Goal: Task Accomplishment & Management: Manage account settings

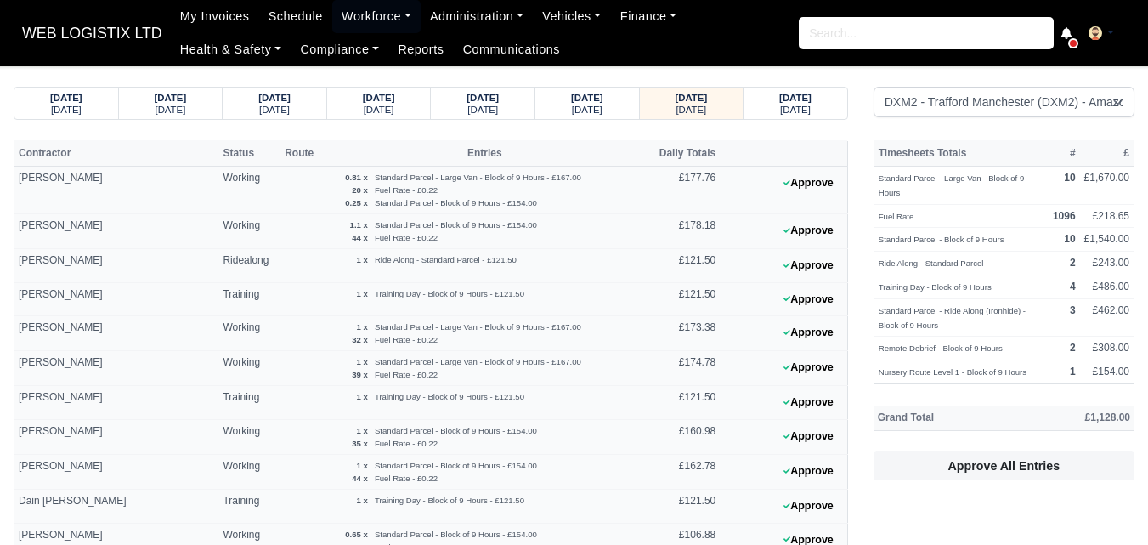
select select "1"
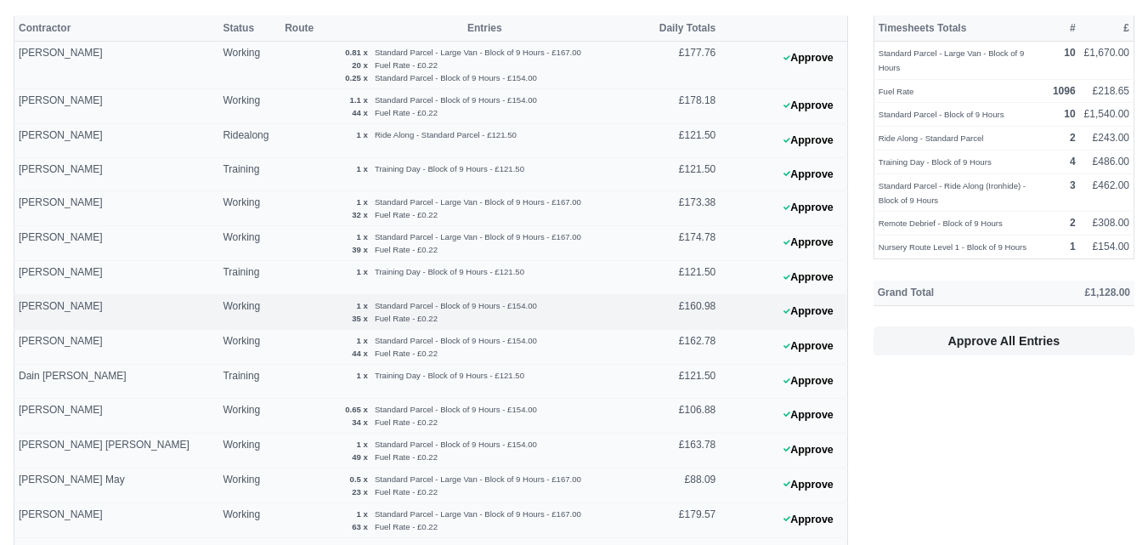
scroll to position [142, 0]
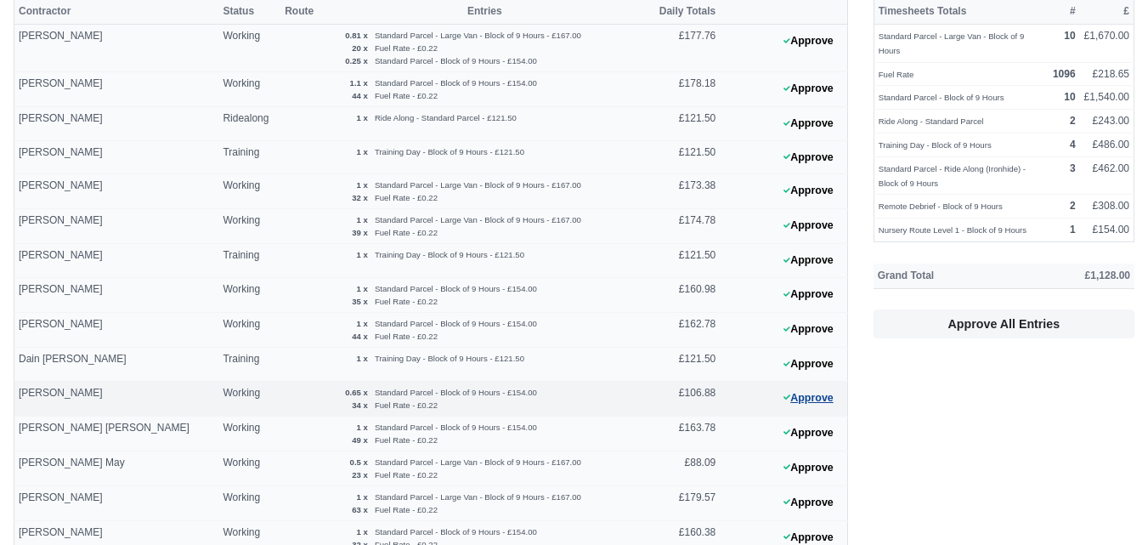
click at [826, 403] on button "Approve" at bounding box center [808, 398] width 69 height 25
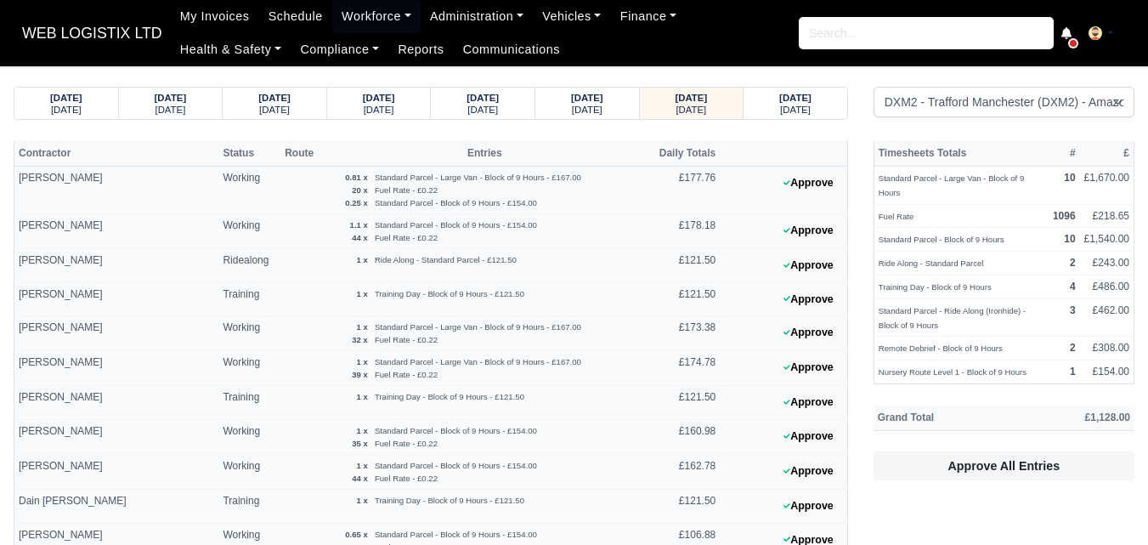
select select "1"
click at [821, 528] on button "Approve" at bounding box center [808, 540] width 69 height 25
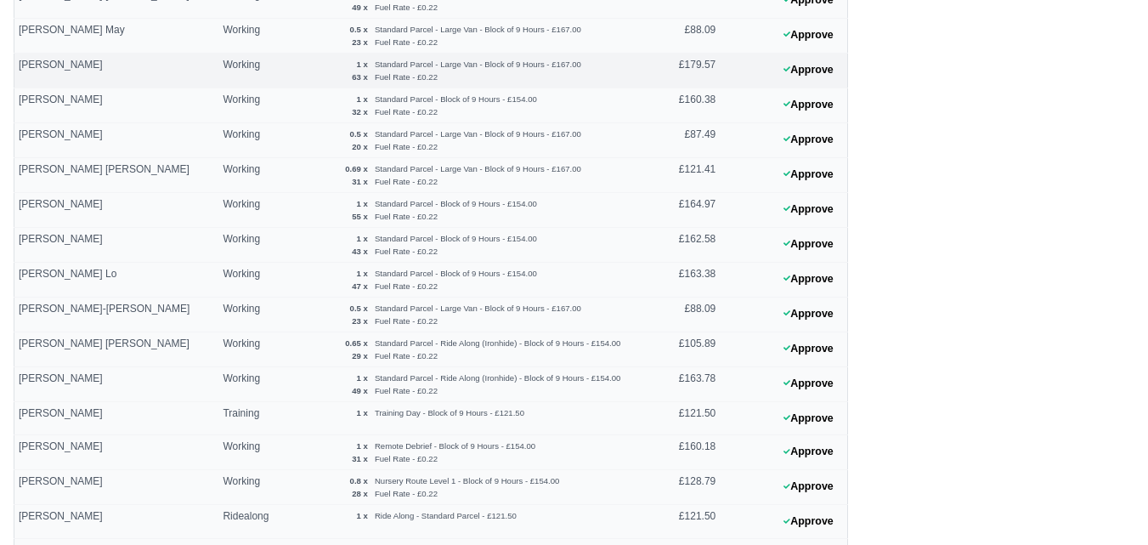
scroll to position [715, 0]
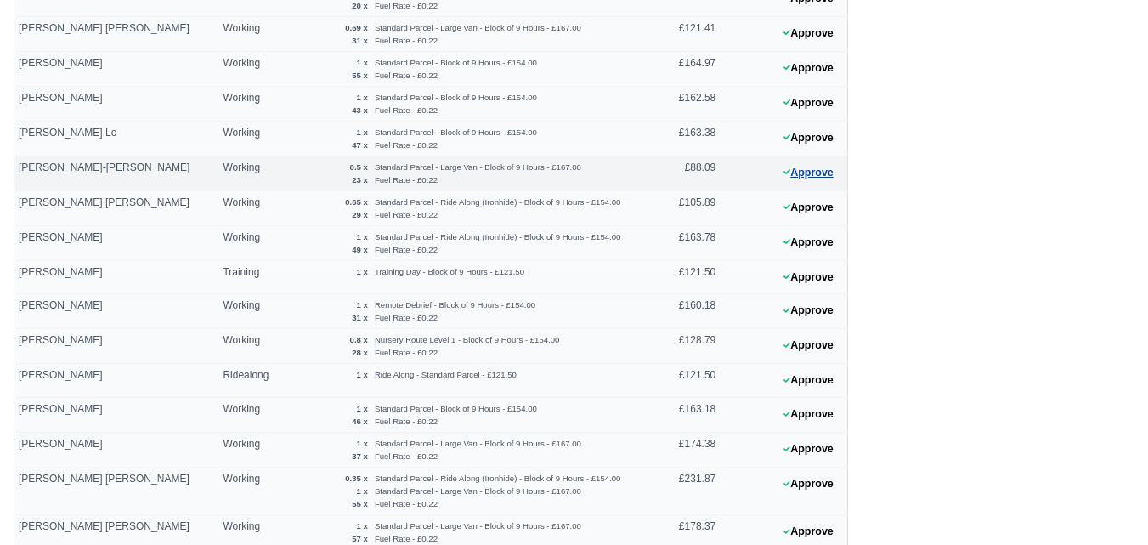
click at [835, 172] on button "Approve" at bounding box center [808, 173] width 69 height 25
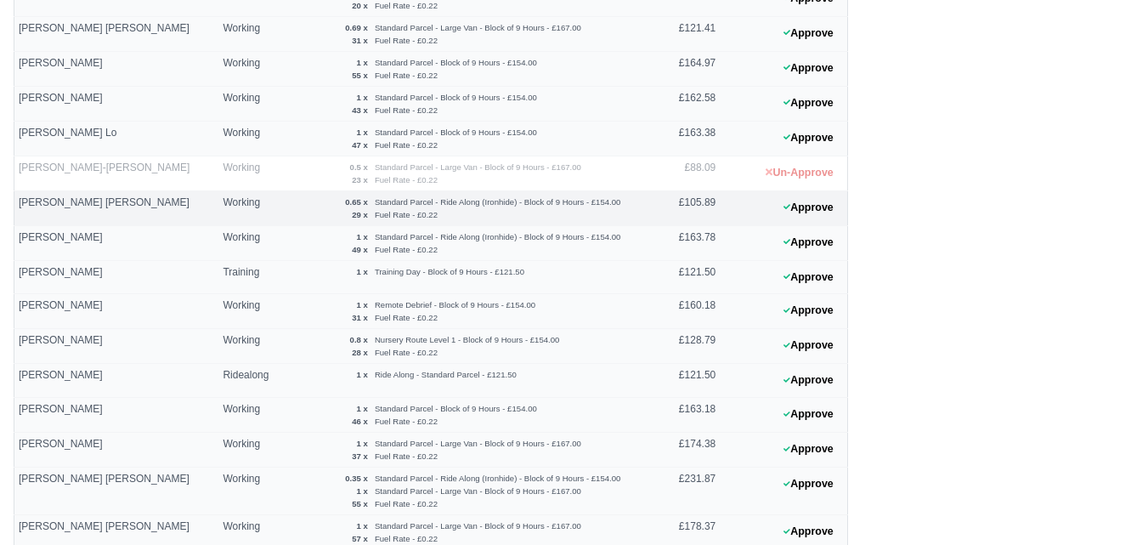
scroll to position [574, 0]
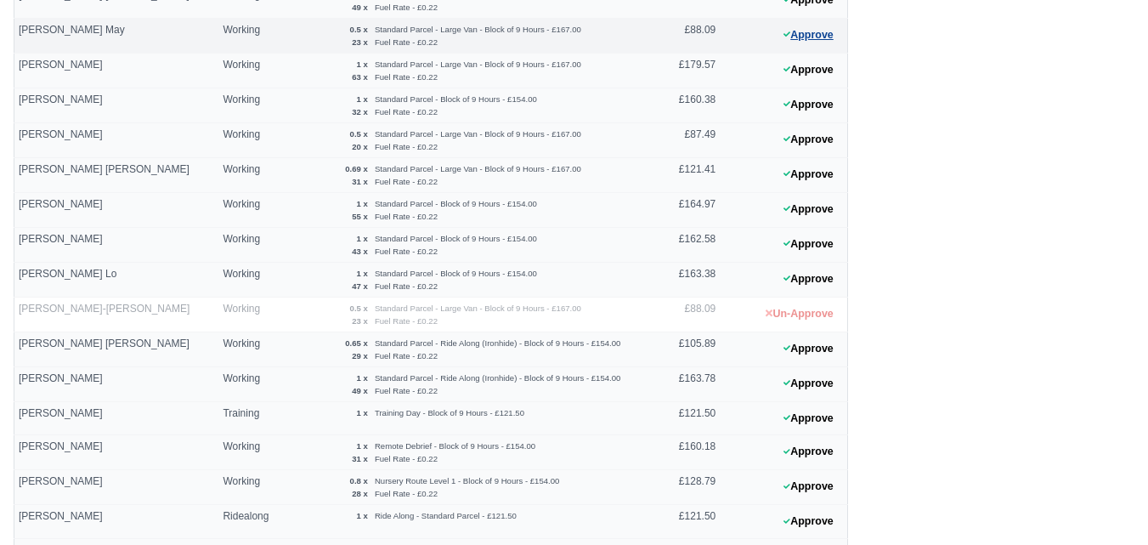
click at [824, 40] on button "Approve" at bounding box center [808, 35] width 69 height 25
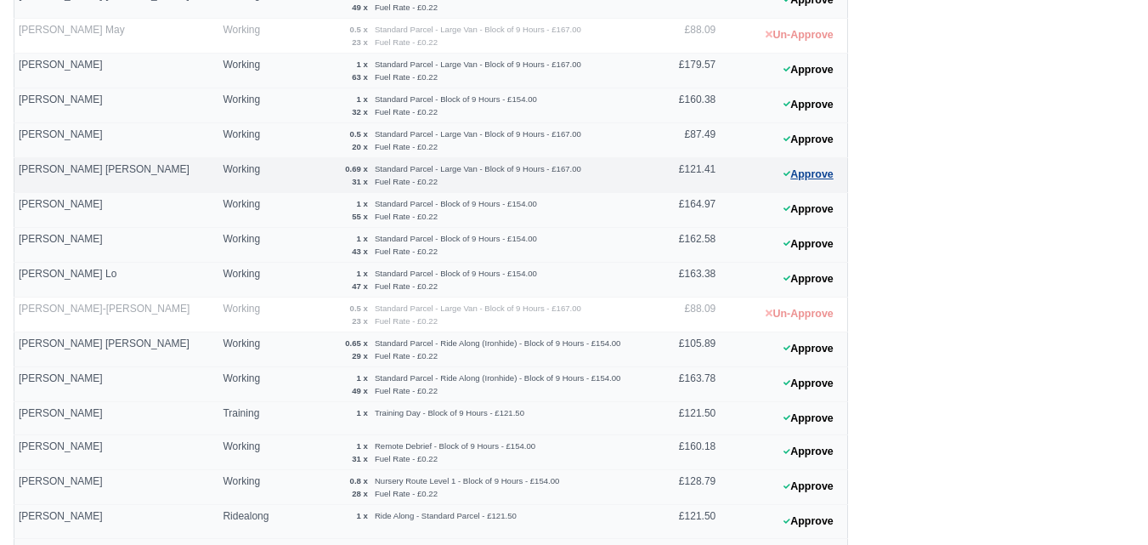
click at [817, 167] on button "Approve" at bounding box center [808, 174] width 69 height 25
click at [790, 172] on button "Approve" at bounding box center [808, 174] width 69 height 25
click at [806, 172] on button "Approve" at bounding box center [808, 174] width 69 height 25
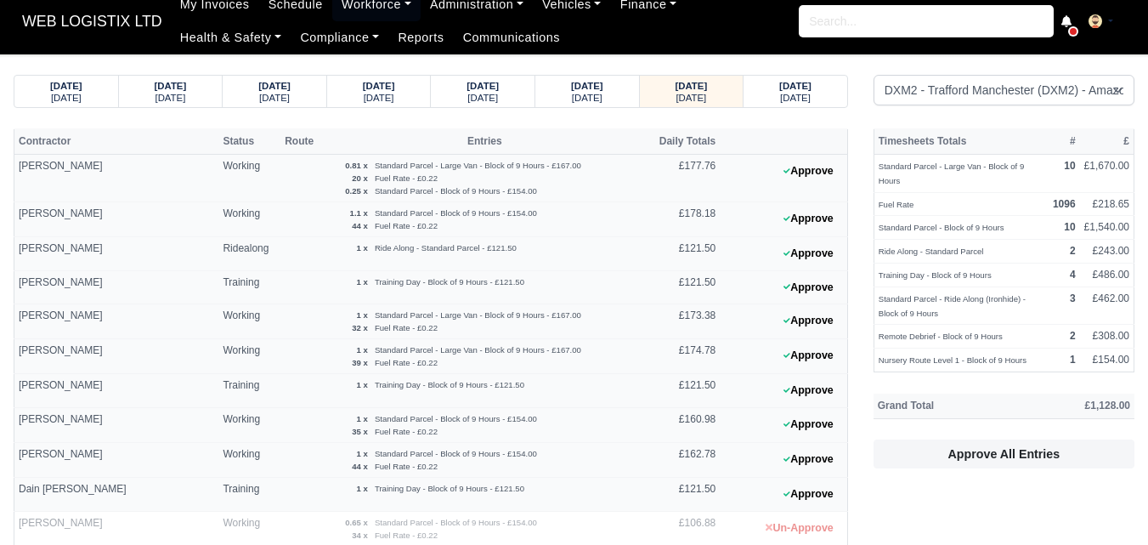
scroll to position [8, 0]
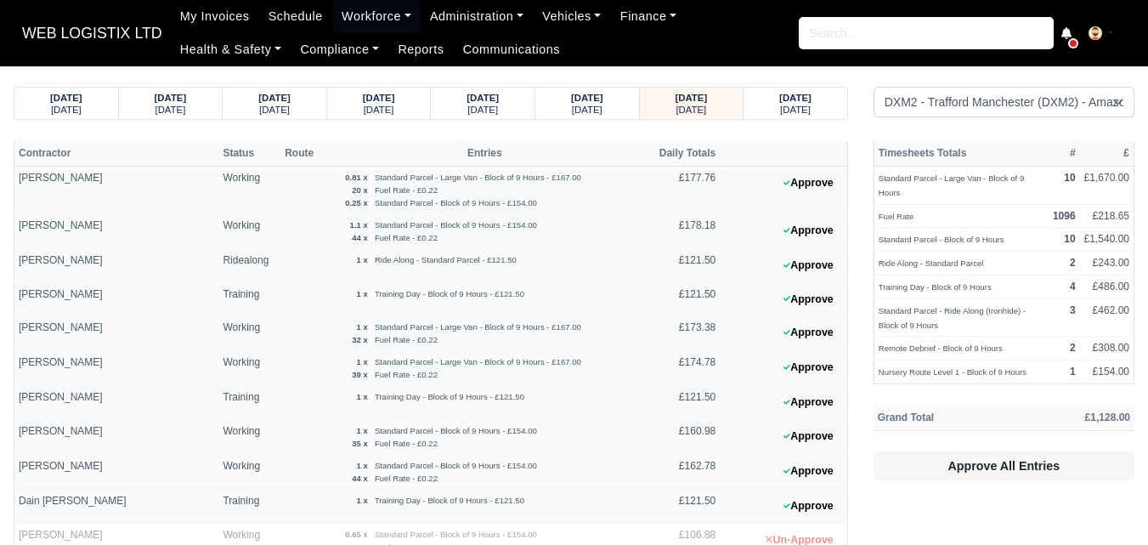
select select "1"
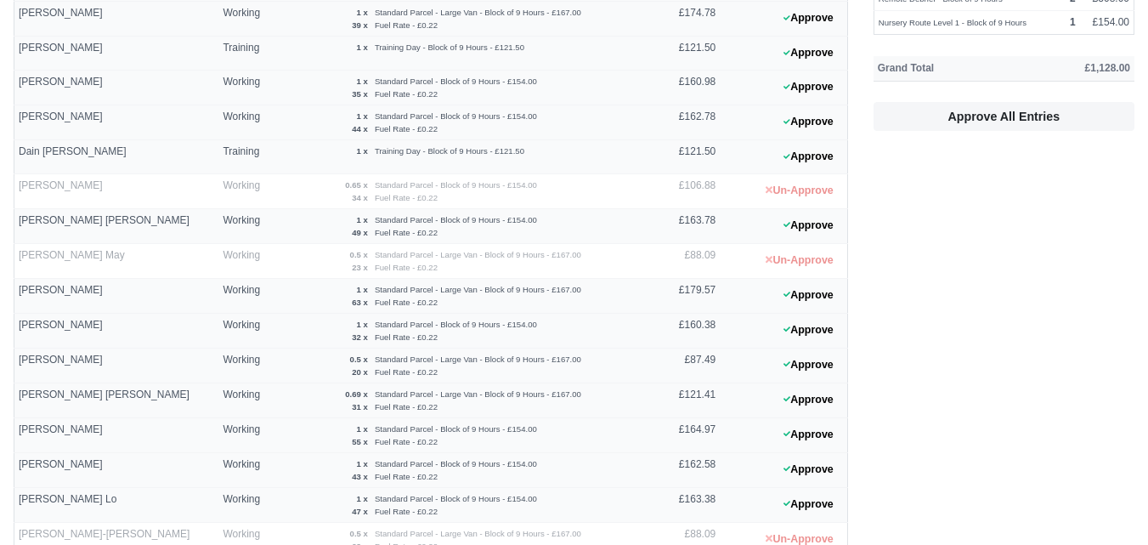
scroll to position [425, 0]
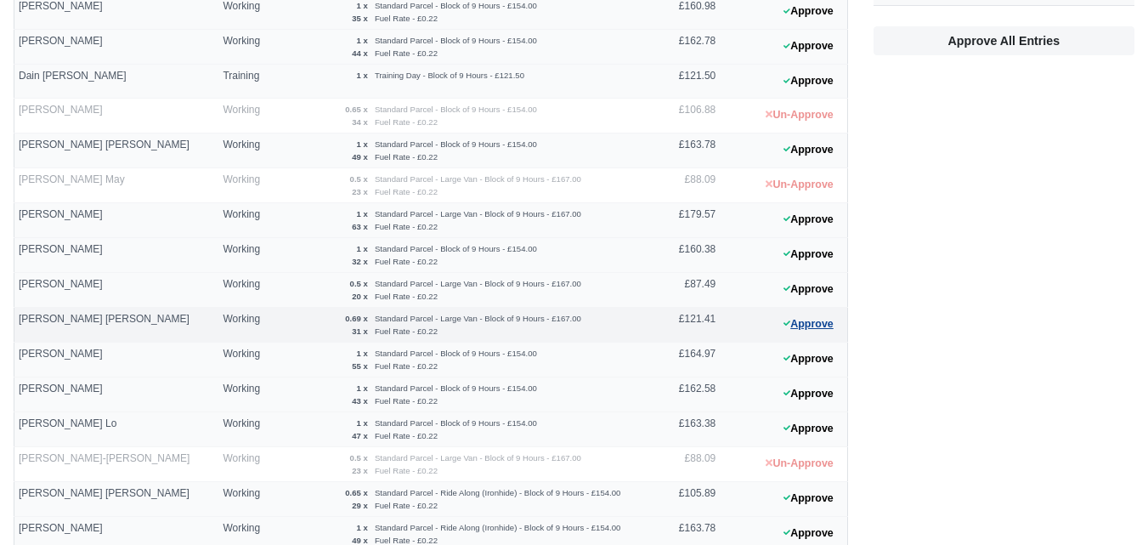
click at [796, 322] on button "Approve" at bounding box center [808, 324] width 69 height 25
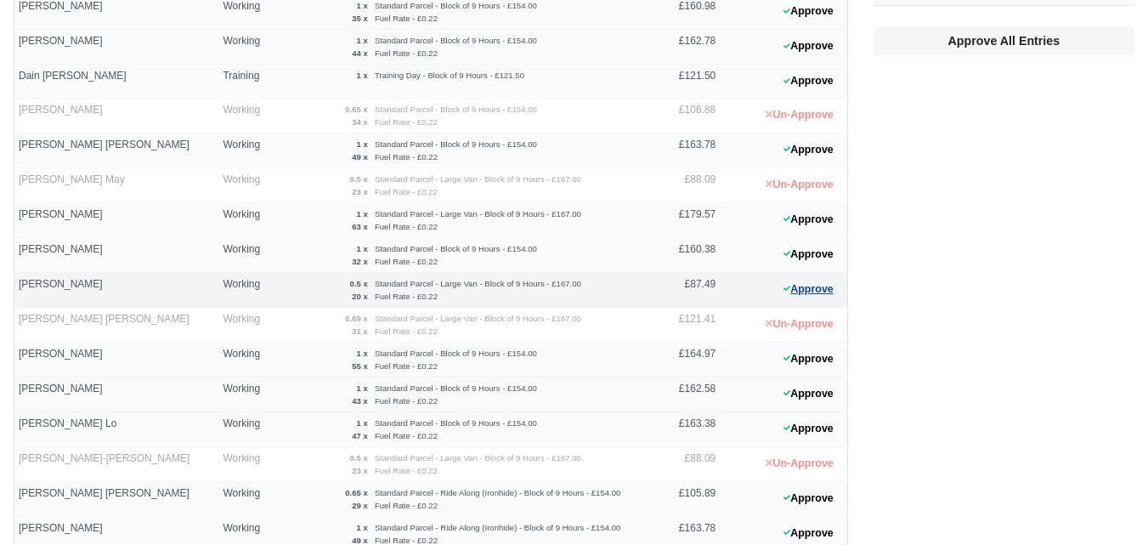
click at [790, 294] on button "Approve" at bounding box center [808, 289] width 69 height 25
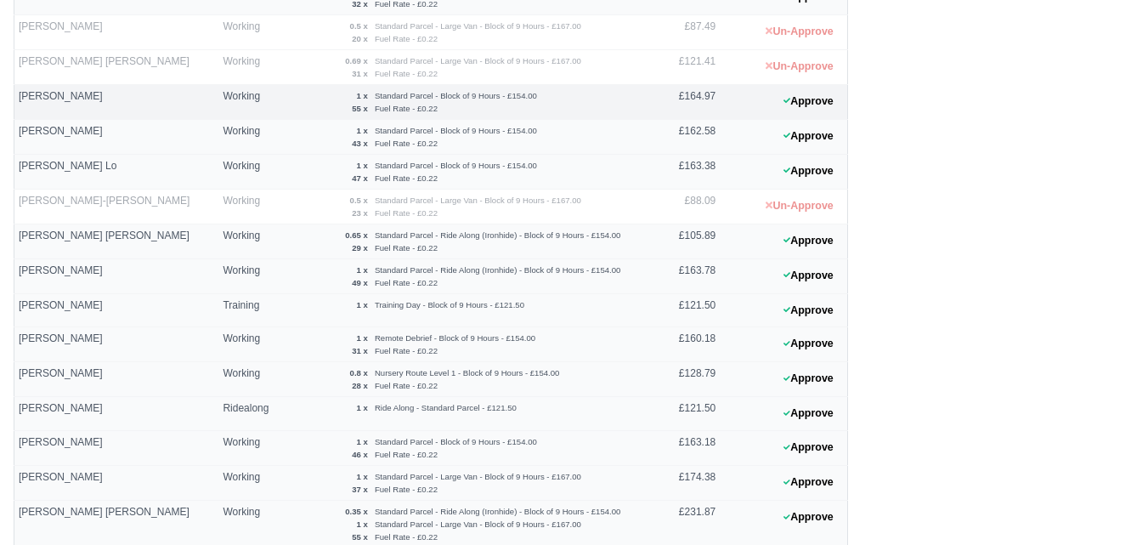
scroll to position [857, 0]
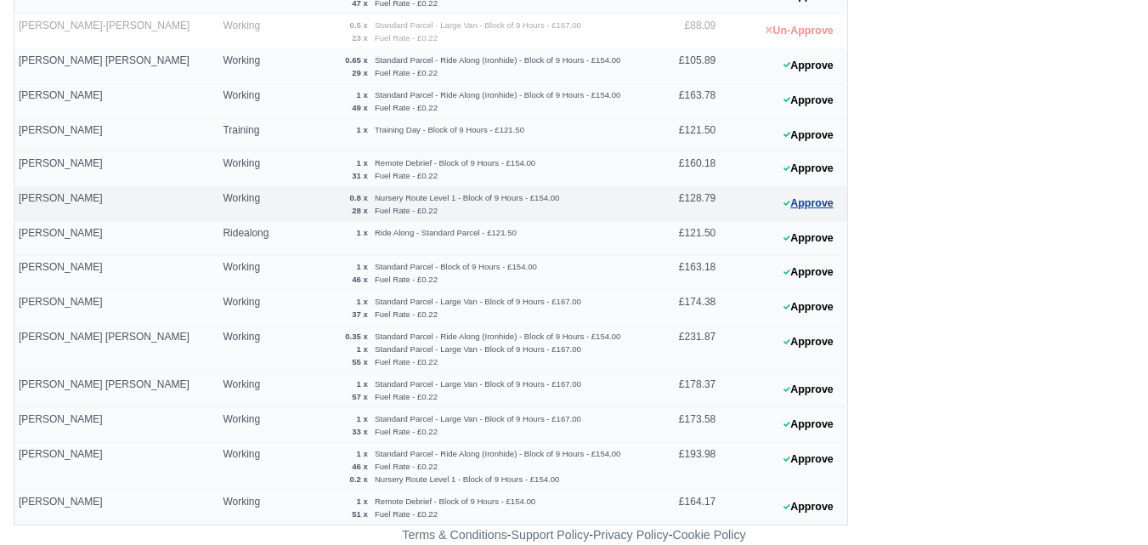
click at [835, 201] on button "Approve" at bounding box center [808, 203] width 69 height 25
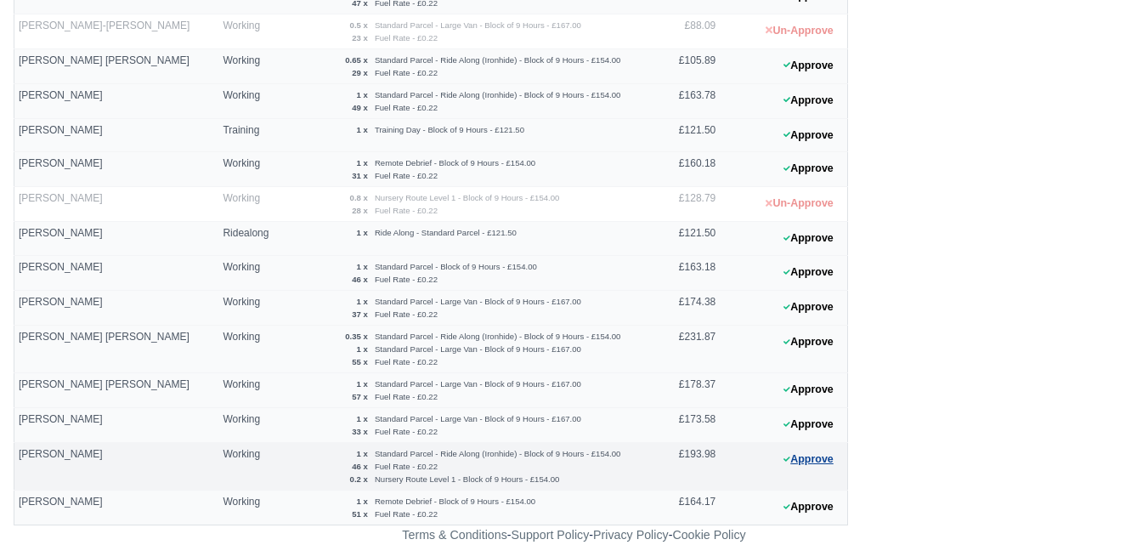
click at [818, 450] on button "Approve" at bounding box center [808, 459] width 69 height 25
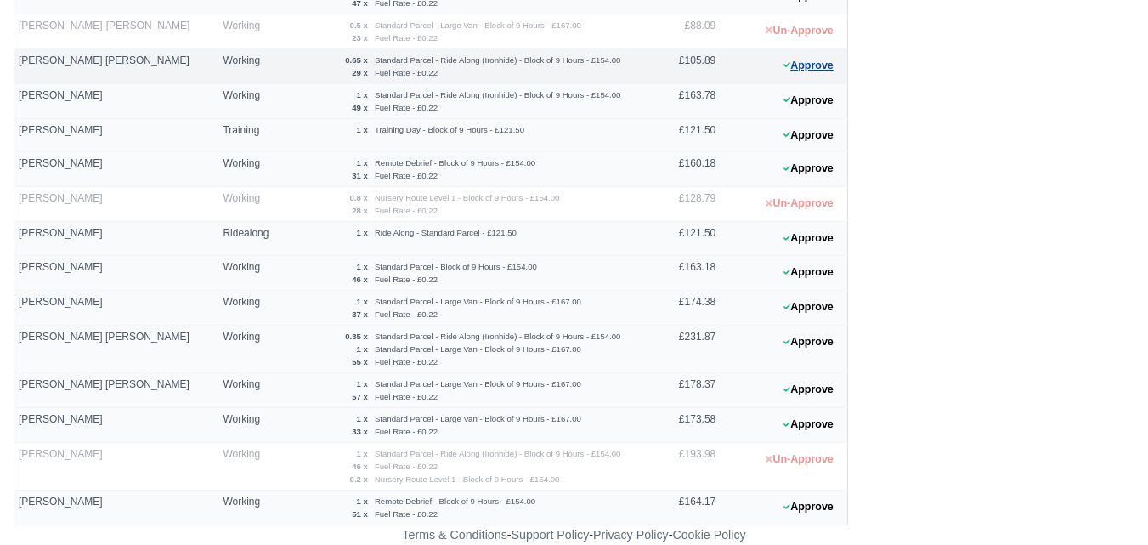
click at [786, 65] on icon at bounding box center [786, 64] width 7 height 10
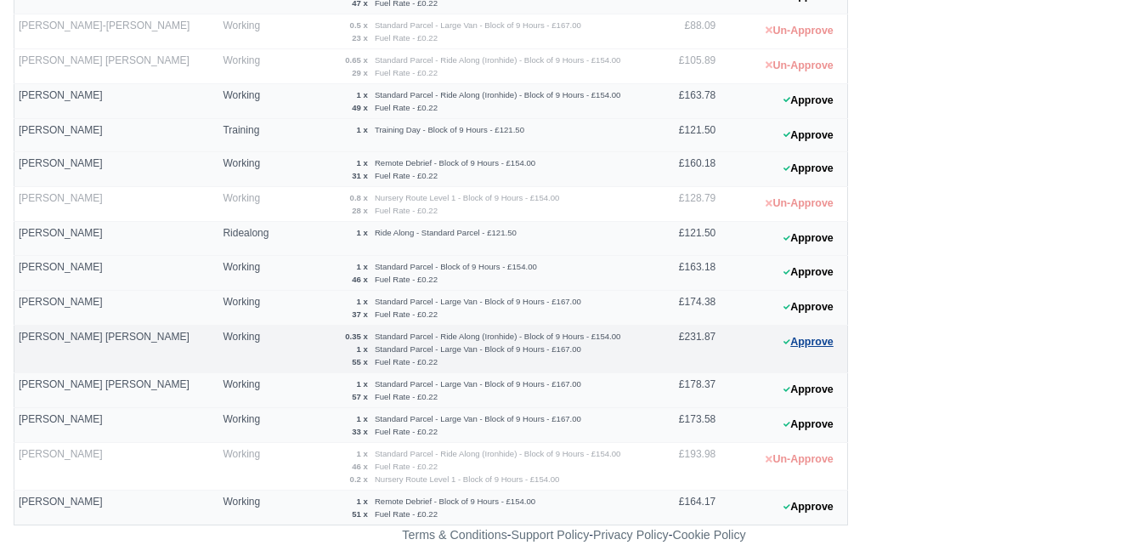
click at [806, 344] on button "Approve" at bounding box center [808, 342] width 69 height 25
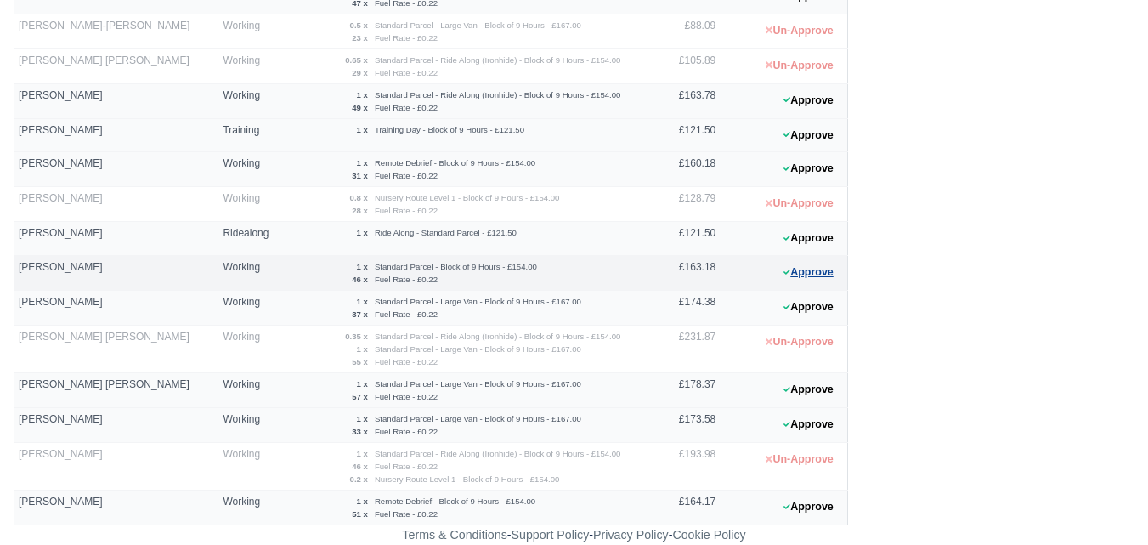
click at [842, 280] on button "Approve" at bounding box center [808, 272] width 69 height 25
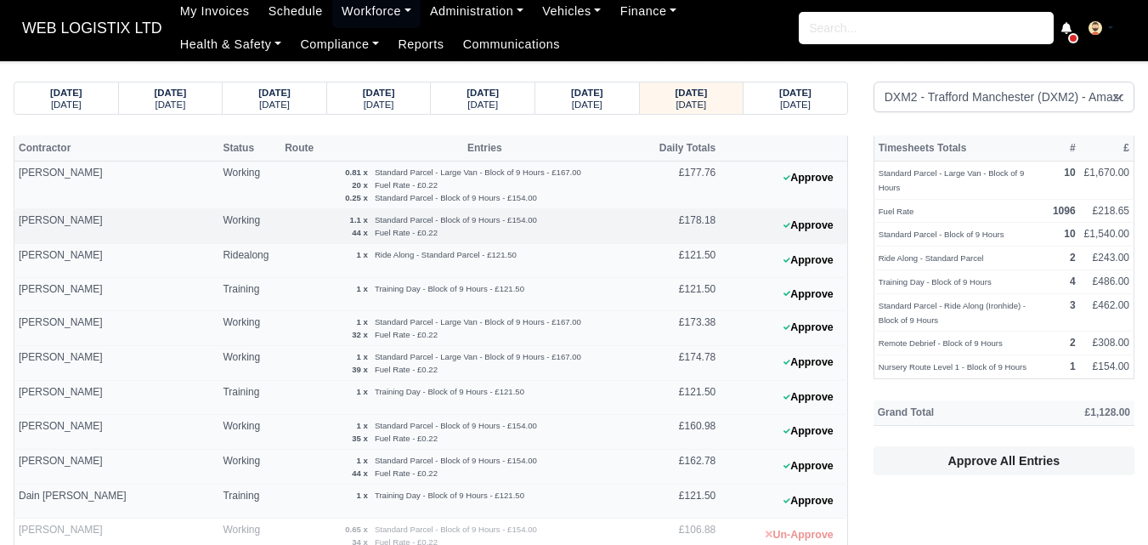
scroll to position [0, 0]
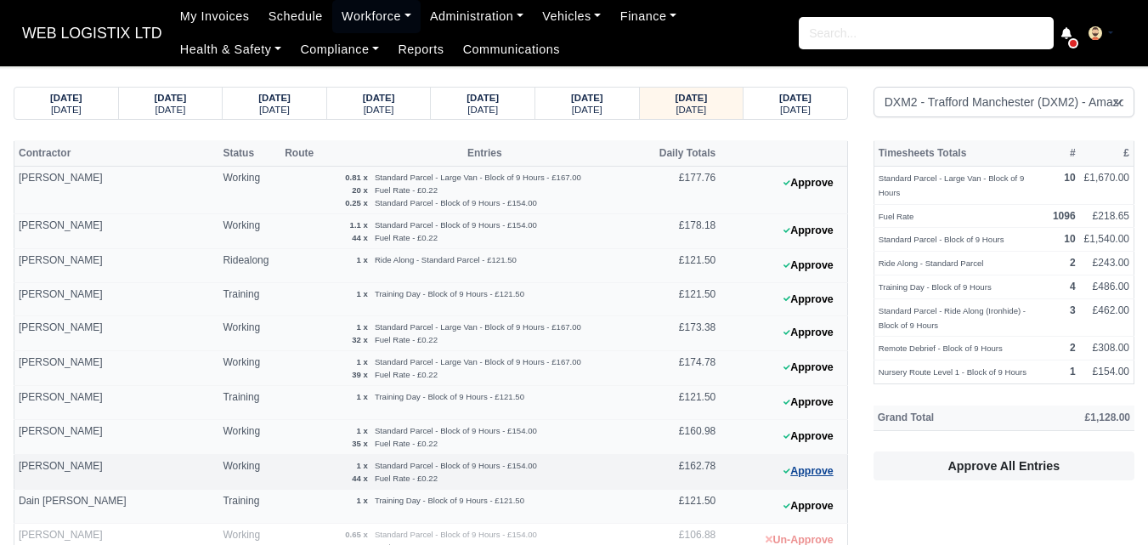
click at [807, 472] on button "Approve" at bounding box center [808, 471] width 69 height 25
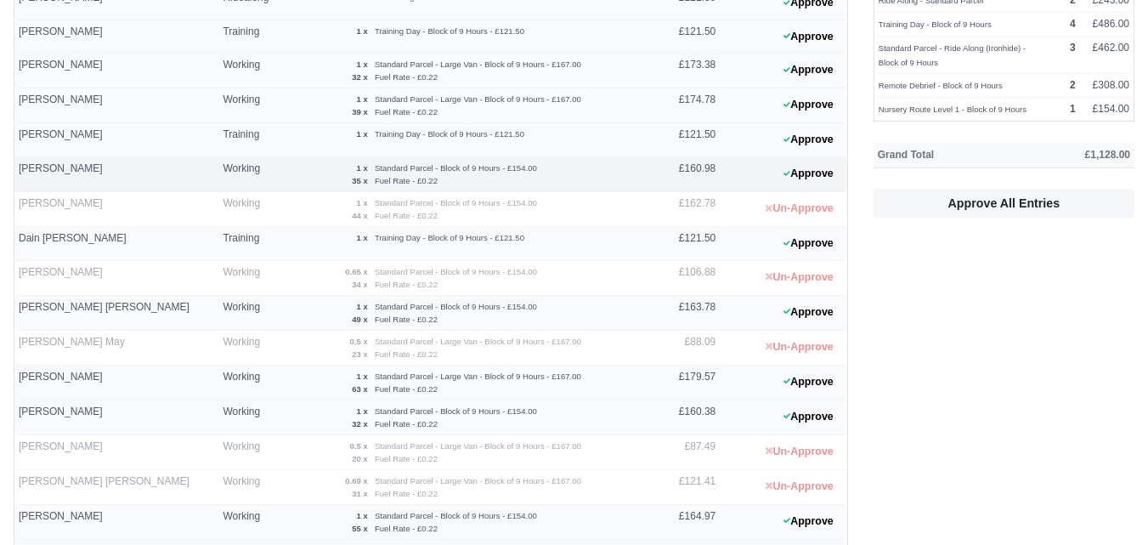
scroll to position [425, 0]
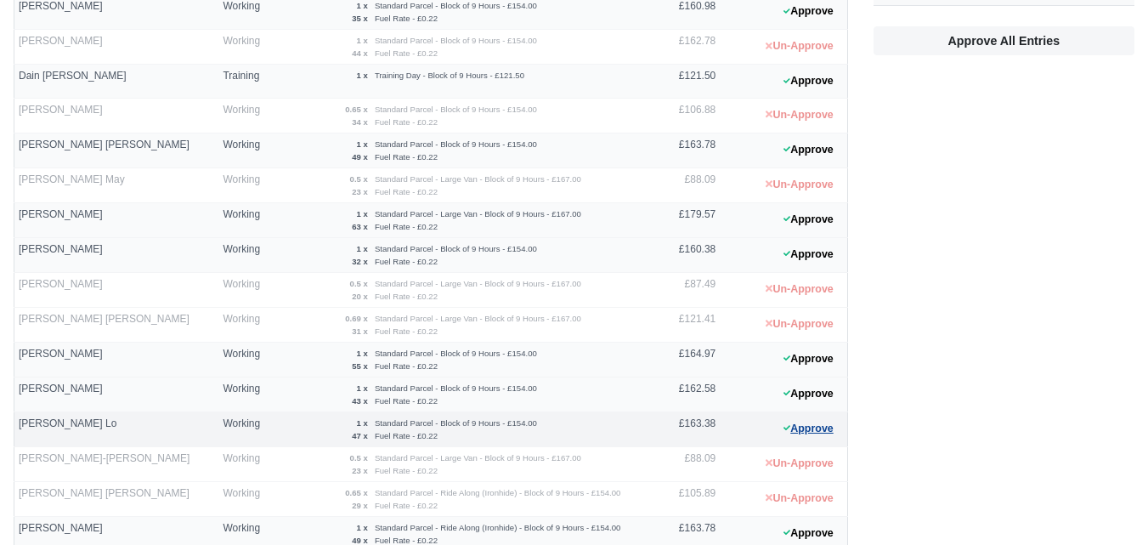
click at [789, 436] on button "Approve" at bounding box center [808, 428] width 69 height 25
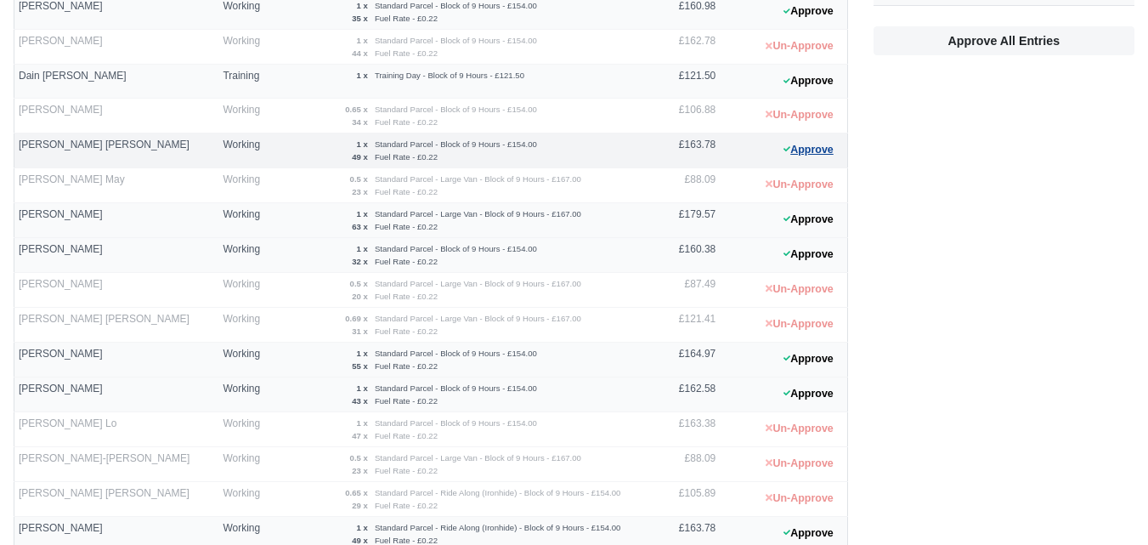
click at [818, 147] on button "Approve" at bounding box center [808, 150] width 69 height 25
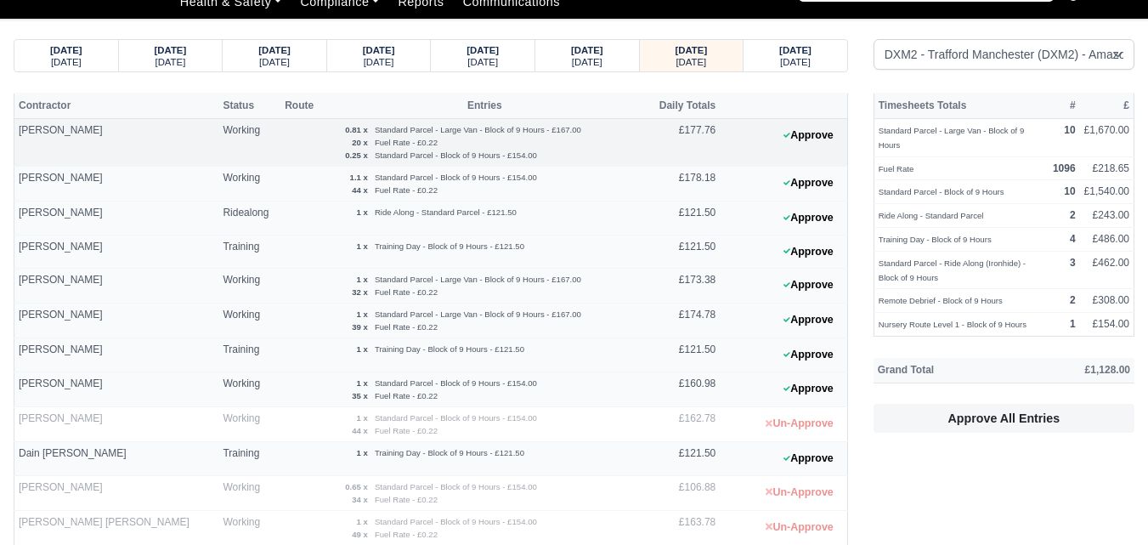
scroll to position [0, 0]
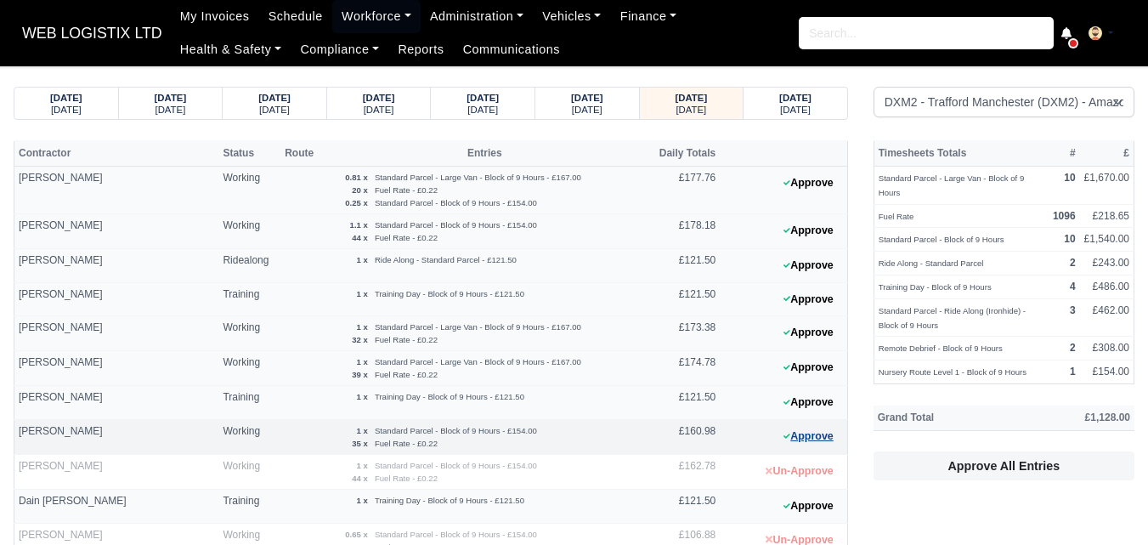
click at [793, 442] on button "Approve" at bounding box center [808, 436] width 69 height 25
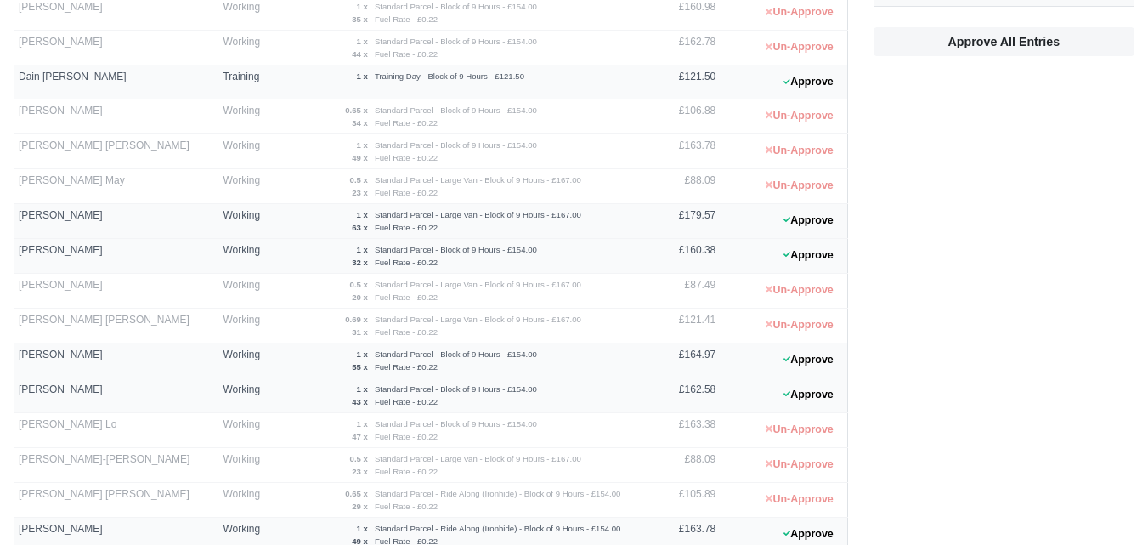
scroll to position [425, 0]
click at [810, 249] on button "Approve" at bounding box center [808, 254] width 69 height 25
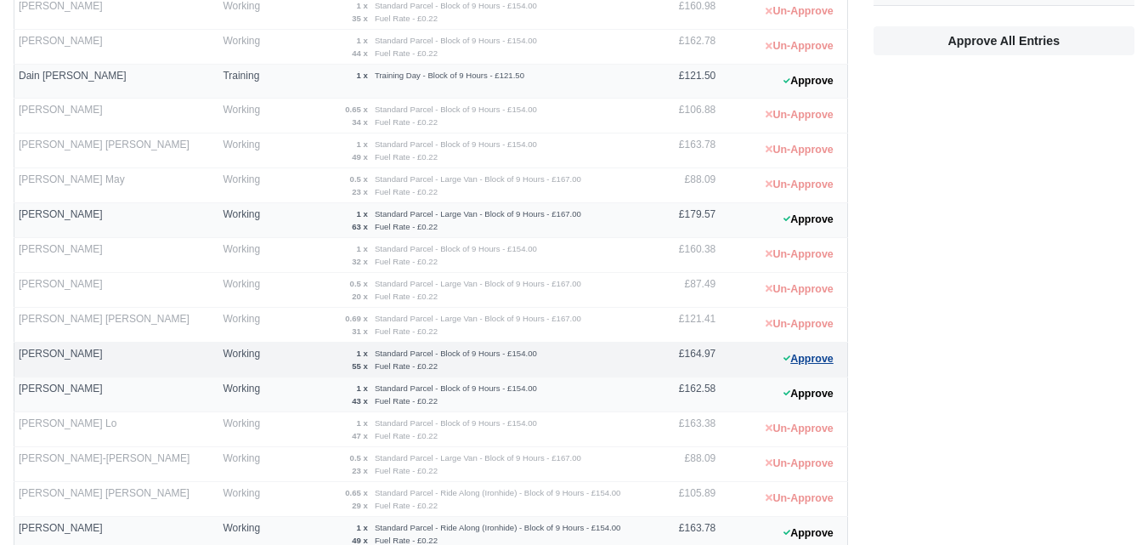
click at [811, 366] on button "Approve" at bounding box center [808, 359] width 69 height 25
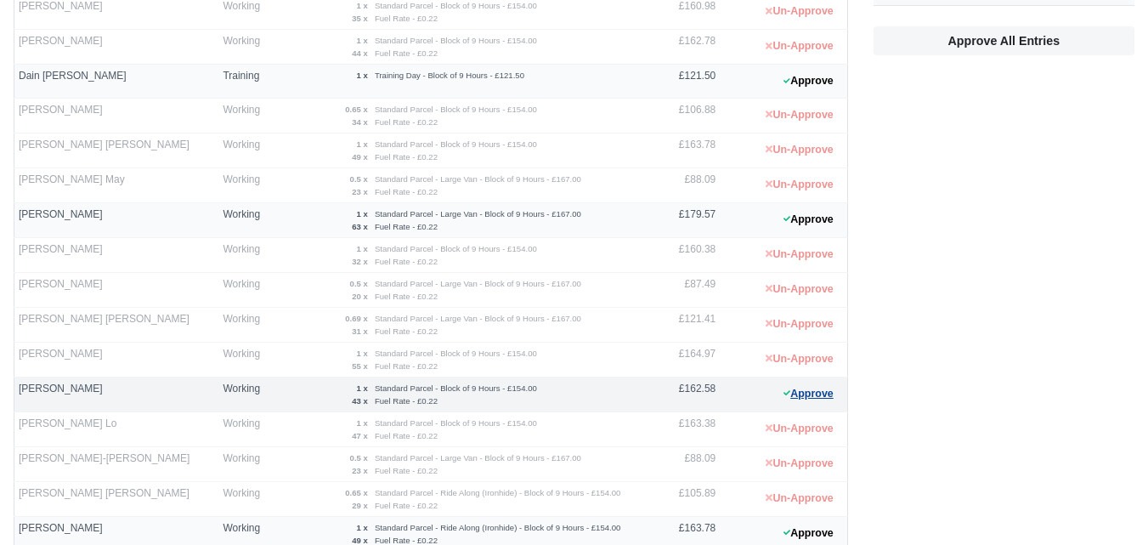
click at [801, 394] on button "Approve" at bounding box center [808, 394] width 69 height 25
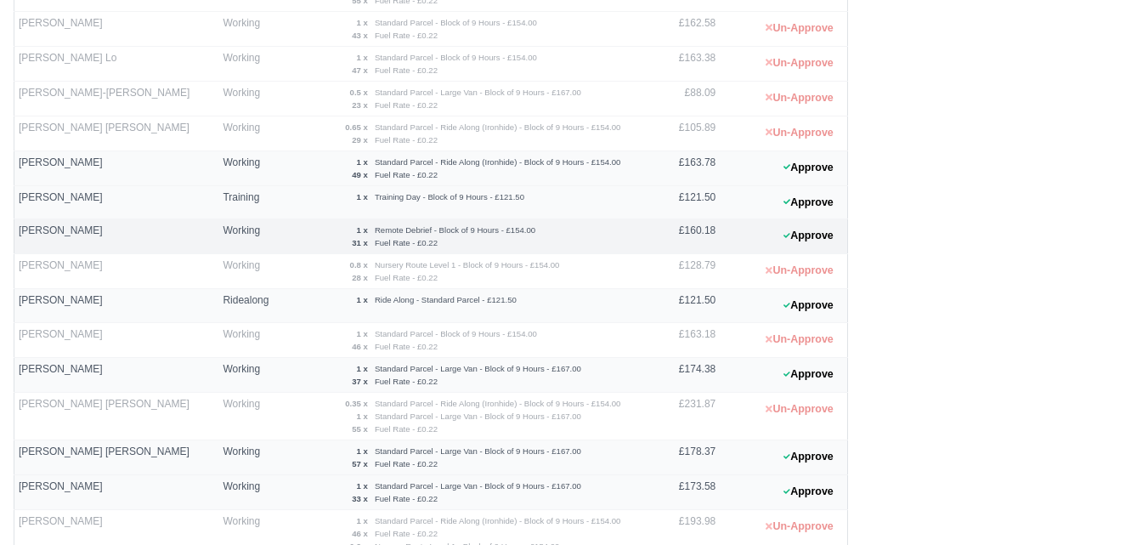
scroll to position [857, 0]
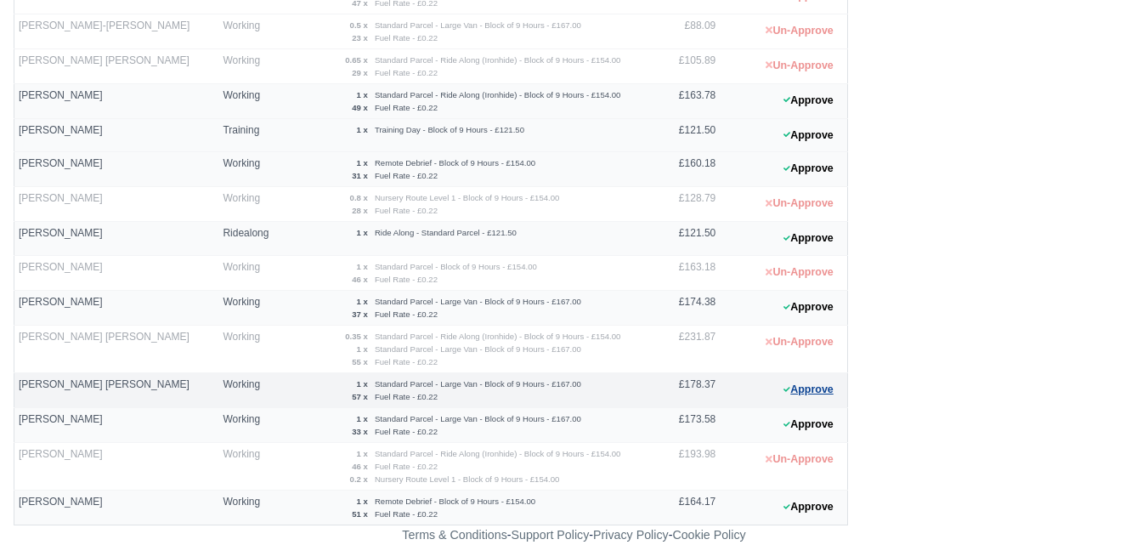
click at [831, 385] on button "Approve" at bounding box center [808, 389] width 69 height 25
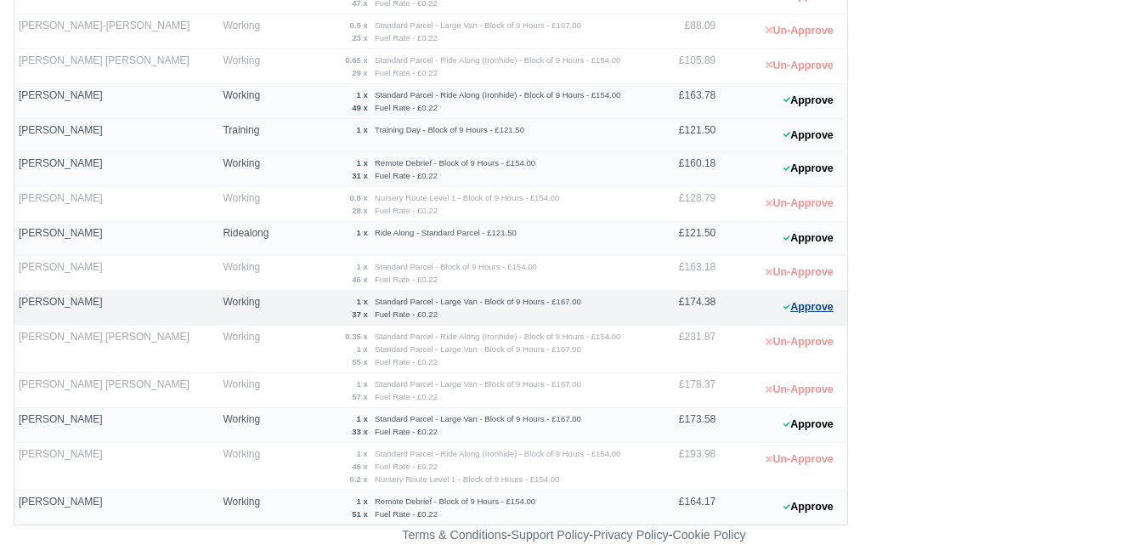
click at [804, 307] on button "Approve" at bounding box center [808, 307] width 69 height 25
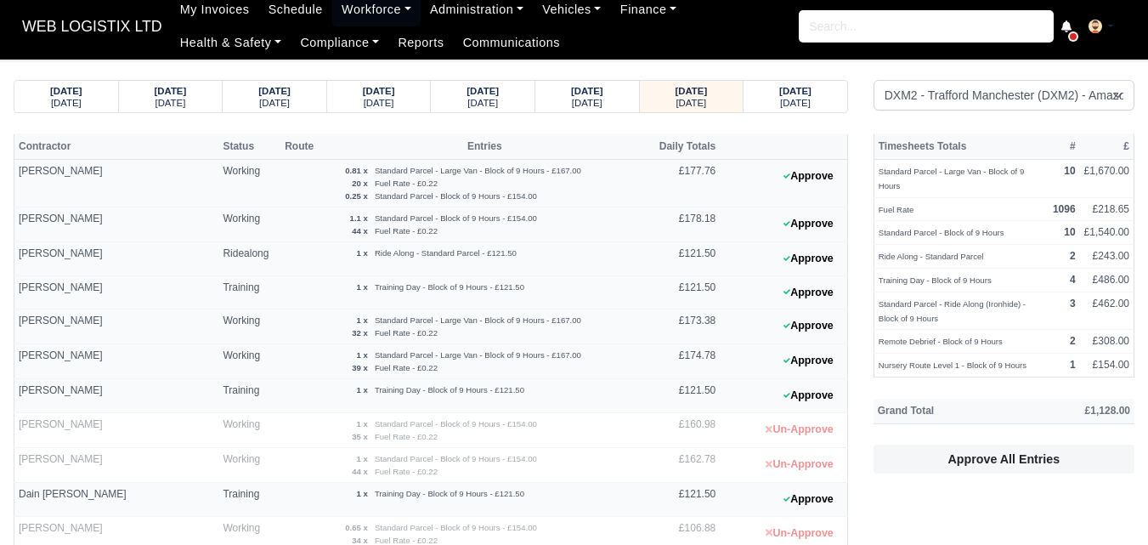
scroll to position [0, 0]
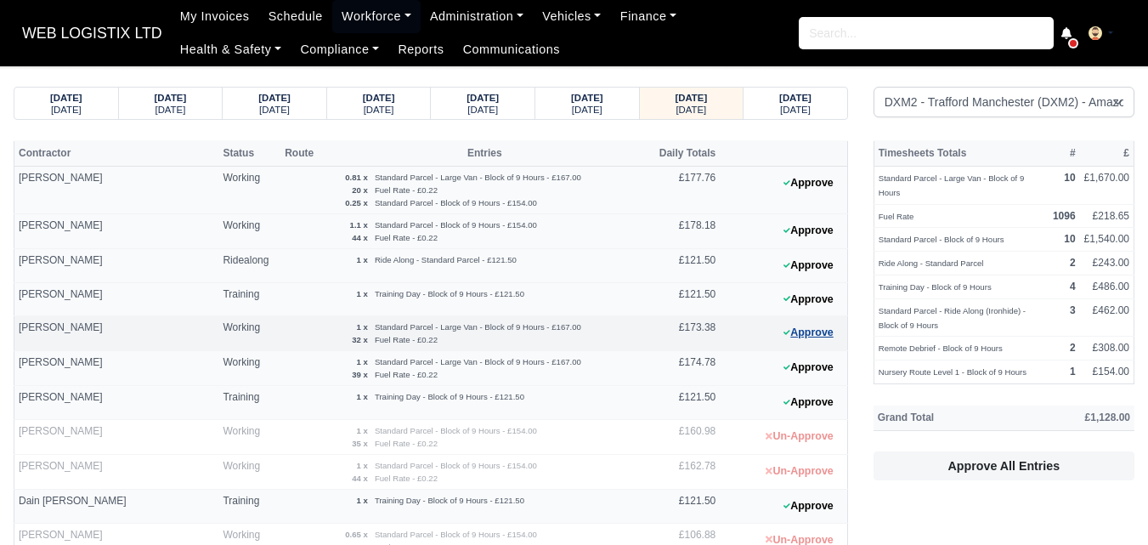
click at [822, 338] on button "Approve" at bounding box center [808, 332] width 69 height 25
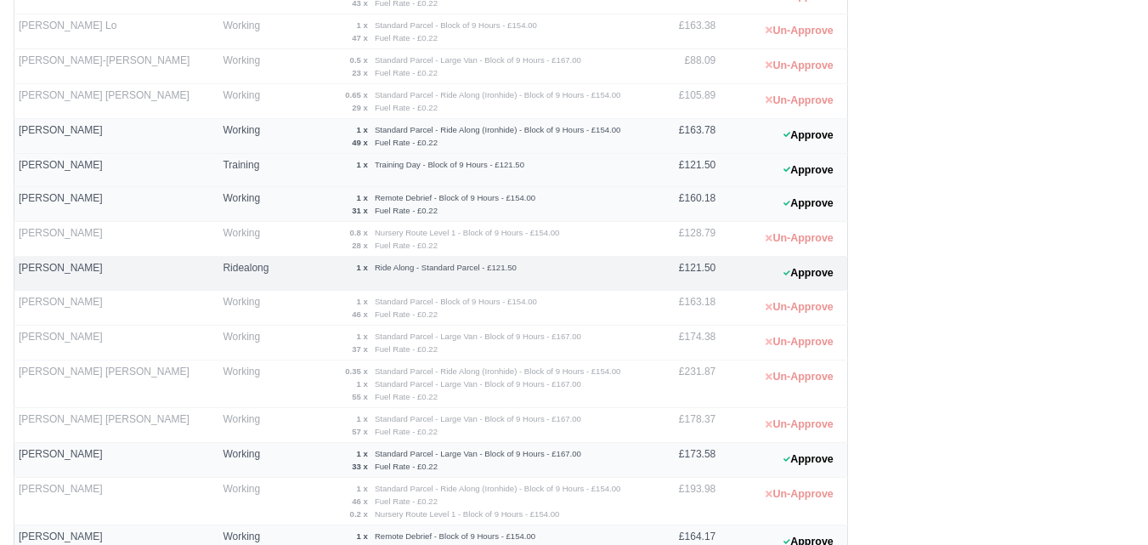
scroll to position [857, 0]
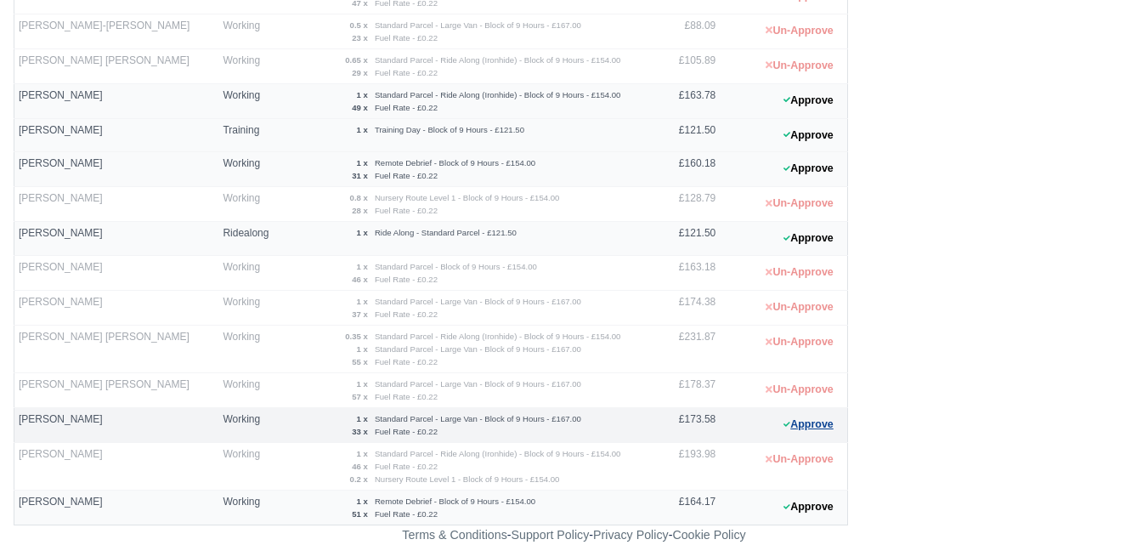
click at [806, 429] on button "Approve" at bounding box center [808, 424] width 69 height 25
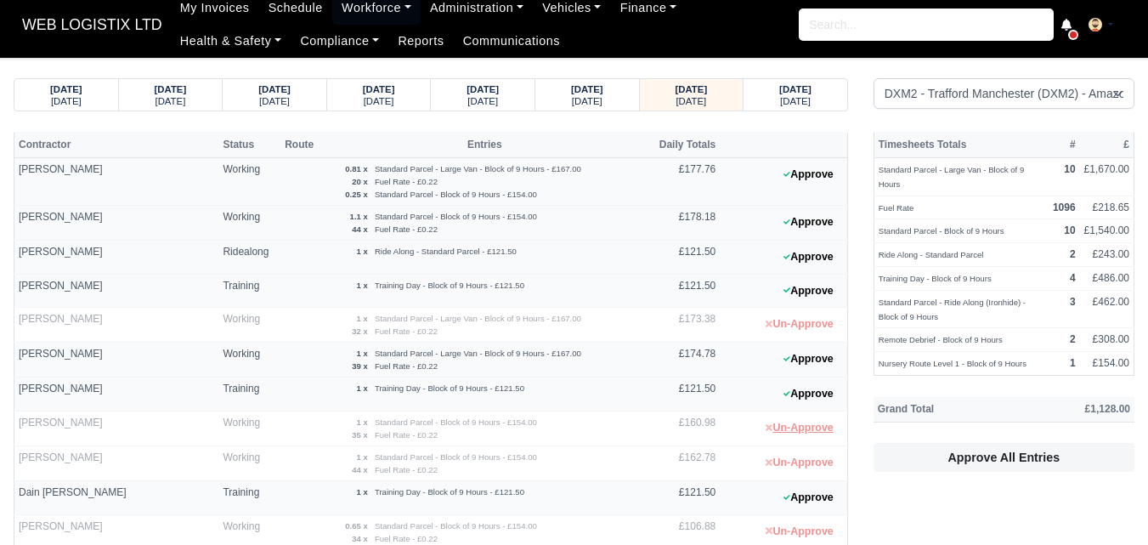
scroll to position [8, 0]
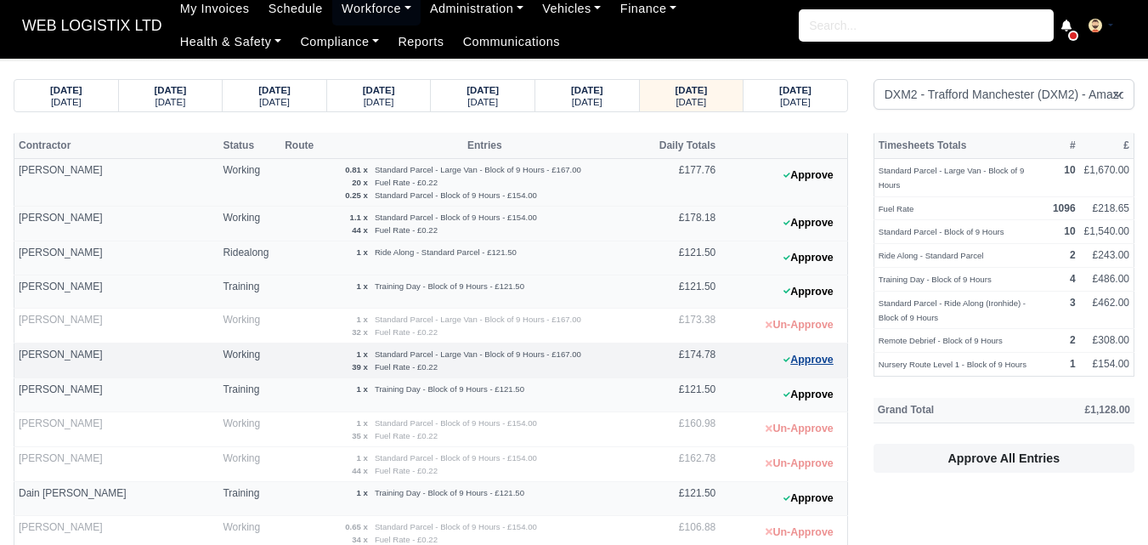
click at [827, 365] on button "Approve" at bounding box center [808, 360] width 69 height 25
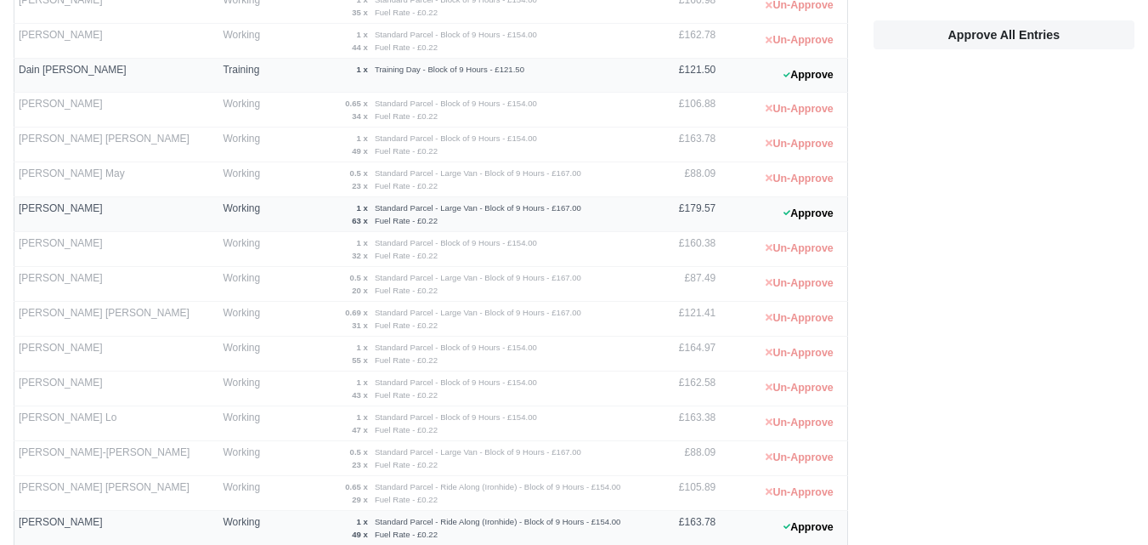
scroll to position [433, 0]
click at [782, 205] on button "Approve" at bounding box center [808, 212] width 69 height 25
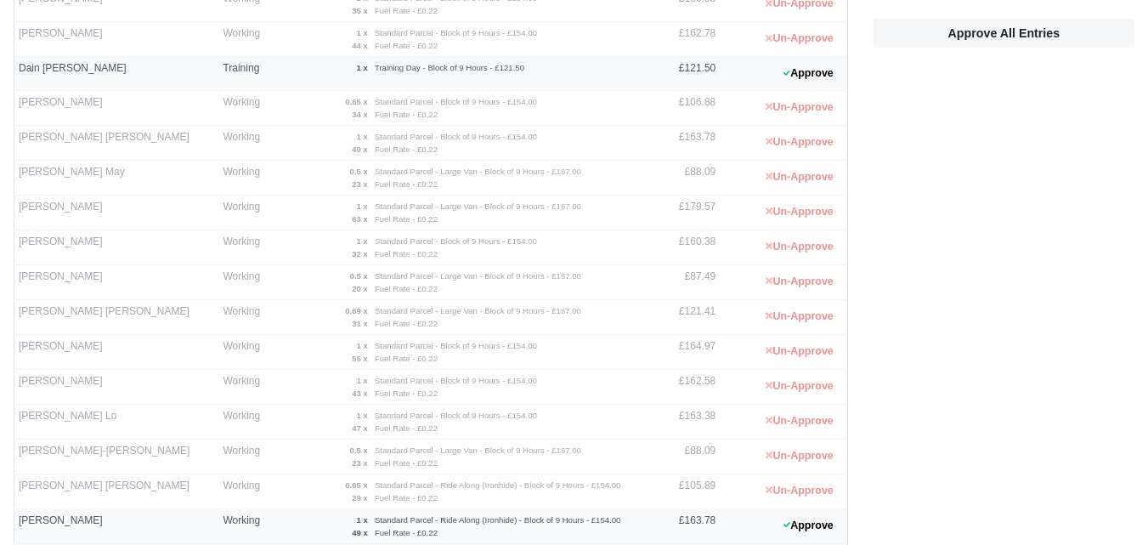
scroll to position [857, 0]
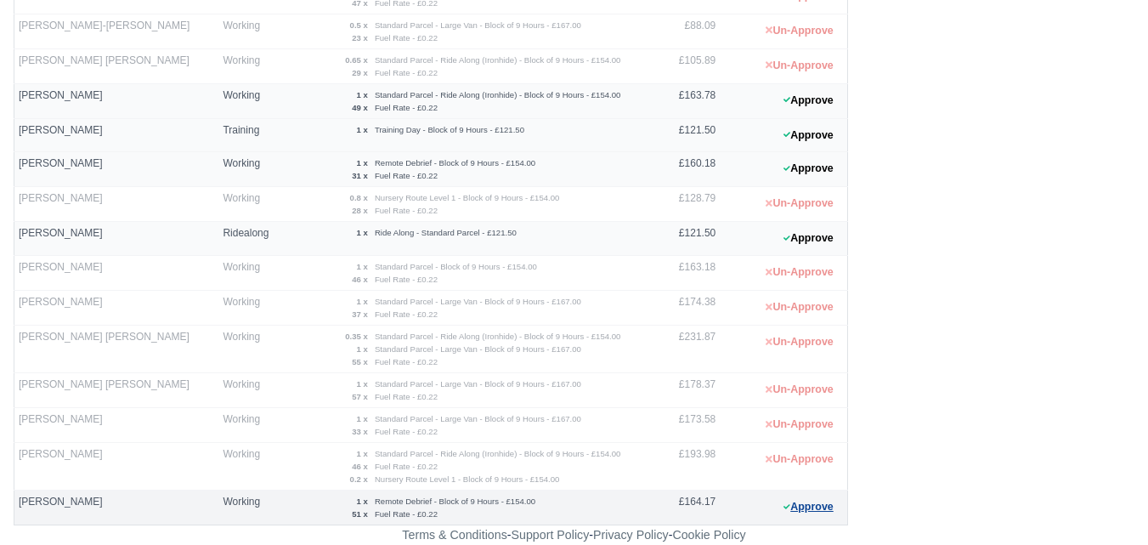
click at [828, 499] on button "Approve" at bounding box center [808, 507] width 69 height 25
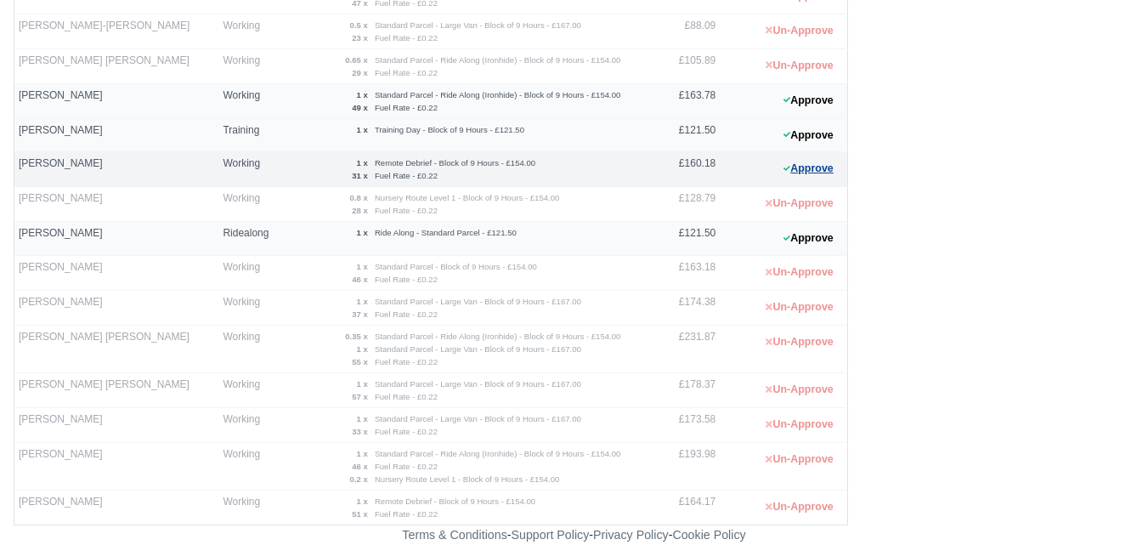
click at [839, 163] on button "Approve" at bounding box center [808, 168] width 69 height 25
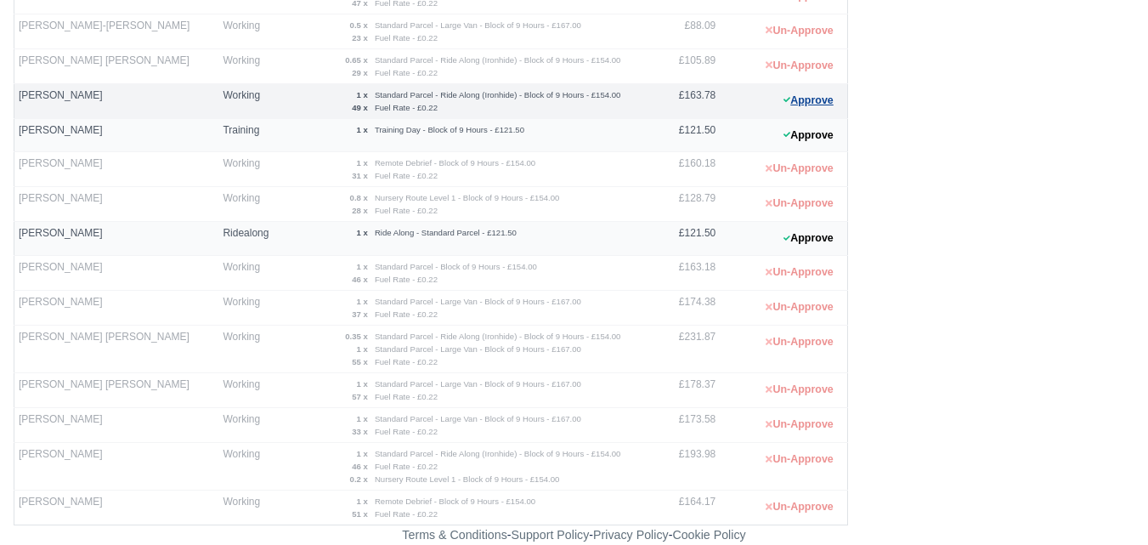
click at [800, 102] on button "Approve" at bounding box center [808, 100] width 69 height 25
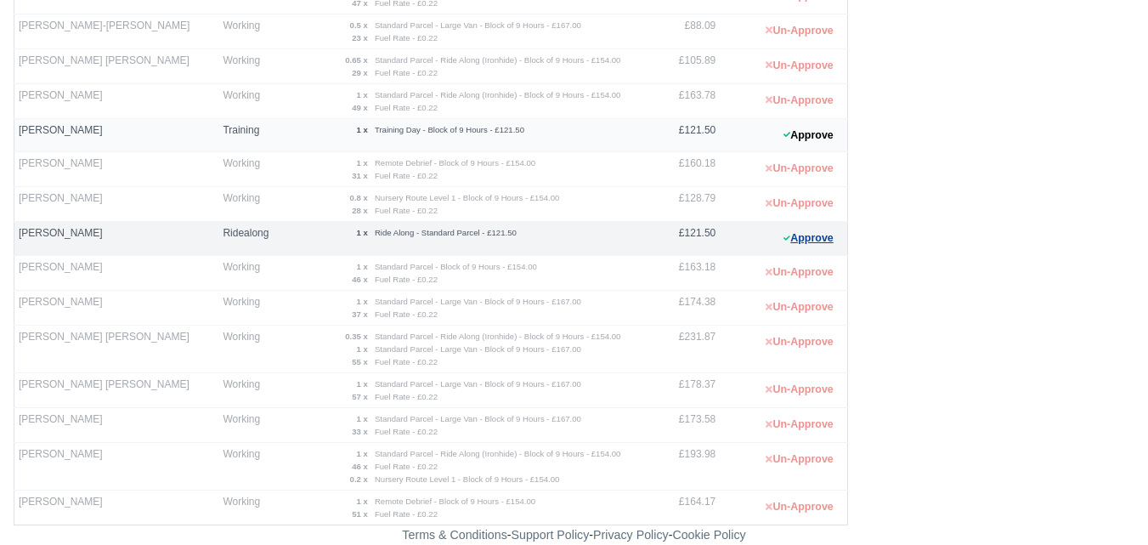
click at [819, 248] on button "Approve" at bounding box center [808, 238] width 69 height 25
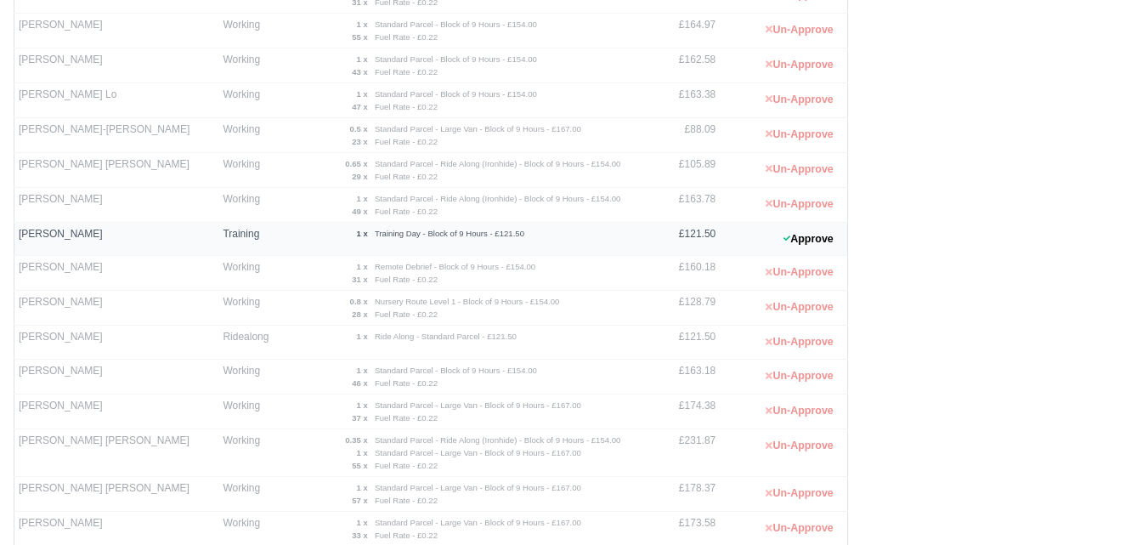
scroll to position [715, 0]
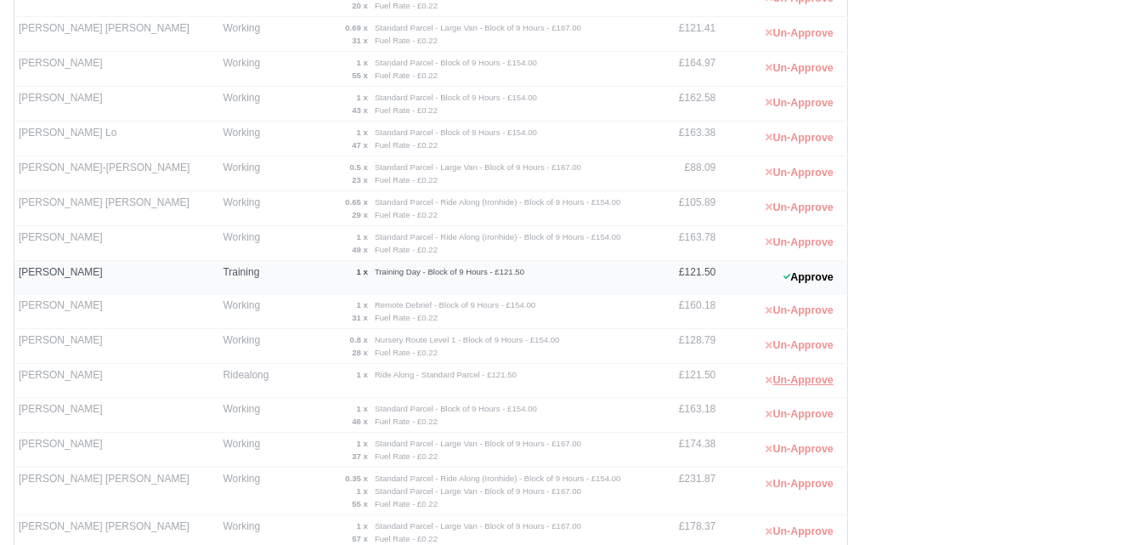
click at [817, 381] on button "Un-Approve" at bounding box center [799, 380] width 86 height 25
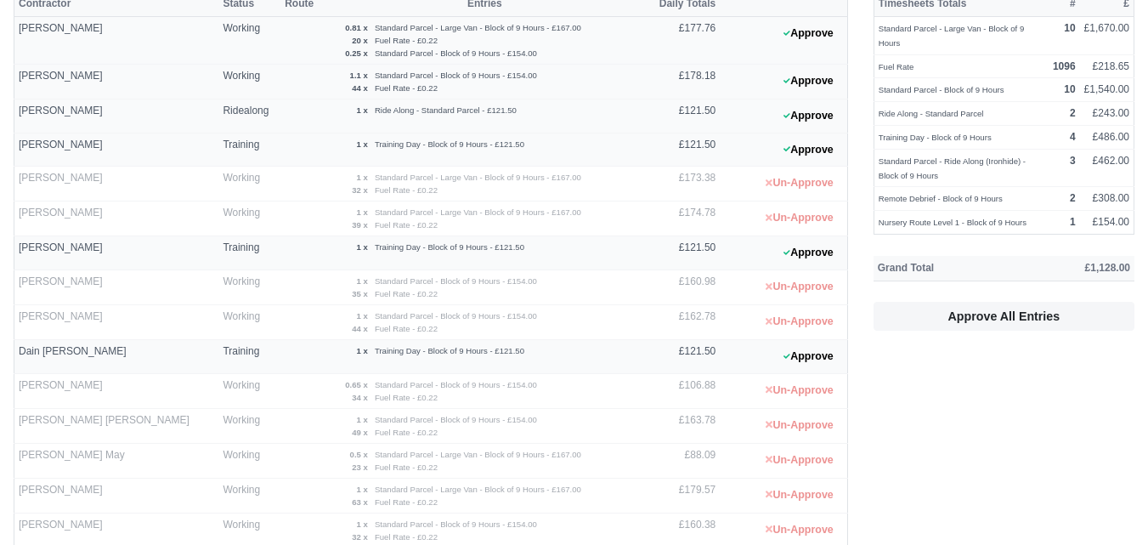
scroll to position [8, 0]
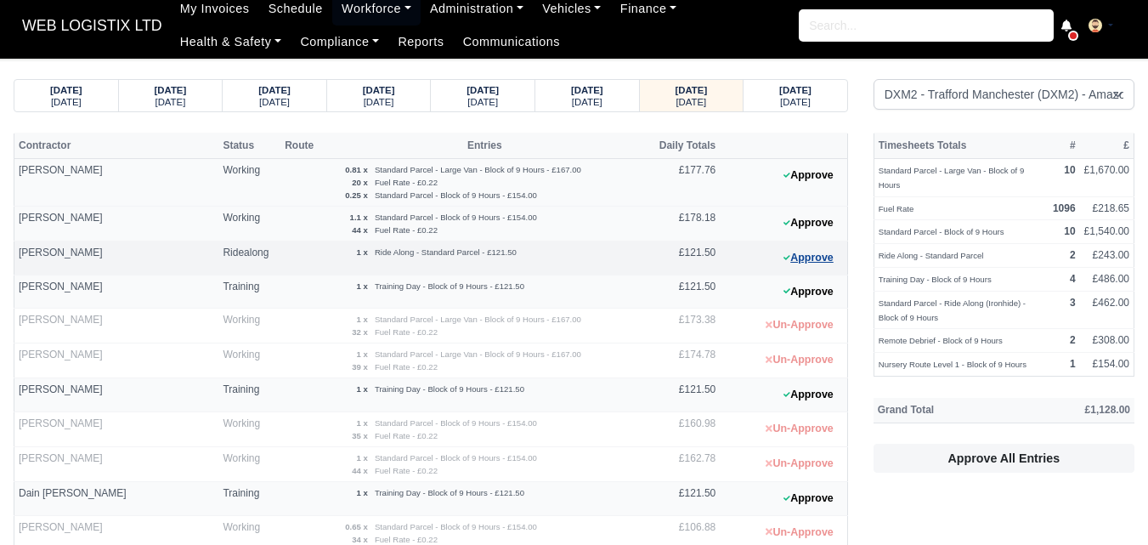
click at [824, 251] on button "Approve" at bounding box center [808, 258] width 69 height 25
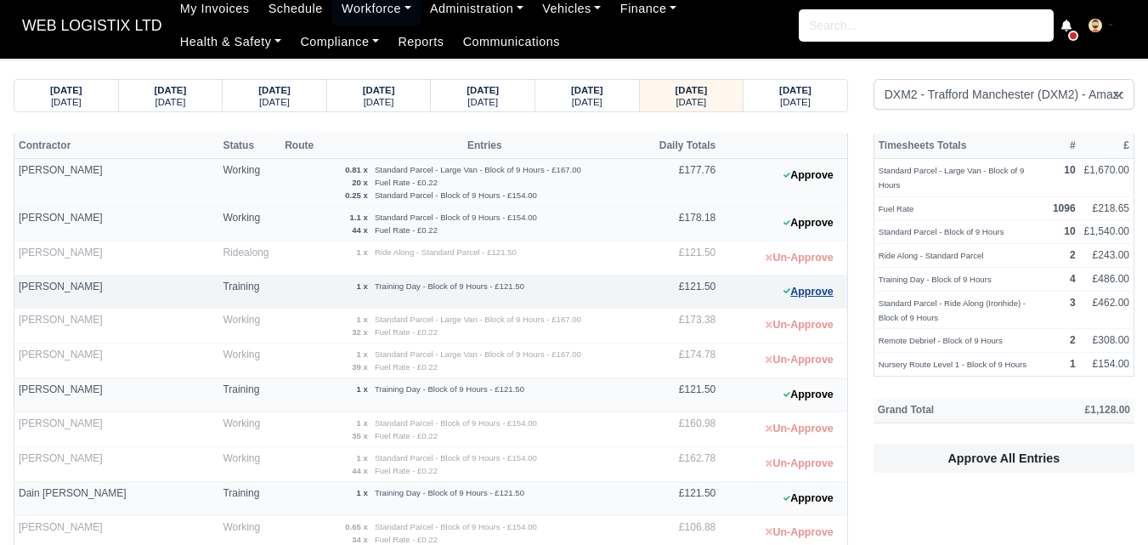
click at [806, 290] on button "Approve" at bounding box center [808, 292] width 69 height 25
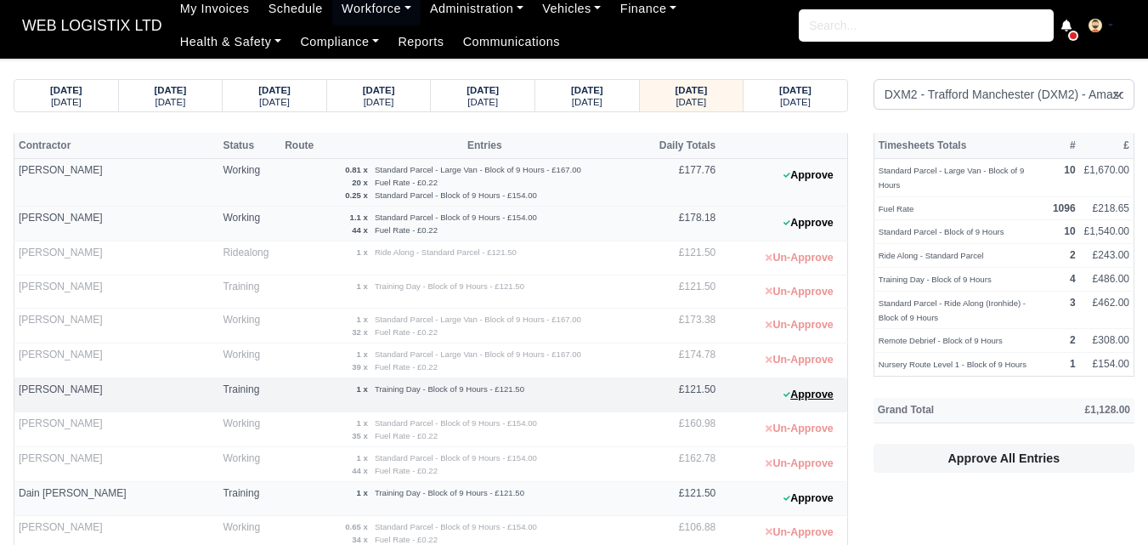
click at [822, 405] on button "Approve" at bounding box center [808, 394] width 69 height 25
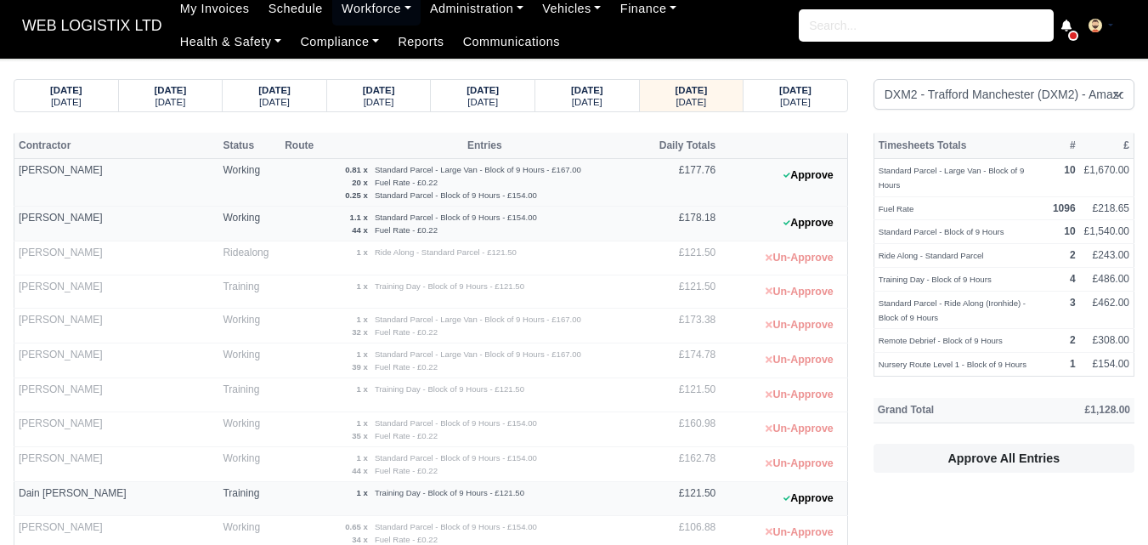
scroll to position [433, 0]
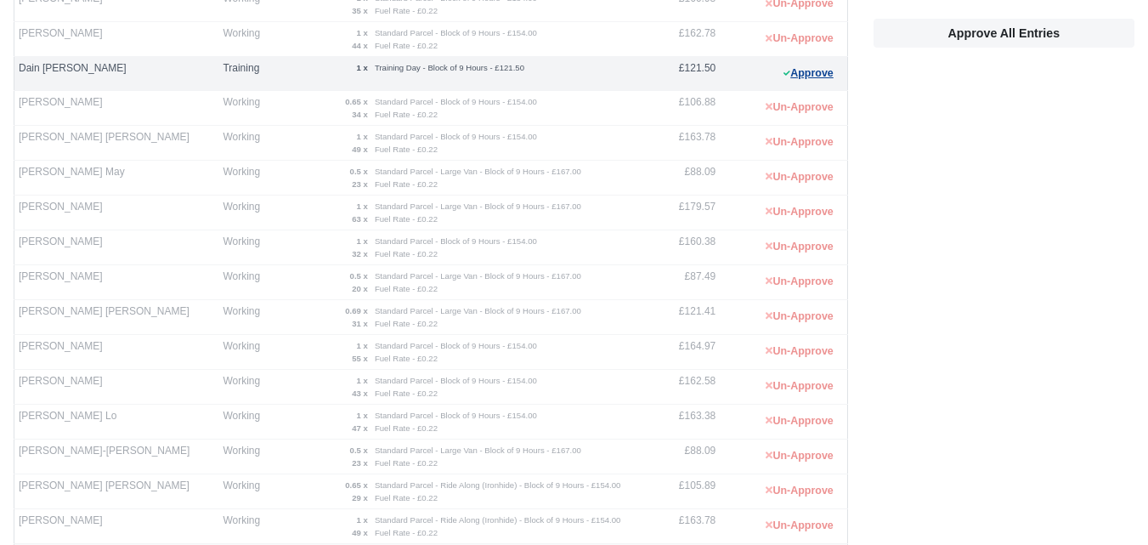
click at [794, 69] on button "Approve" at bounding box center [808, 73] width 69 height 25
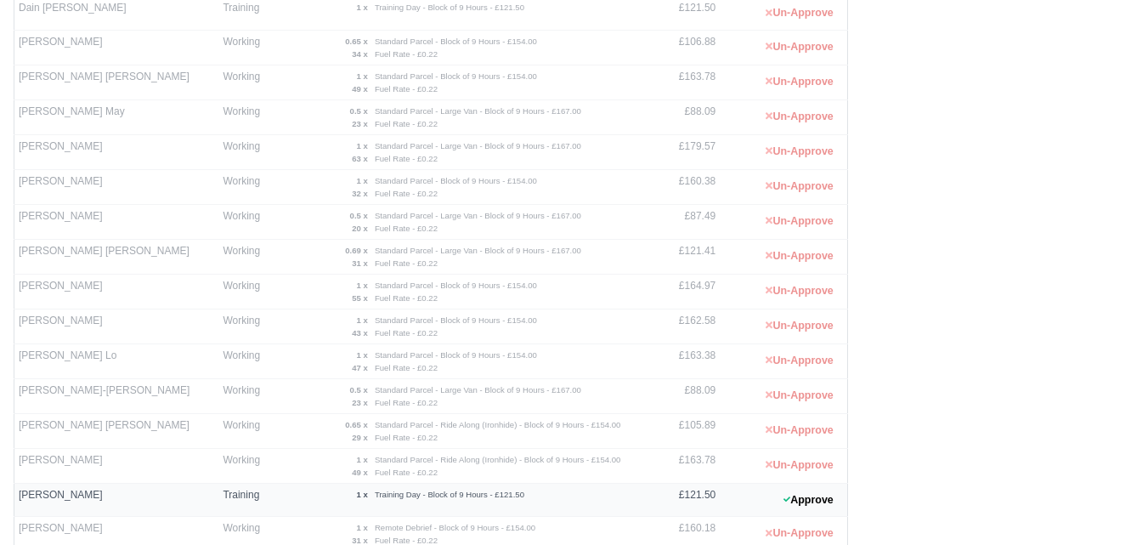
scroll to position [715, 0]
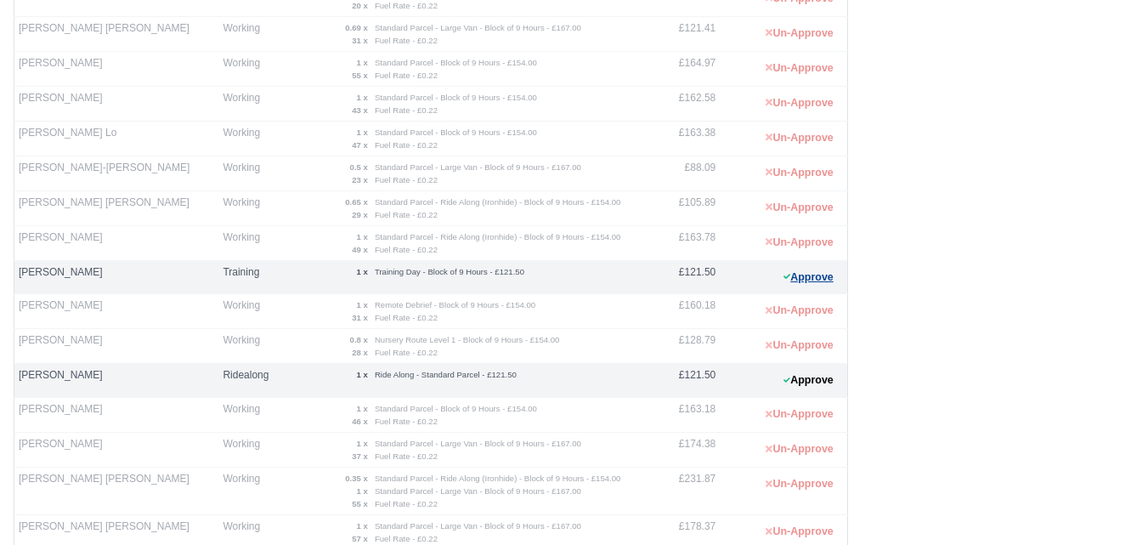
click at [815, 276] on button "Approve" at bounding box center [808, 277] width 69 height 25
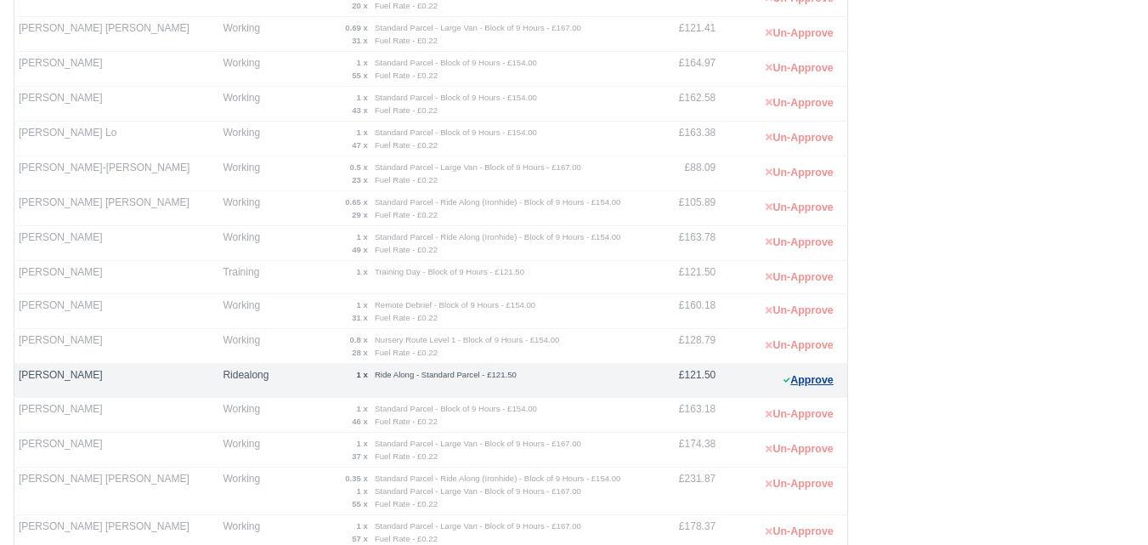
click at [833, 387] on button "Approve" at bounding box center [808, 380] width 69 height 25
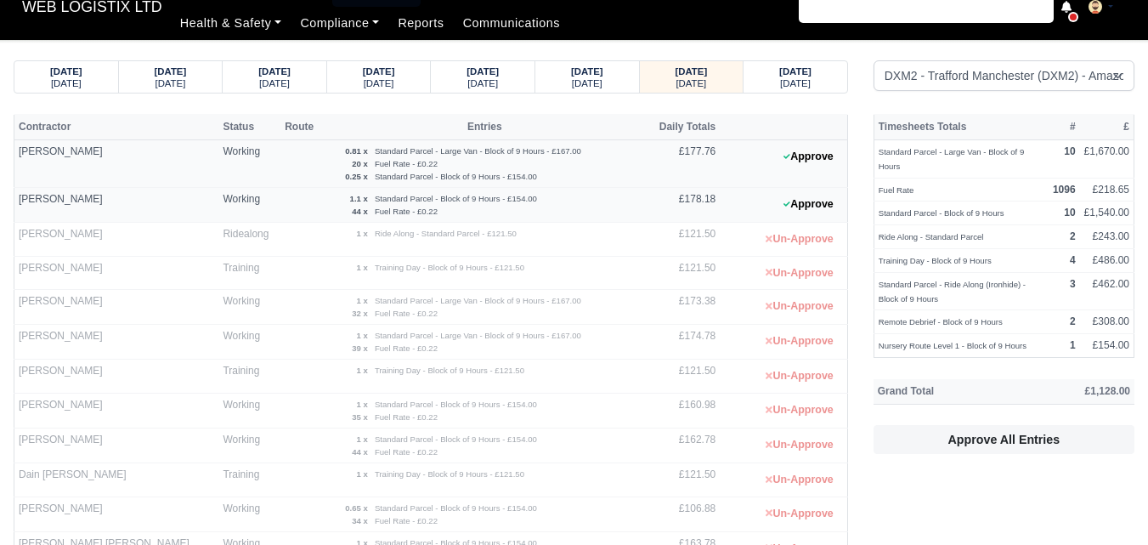
scroll to position [0, 0]
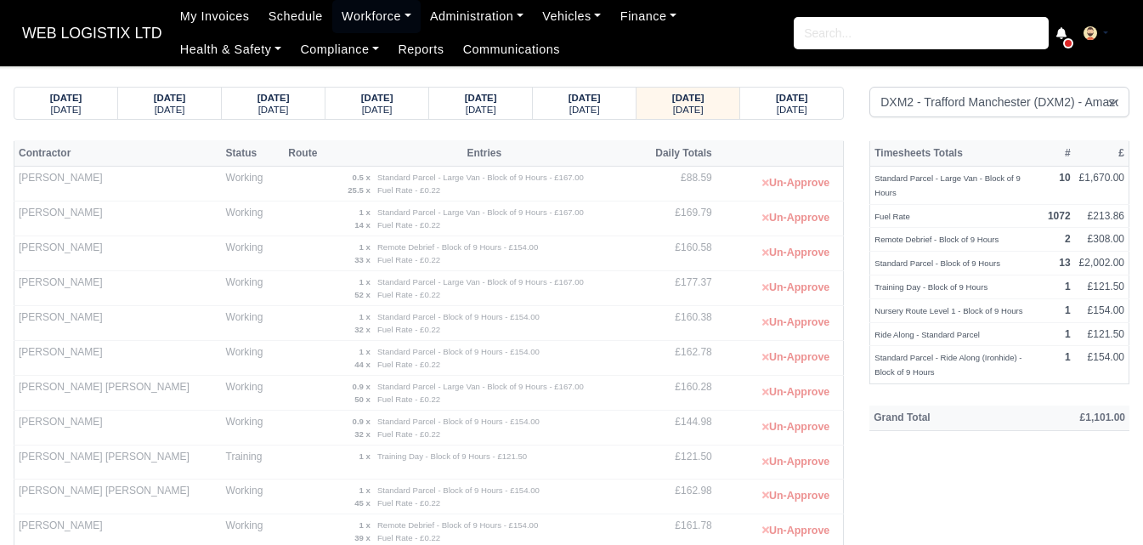
select select "1"
click at [375, 18] on link "Workforce" at bounding box center [376, 16] width 88 height 33
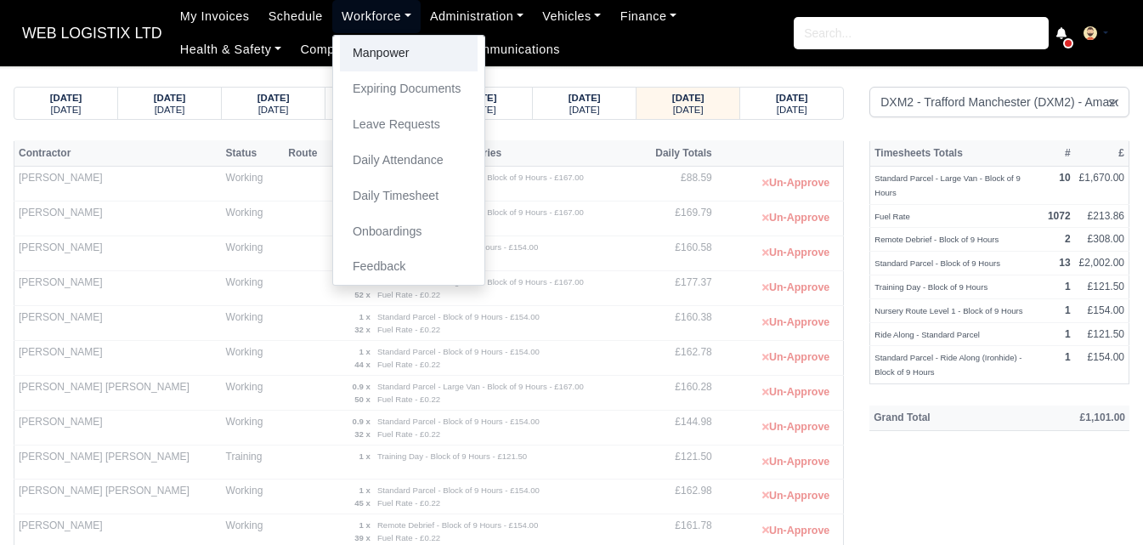
click at [370, 64] on link "Manpower" at bounding box center [409, 54] width 138 height 36
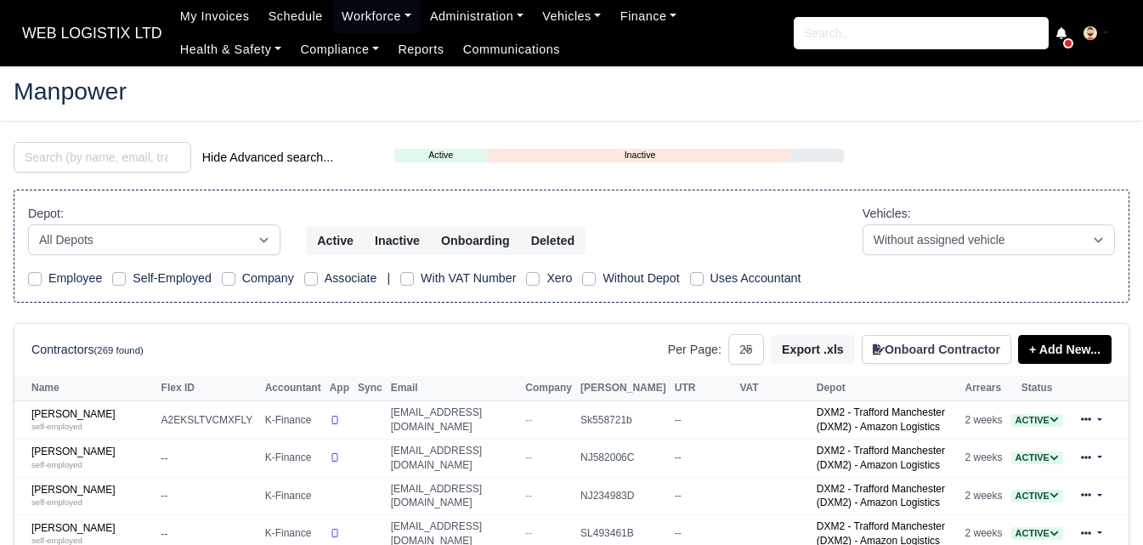
select select "25"
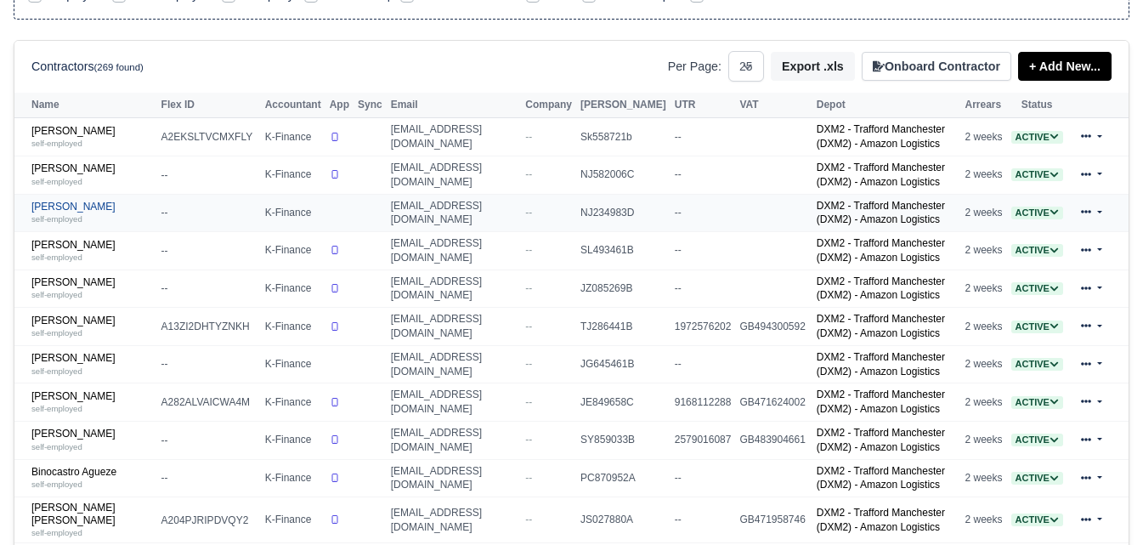
click at [42, 216] on link "Ajithkumar Annadurai self-employed" at bounding box center [92, 213] width 122 height 25
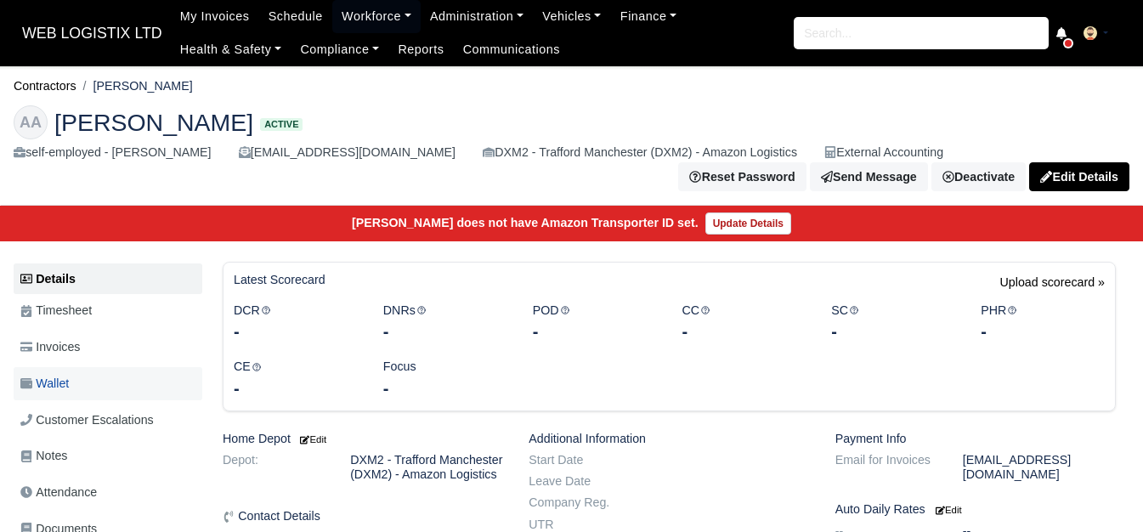
click at [73, 394] on link "Wallet" at bounding box center [108, 383] width 189 height 33
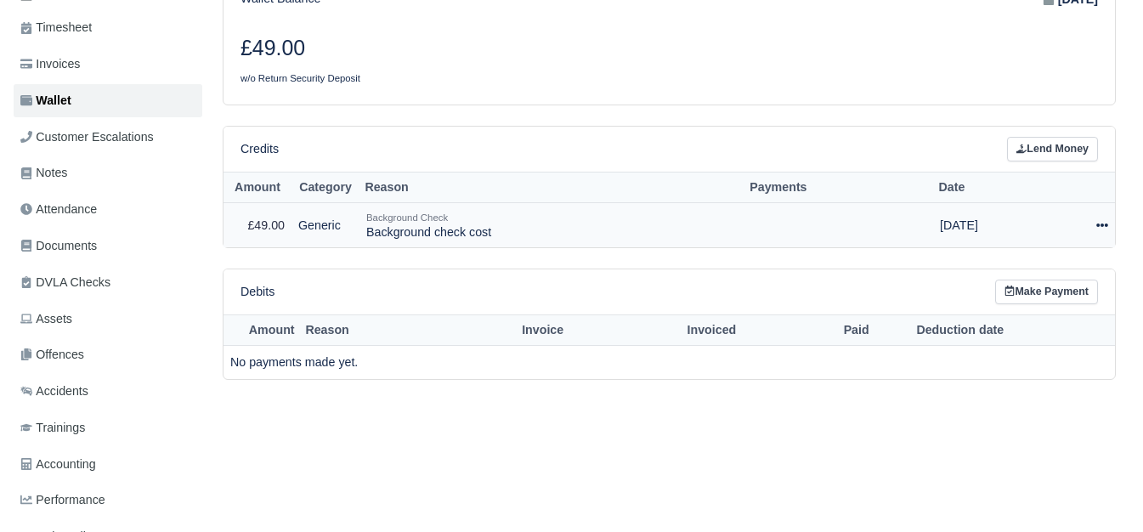
scroll to position [283, 0]
click at [144, 78] on link "Invoices" at bounding box center [108, 64] width 189 height 33
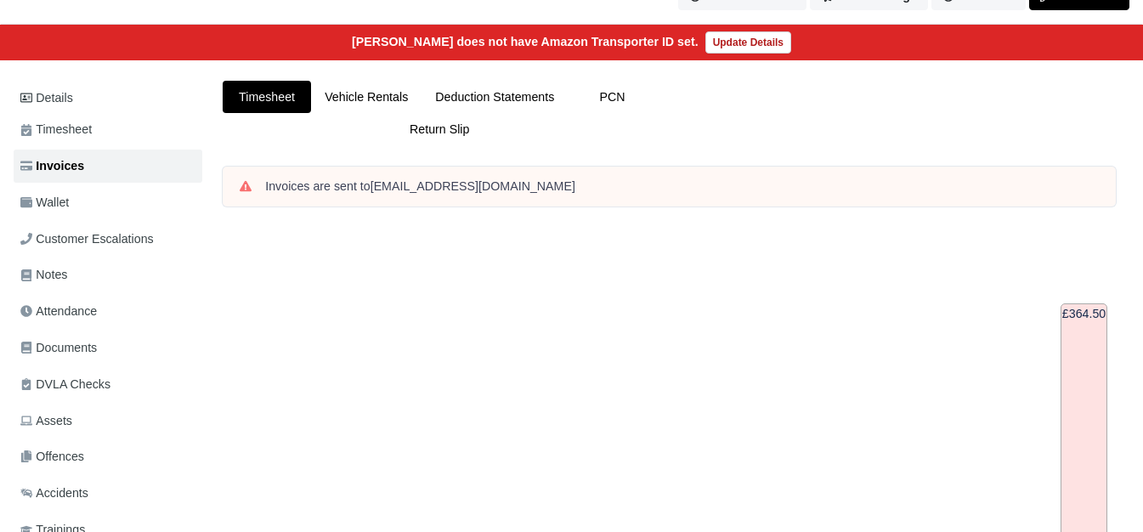
scroll to position [142, 0]
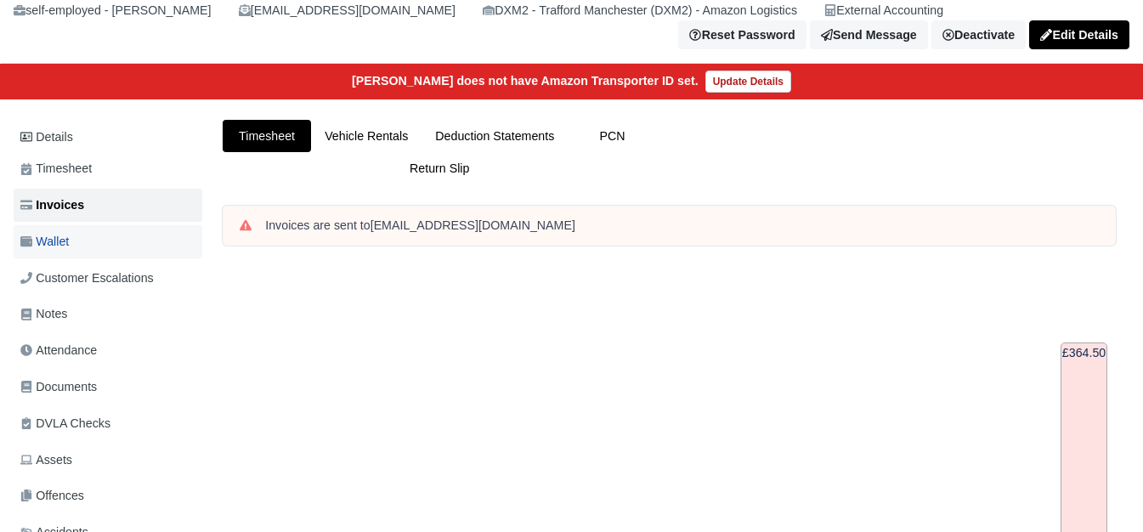
click at [59, 245] on span "Wallet" at bounding box center [44, 242] width 48 height 20
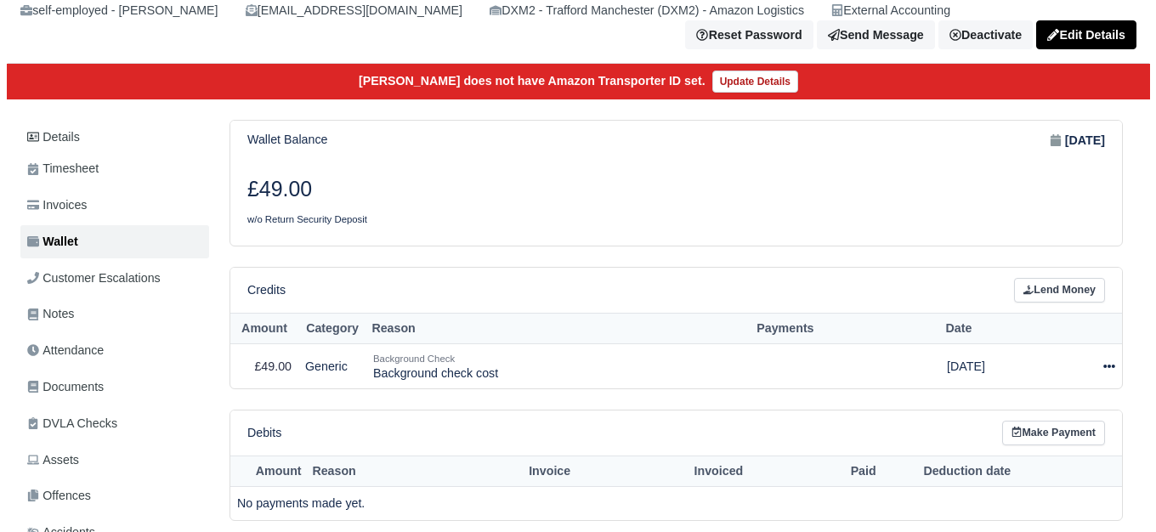
scroll to position [360, 0]
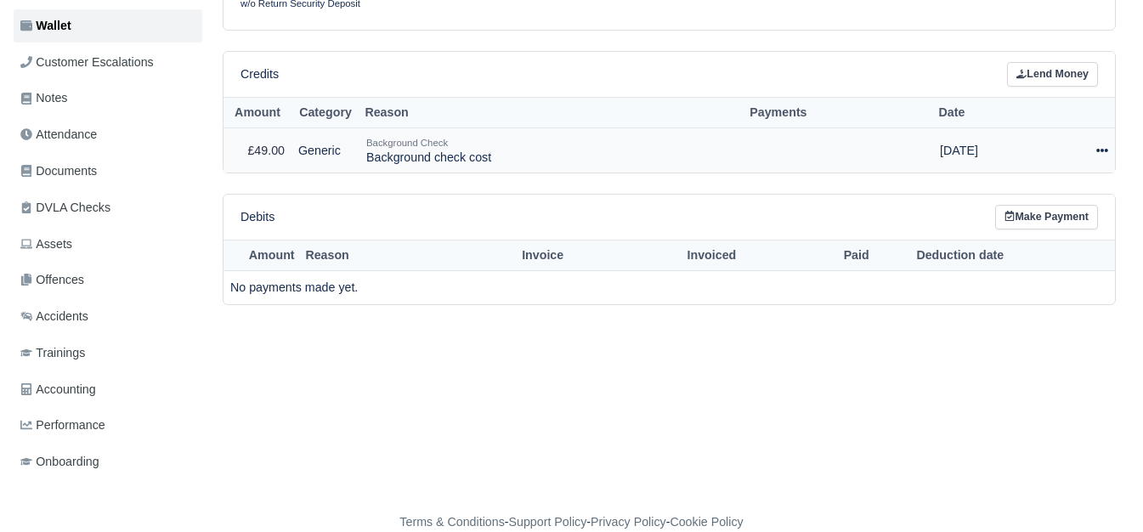
click at [1094, 144] on div at bounding box center [1079, 151] width 58 height 20
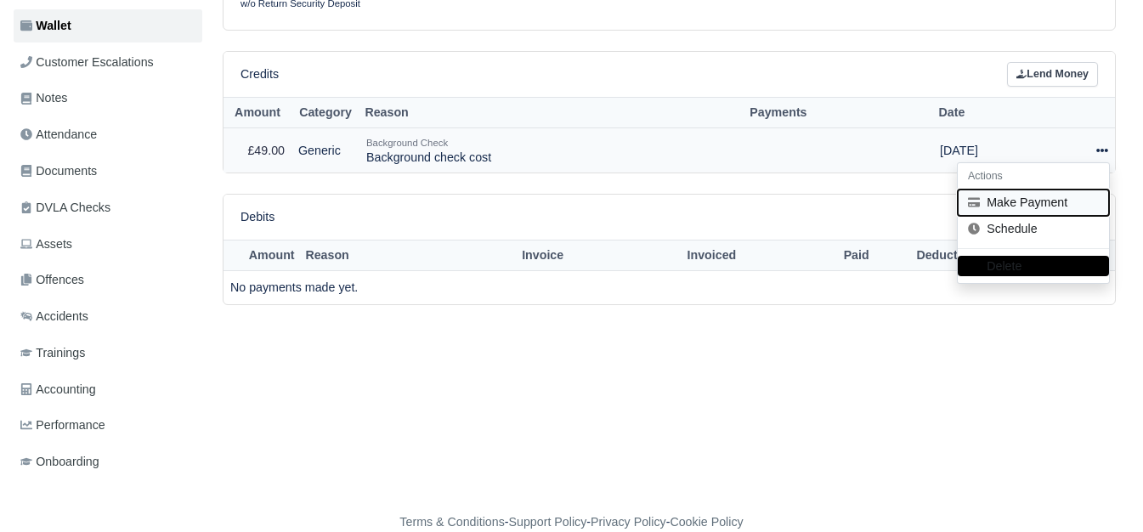
click at [994, 209] on button "Make Payment" at bounding box center [1033, 202] width 151 height 26
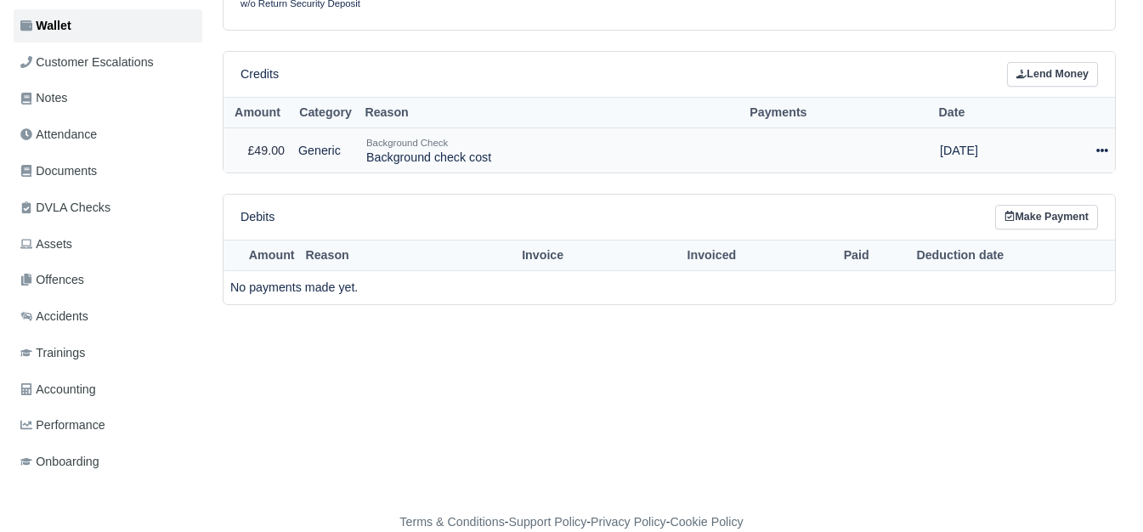
select select "6627"
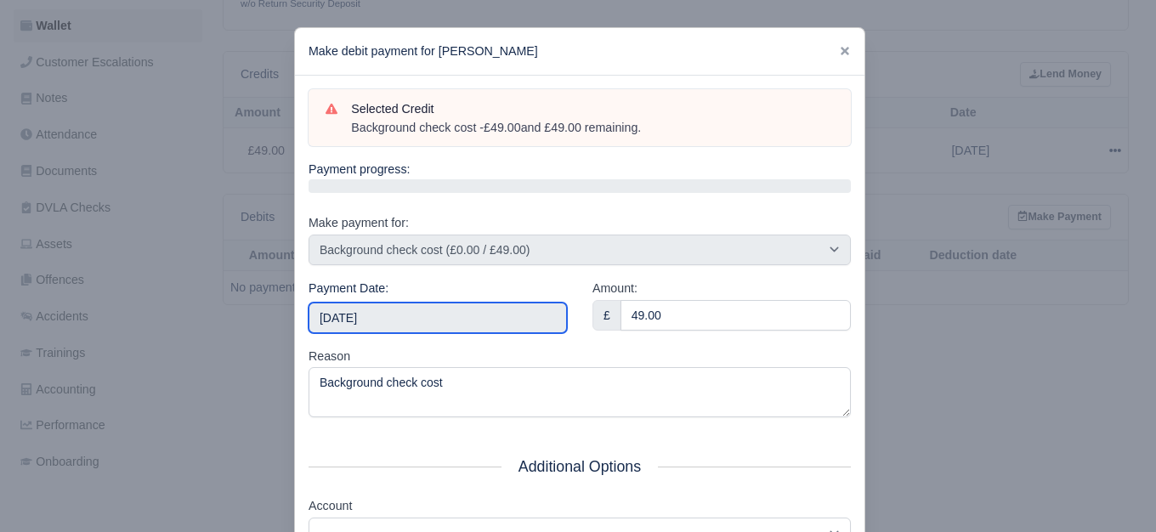
click at [433, 324] on input "[DATE]" at bounding box center [437, 318] width 258 height 31
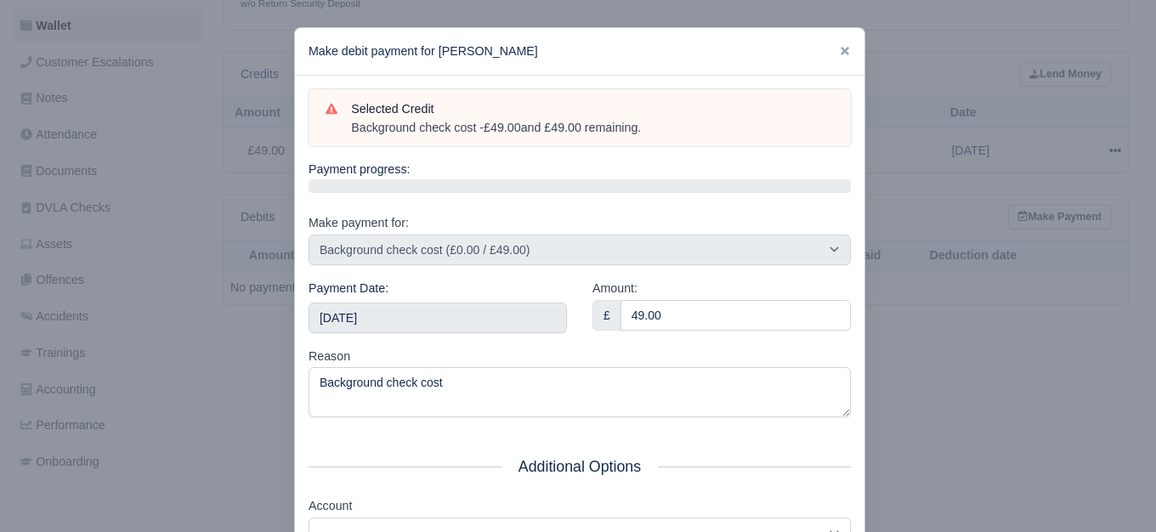
scroll to position [257, 0]
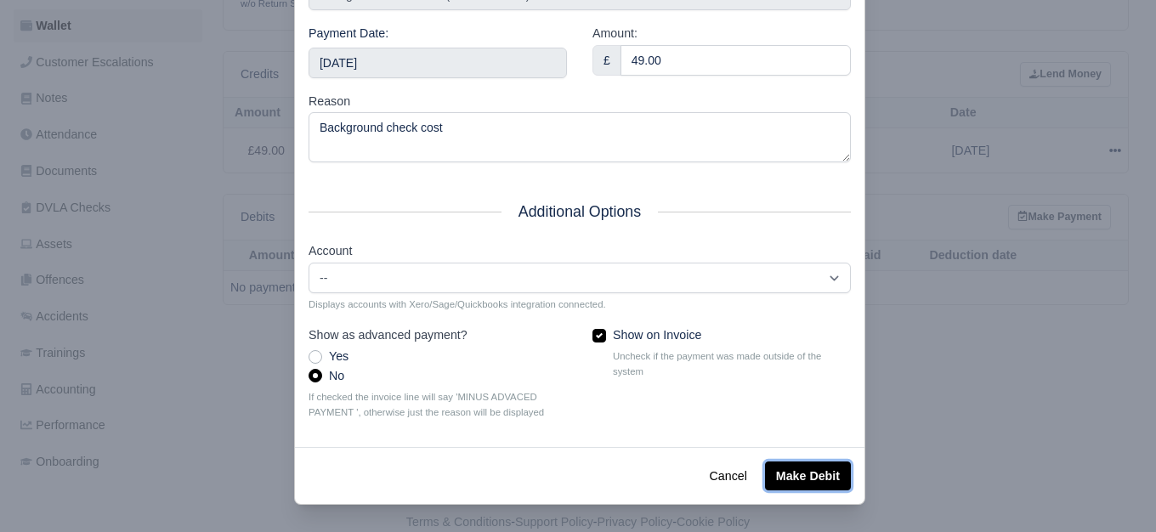
click at [807, 478] on button "Make Debit" at bounding box center [808, 475] width 86 height 29
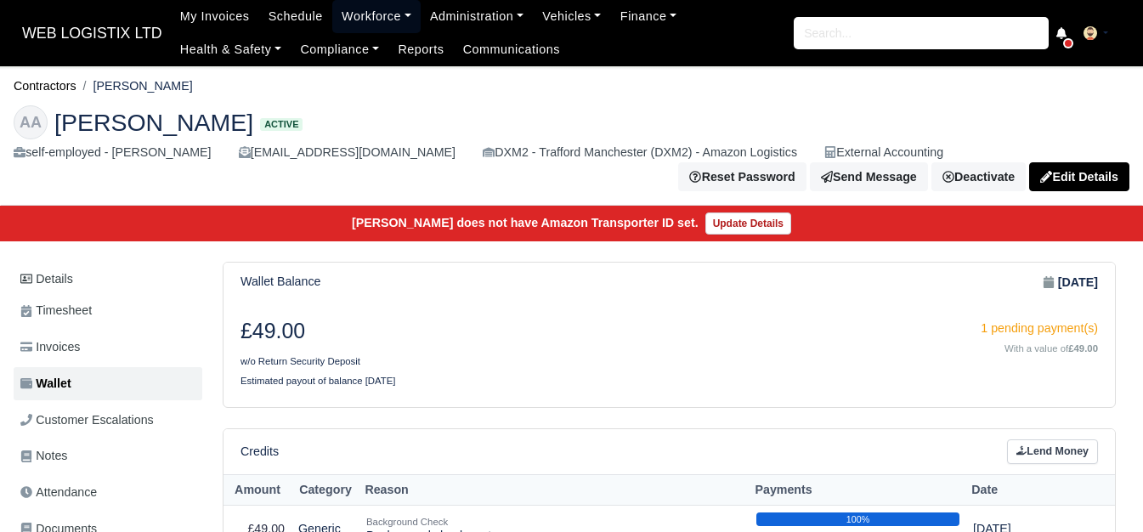
click at [374, 15] on link "Workforce" at bounding box center [376, 16] width 88 height 33
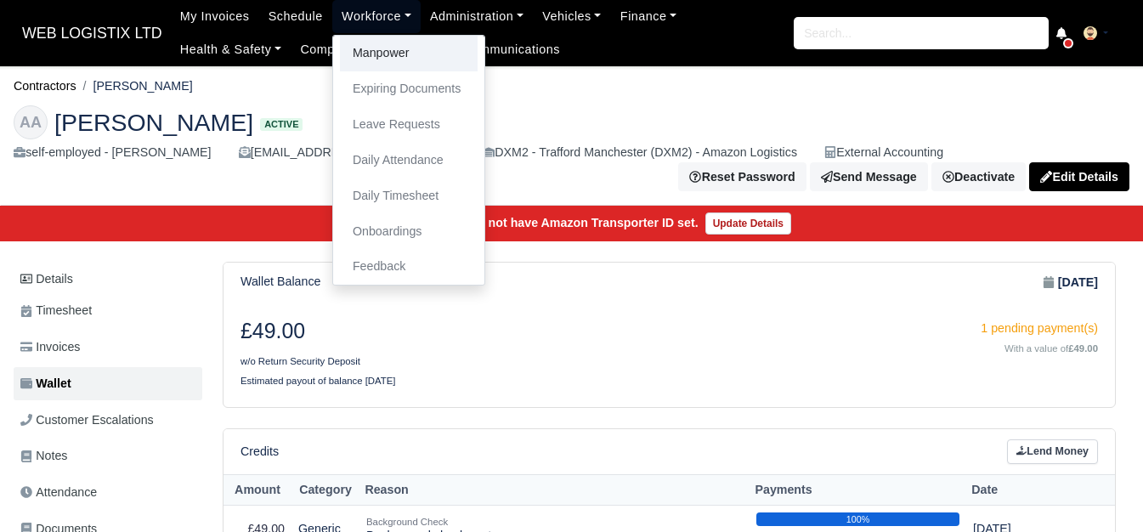
click at [424, 62] on link "Manpower" at bounding box center [409, 54] width 138 height 36
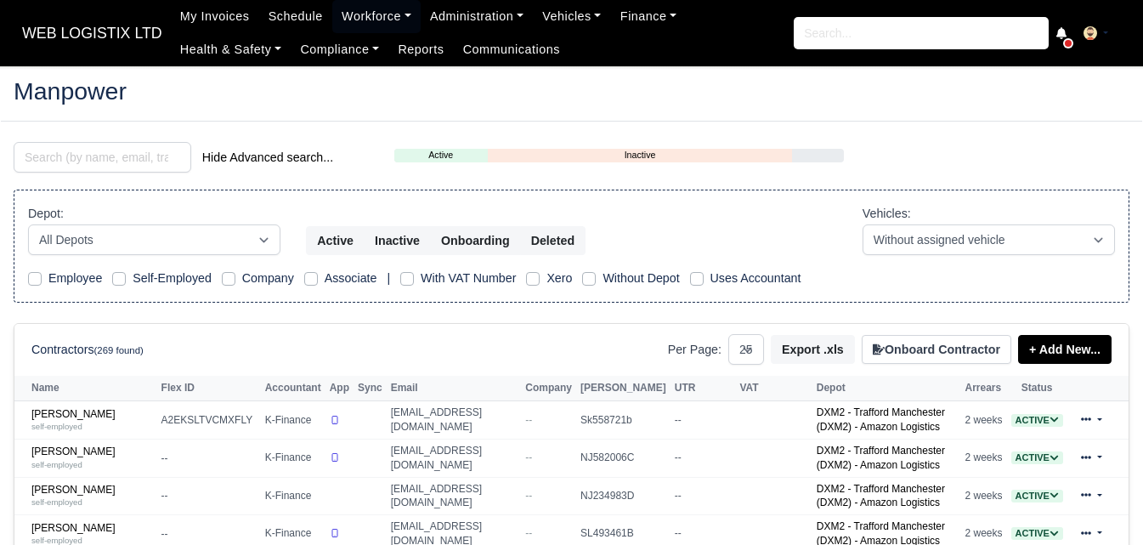
select select "25"
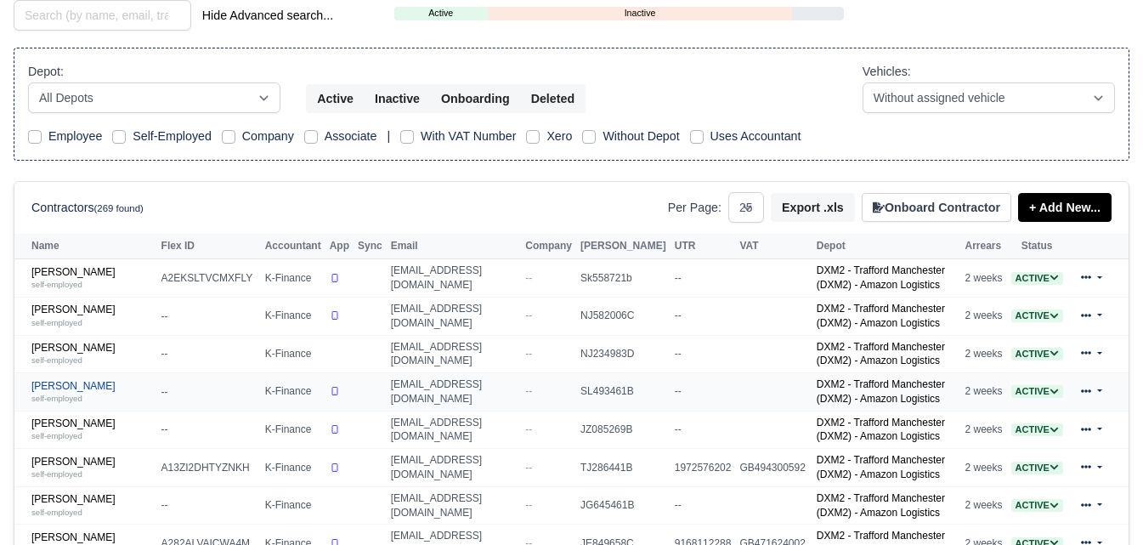
click at [45, 403] on small "self-employed" at bounding box center [56, 397] width 51 height 9
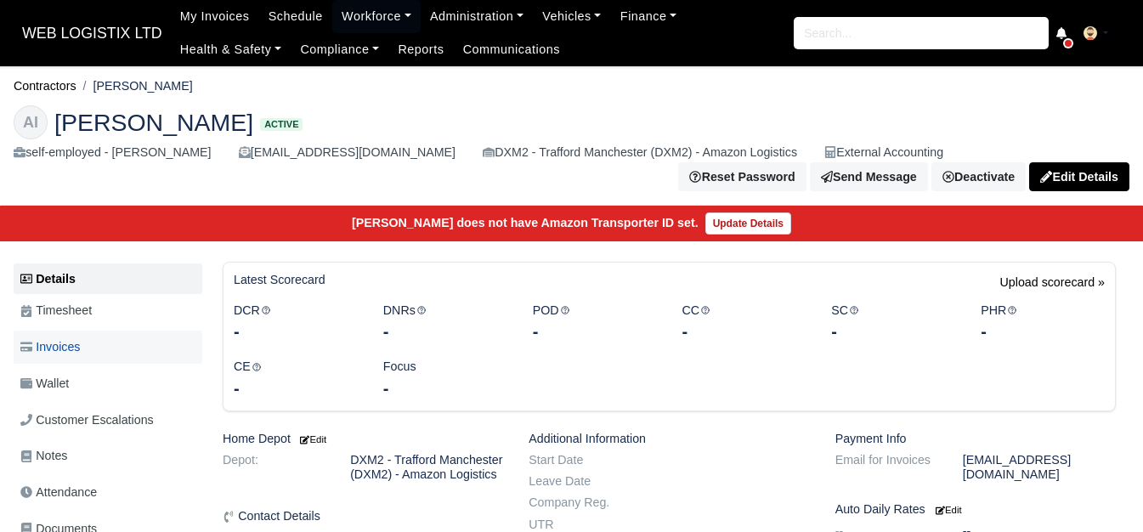
click at [95, 331] on link "Invoices" at bounding box center [108, 347] width 189 height 33
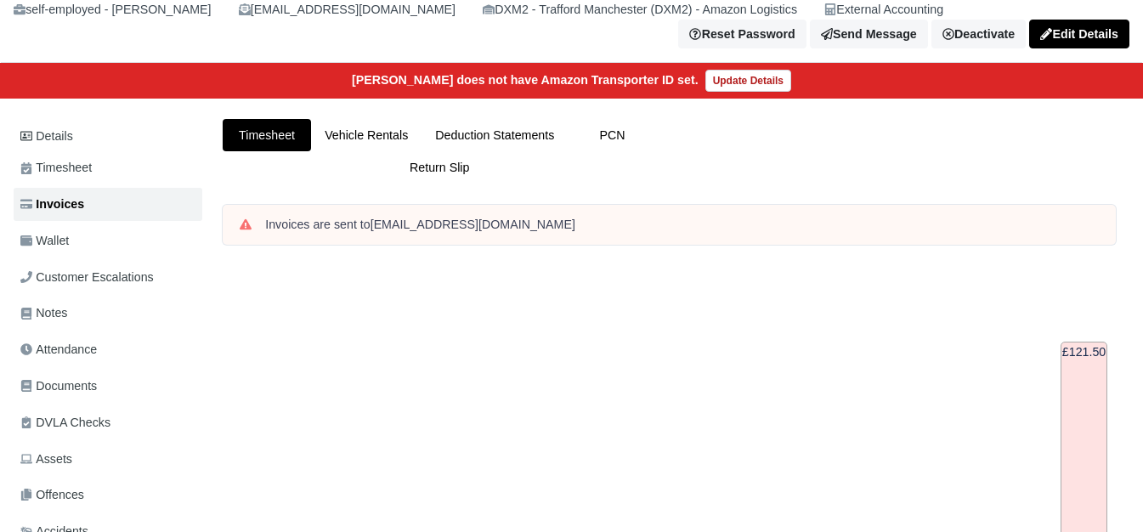
scroll to position [142, 0]
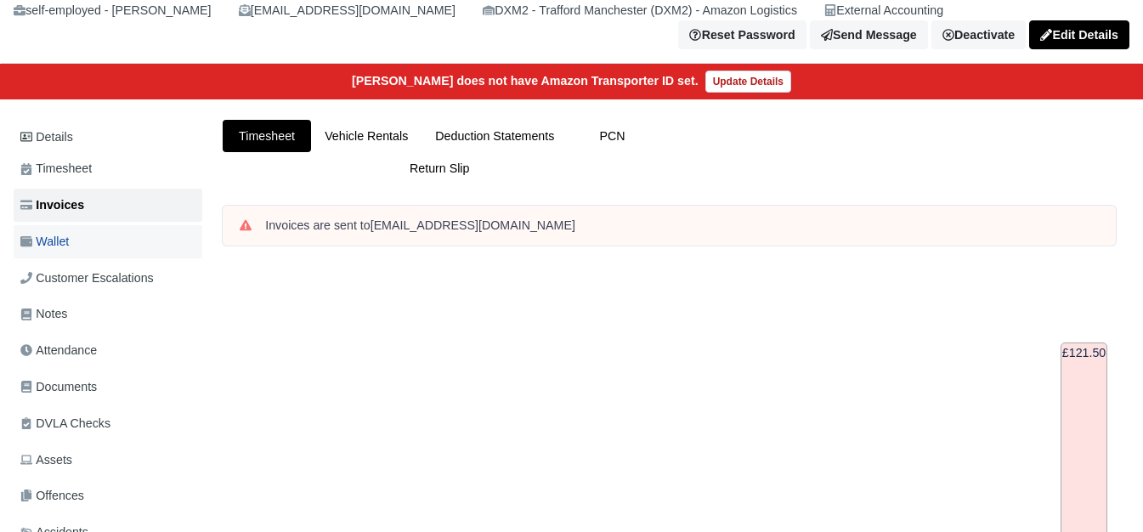
click at [75, 236] on link "Wallet" at bounding box center [108, 241] width 189 height 33
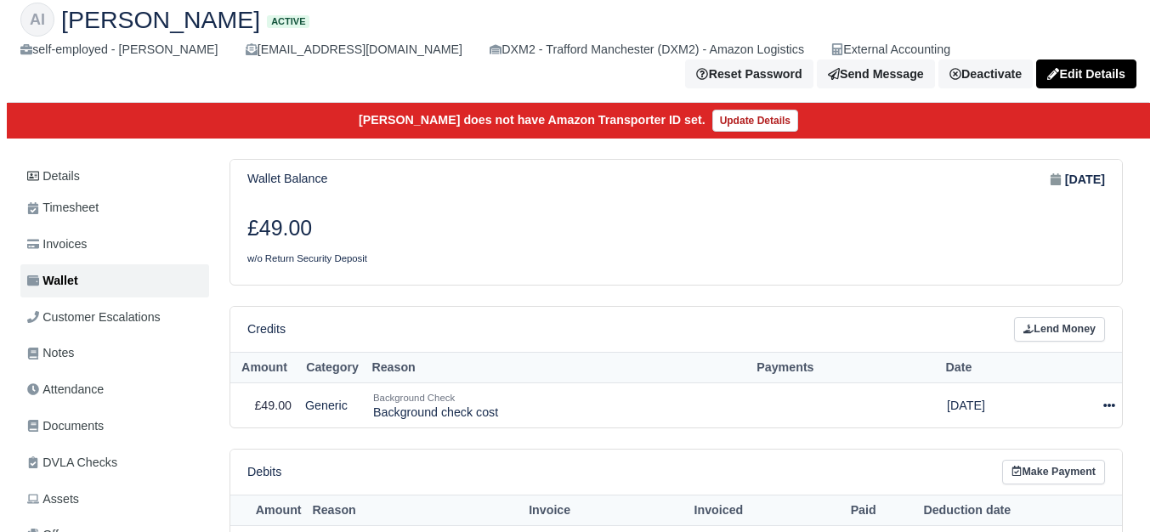
scroll to position [142, 0]
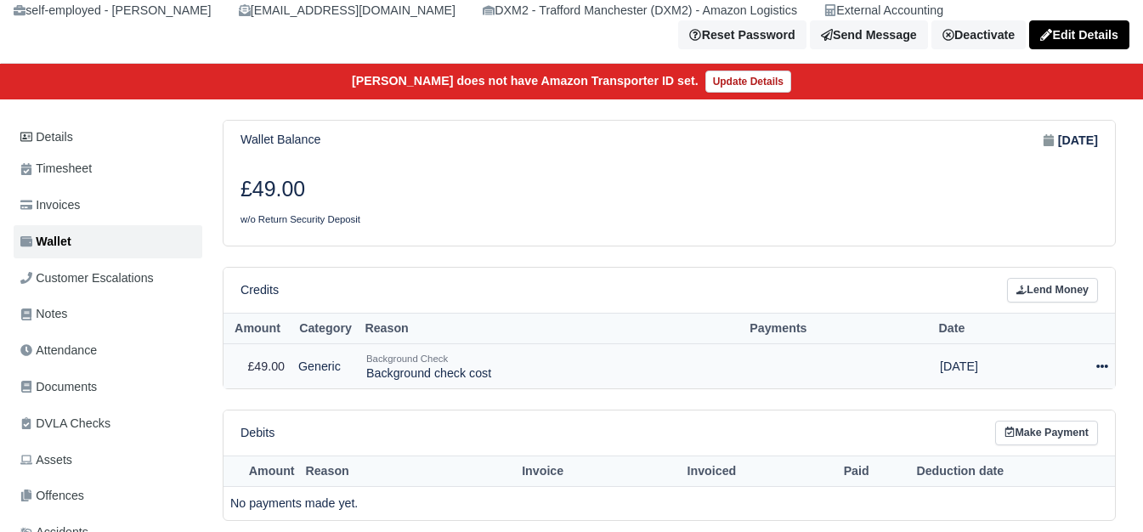
click at [1096, 360] on icon at bounding box center [1102, 366] width 12 height 12
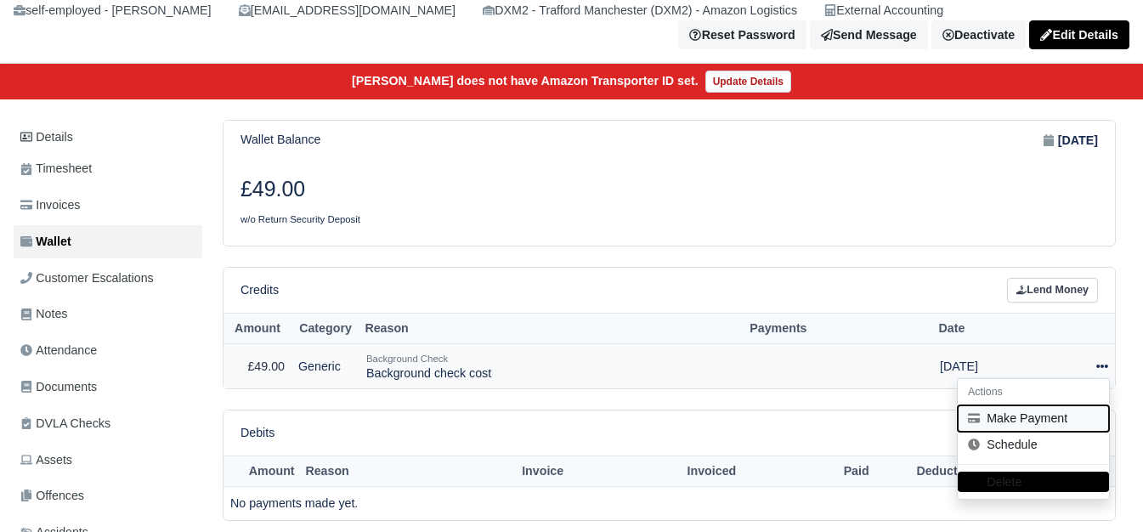
click at [972, 413] on icon at bounding box center [974, 418] width 12 height 12
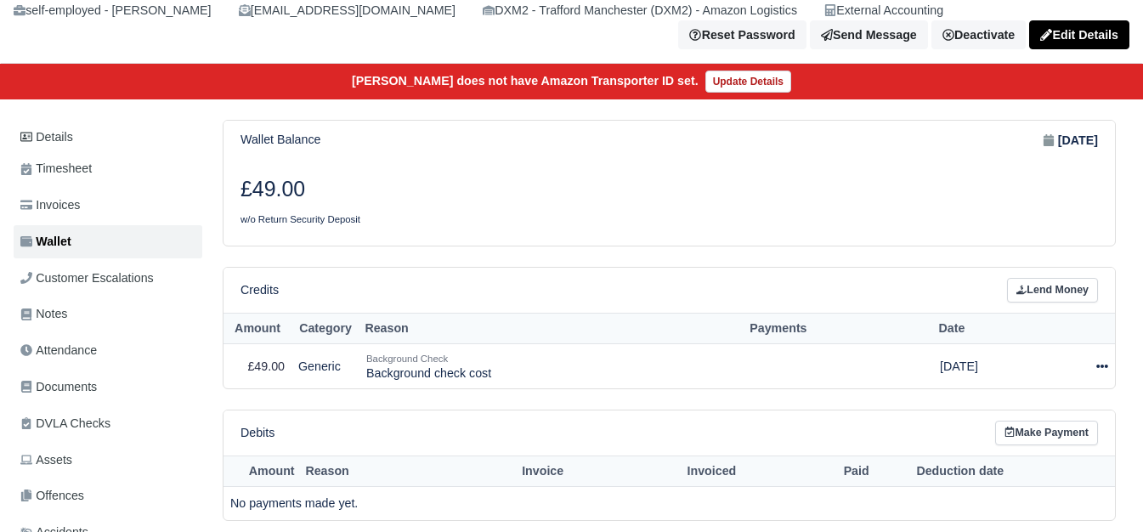
select select "6661"
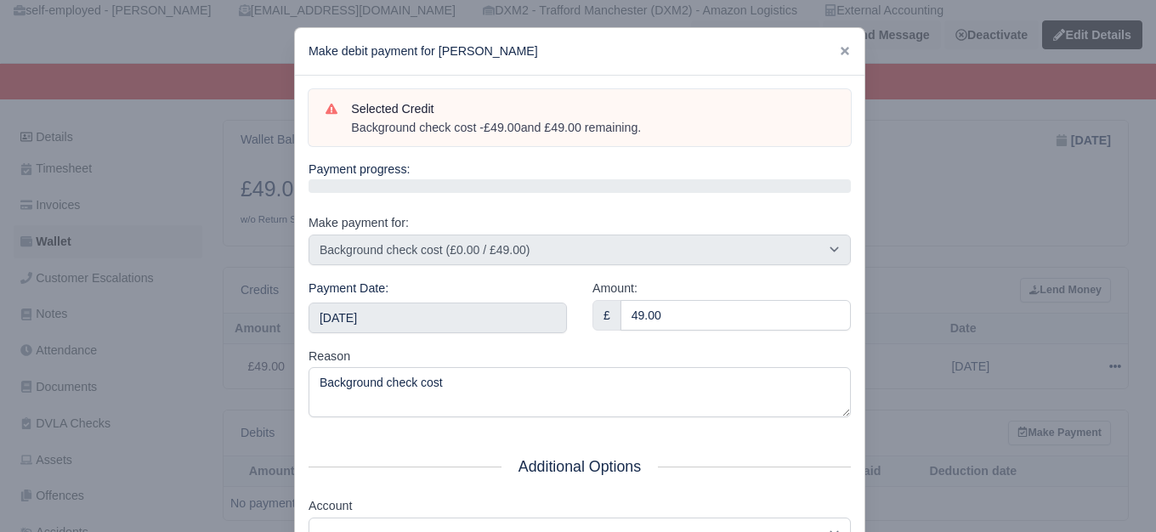
click at [585, 313] on div "Amount: £ 49.00" at bounding box center [722, 313] width 284 height 68
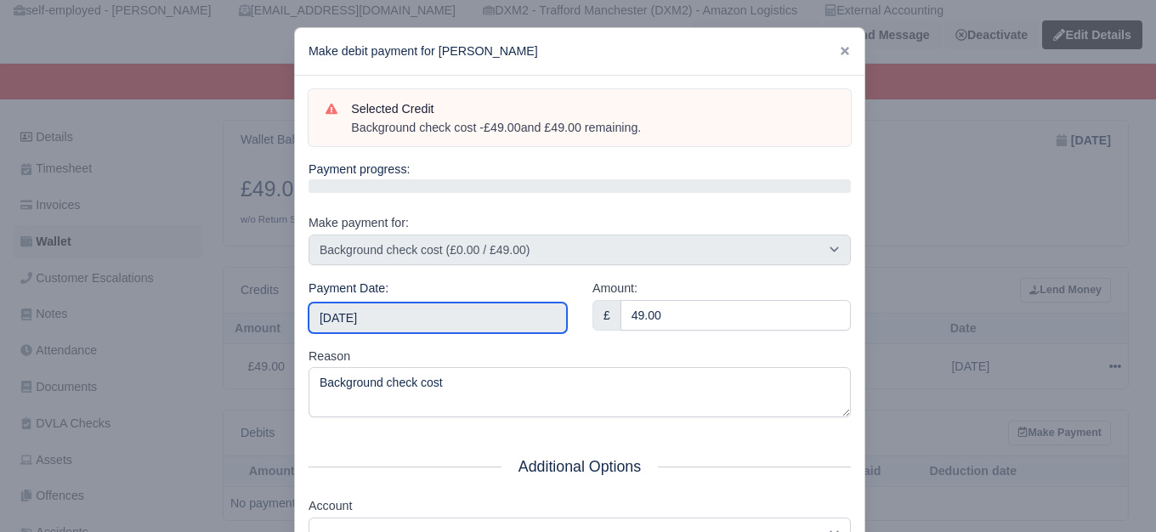
click at [512, 313] on input "2025-09-06" at bounding box center [437, 318] width 258 height 31
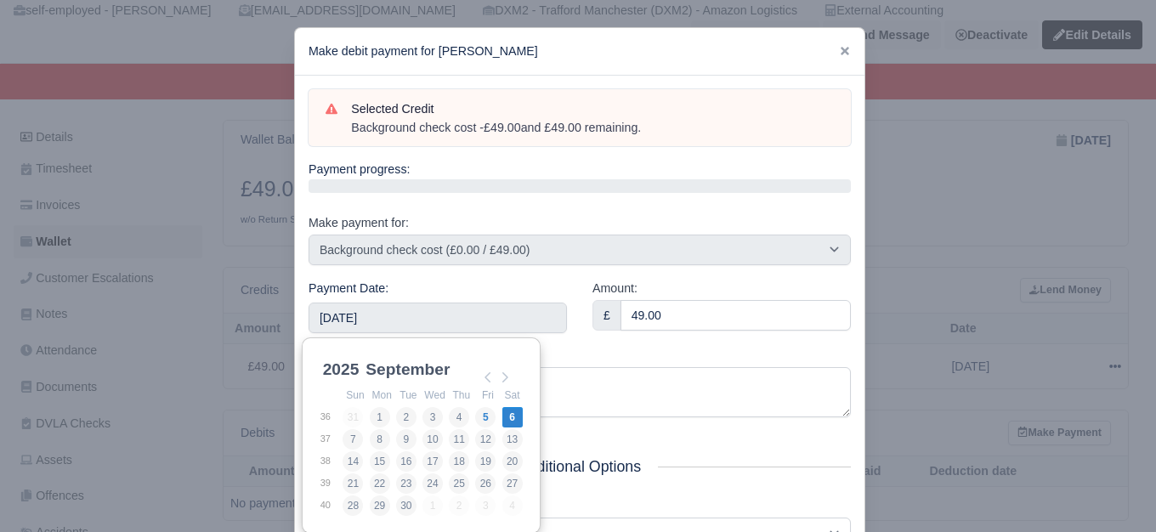
click at [642, 363] on div "Reason Background check cost" at bounding box center [579, 382] width 542 height 71
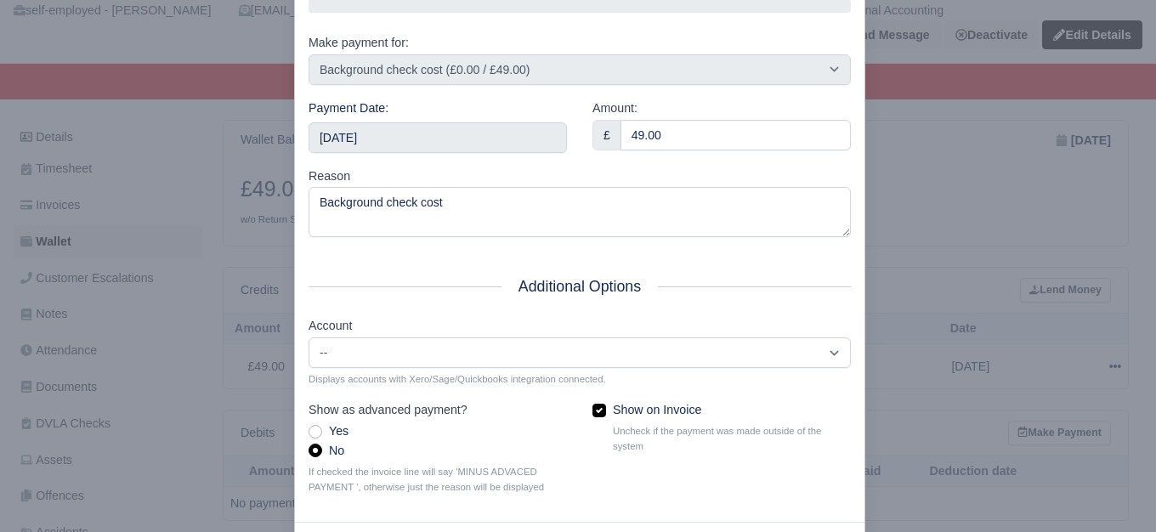
scroll to position [257, 0]
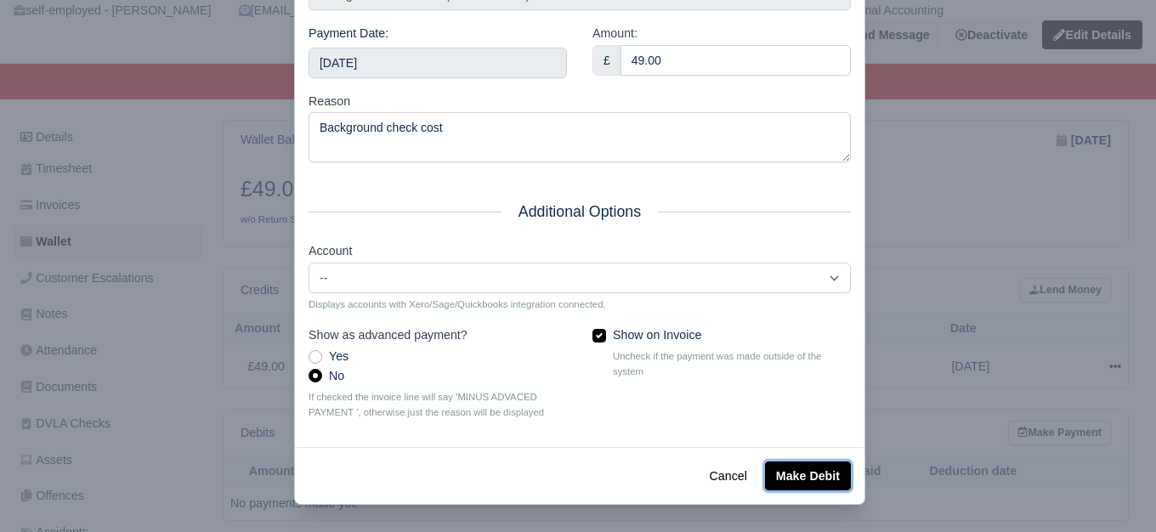
click at [784, 465] on button "Make Debit" at bounding box center [808, 475] width 86 height 29
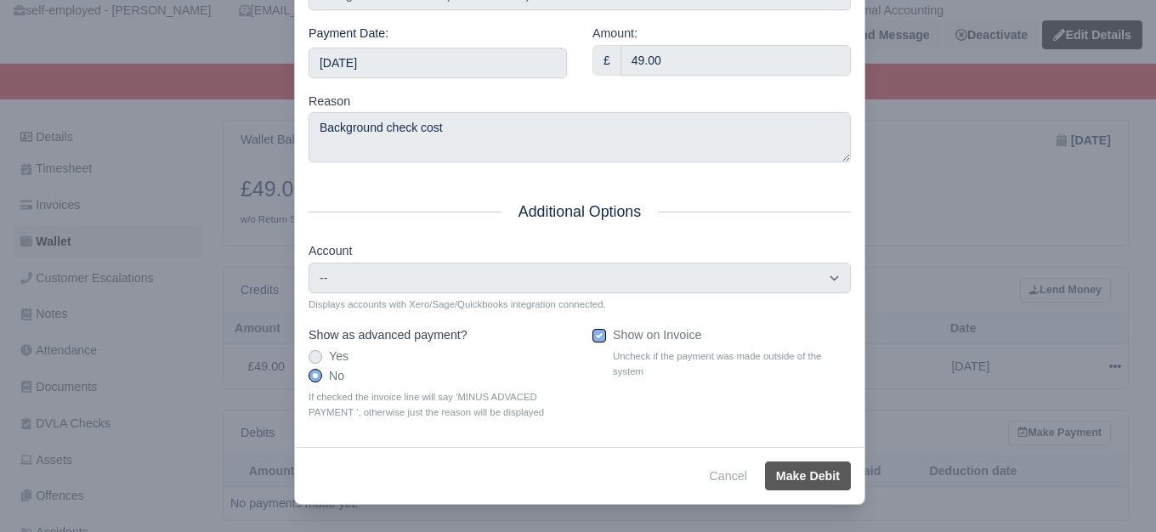
type input "2025-09-06T23:59:59+01:00"
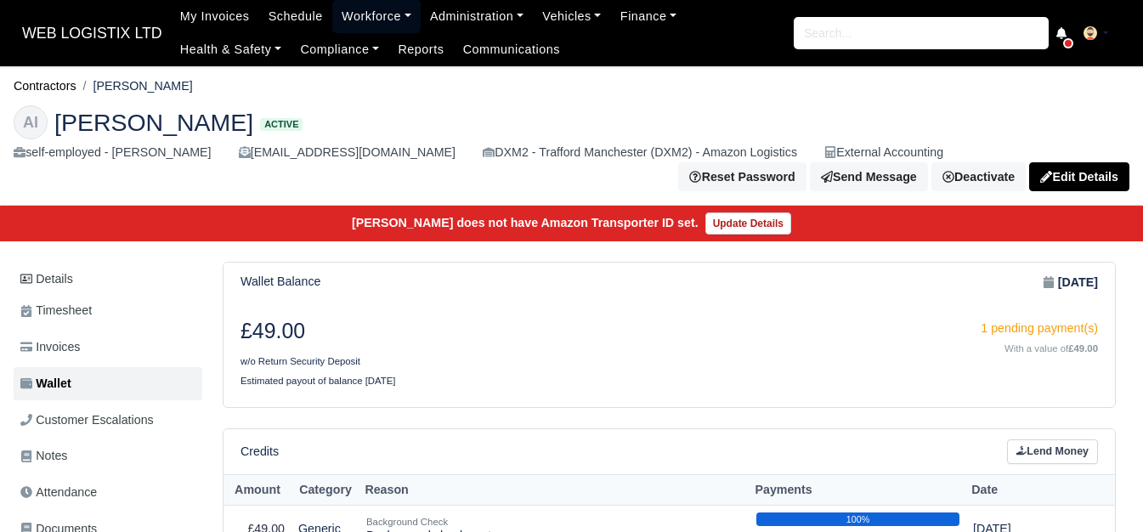
click at [353, 12] on link "Workforce" at bounding box center [376, 16] width 88 height 33
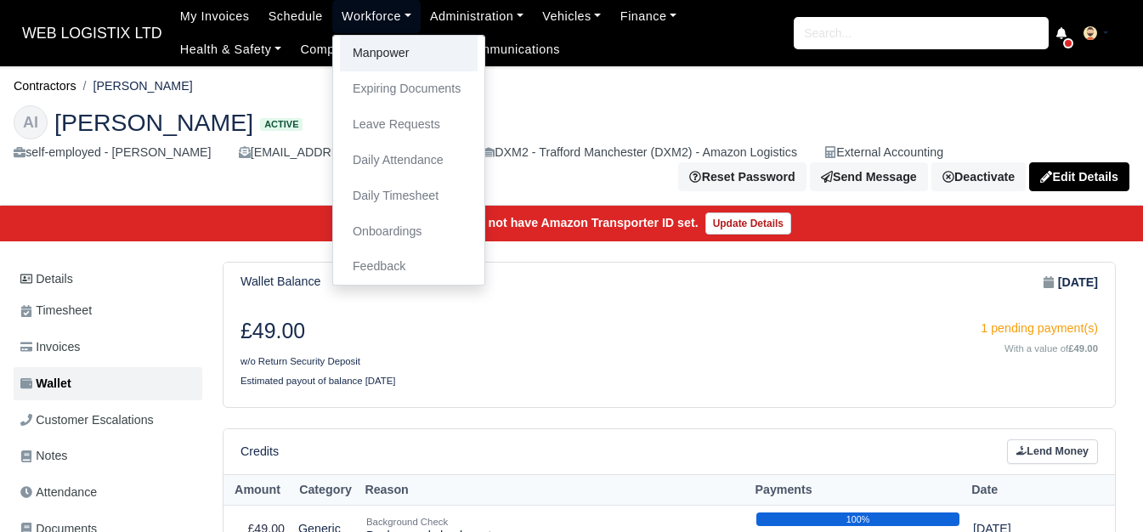
click at [361, 56] on link "Manpower" at bounding box center [409, 54] width 138 height 36
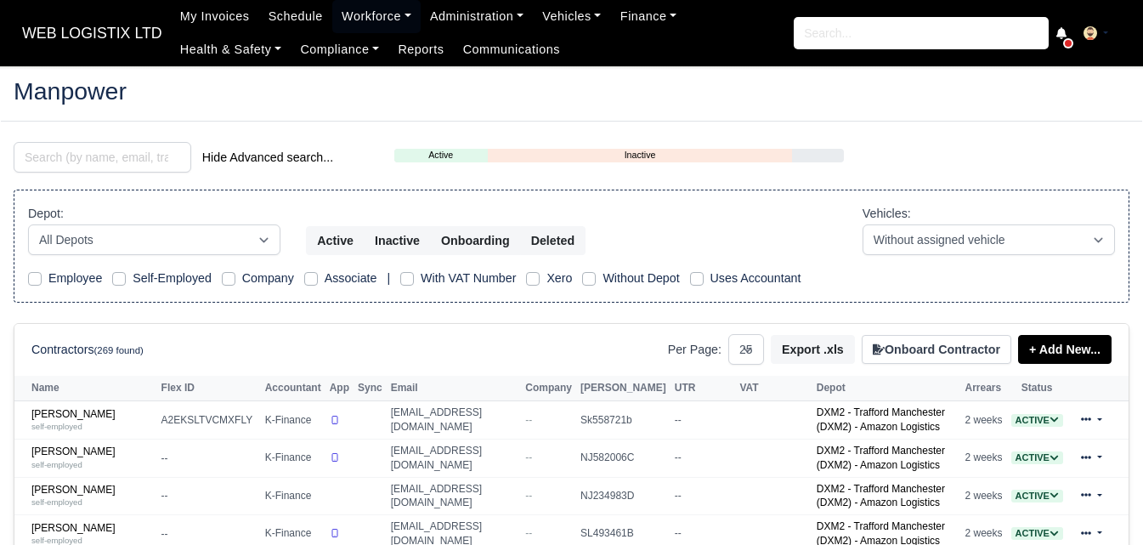
select select "25"
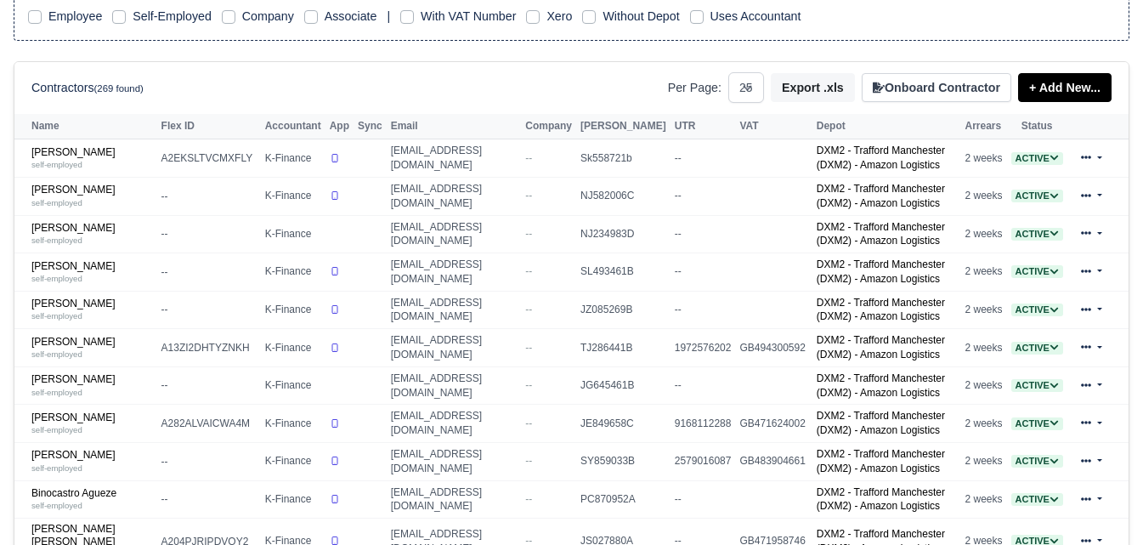
scroll to position [283, 0]
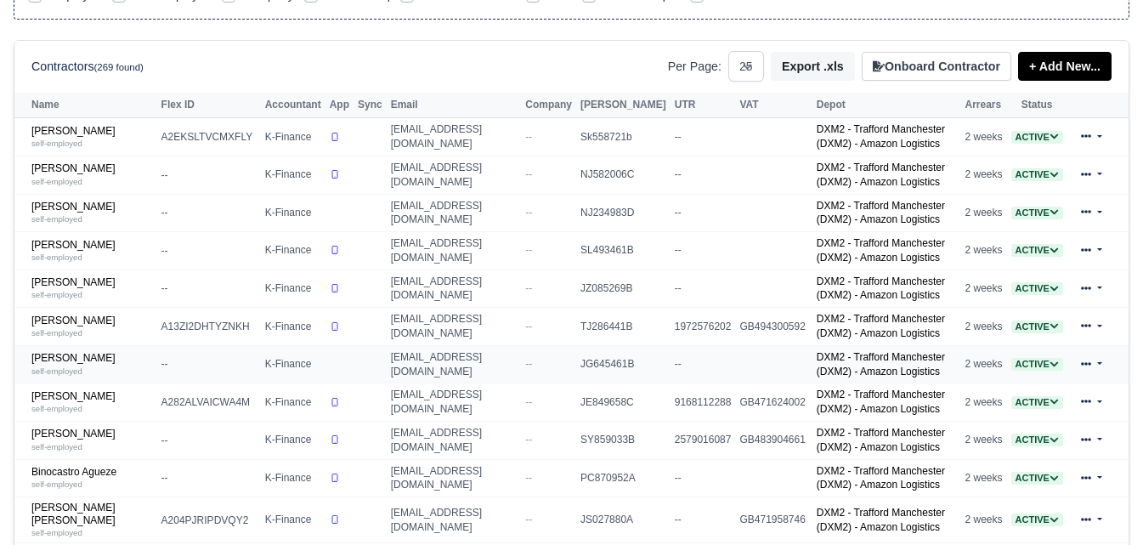
click at [75, 359] on td "[PERSON_NAME] self-employed" at bounding box center [85, 364] width 143 height 38
click at [75, 369] on link "Arfan Aziz Qureshi self-employed" at bounding box center [92, 364] width 122 height 25
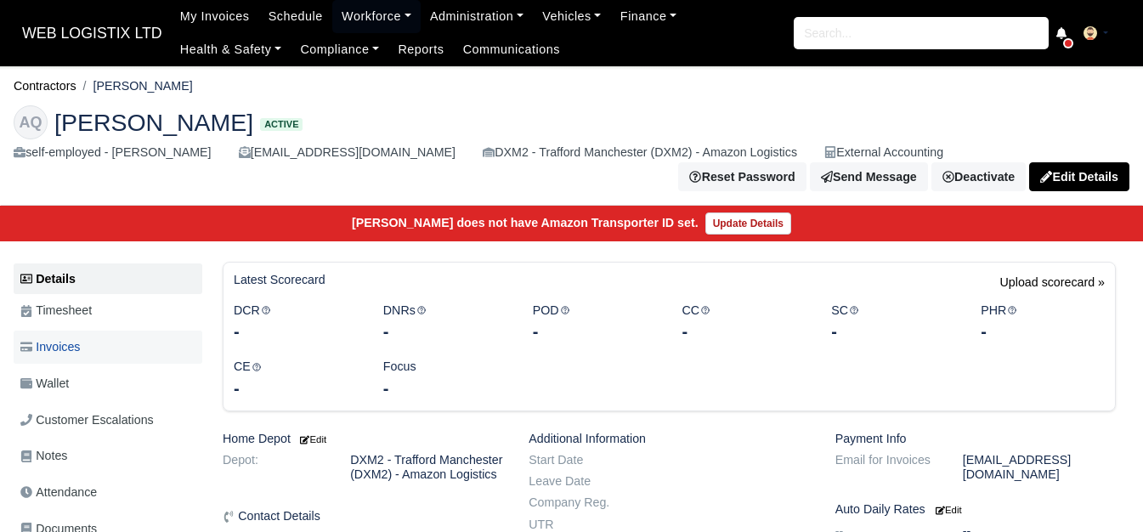
click at [70, 364] on link "Invoices" at bounding box center [108, 347] width 189 height 33
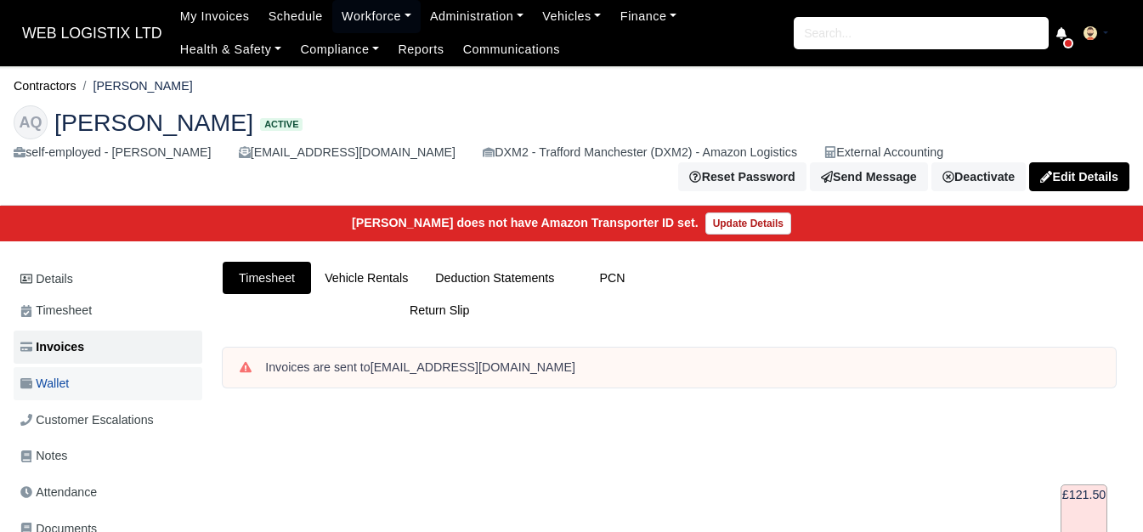
click at [91, 383] on link "Wallet" at bounding box center [108, 383] width 189 height 33
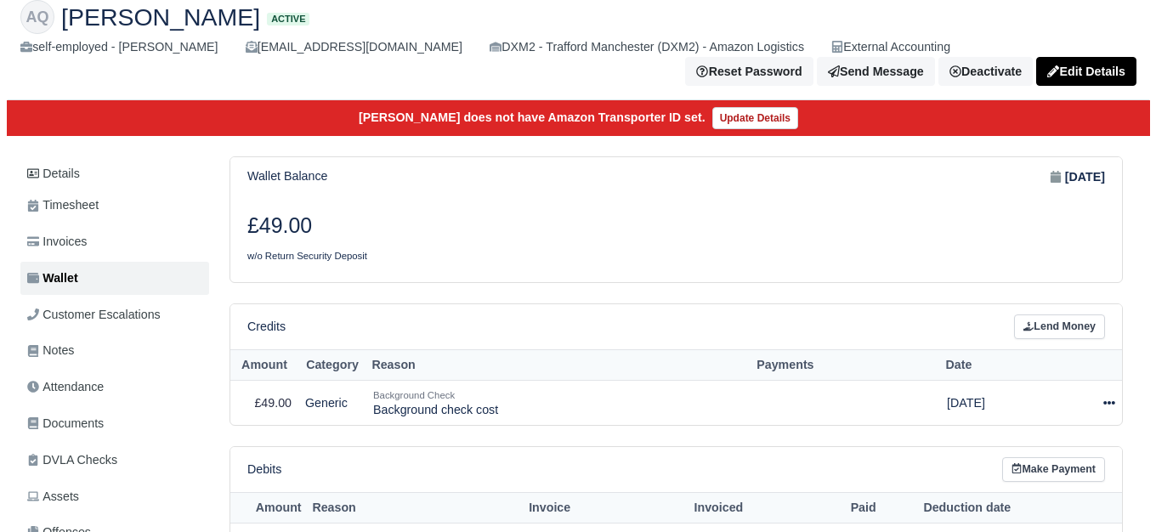
scroll to position [142, 0]
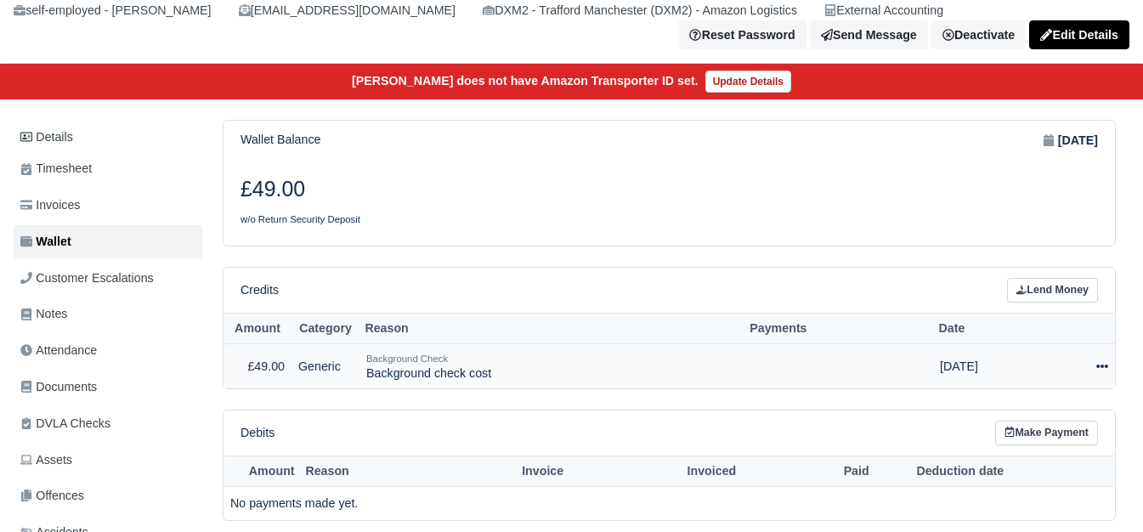
click at [1095, 376] on div at bounding box center [1079, 367] width 58 height 20
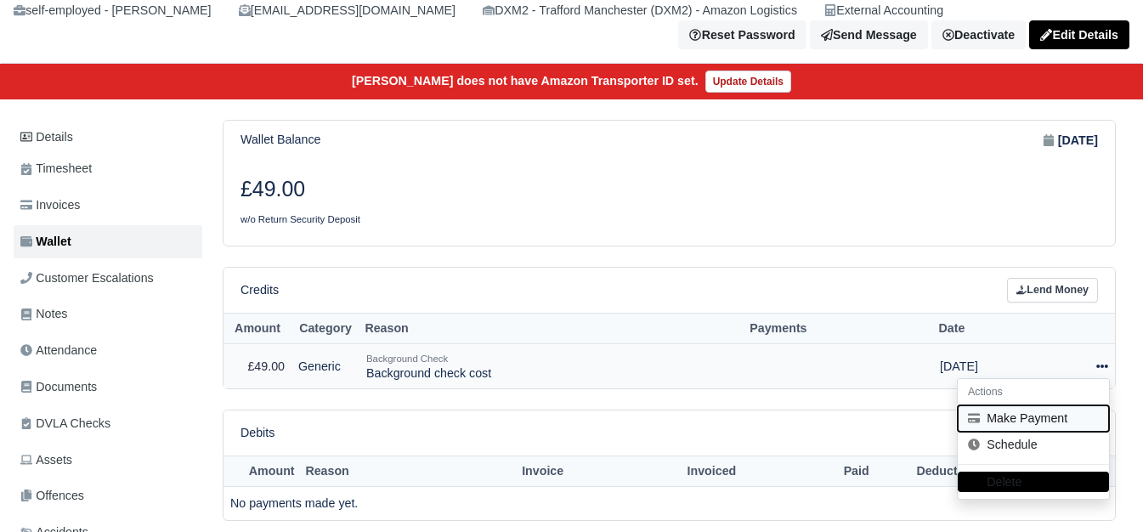
click at [1020, 421] on button "Make Payment" at bounding box center [1033, 418] width 151 height 26
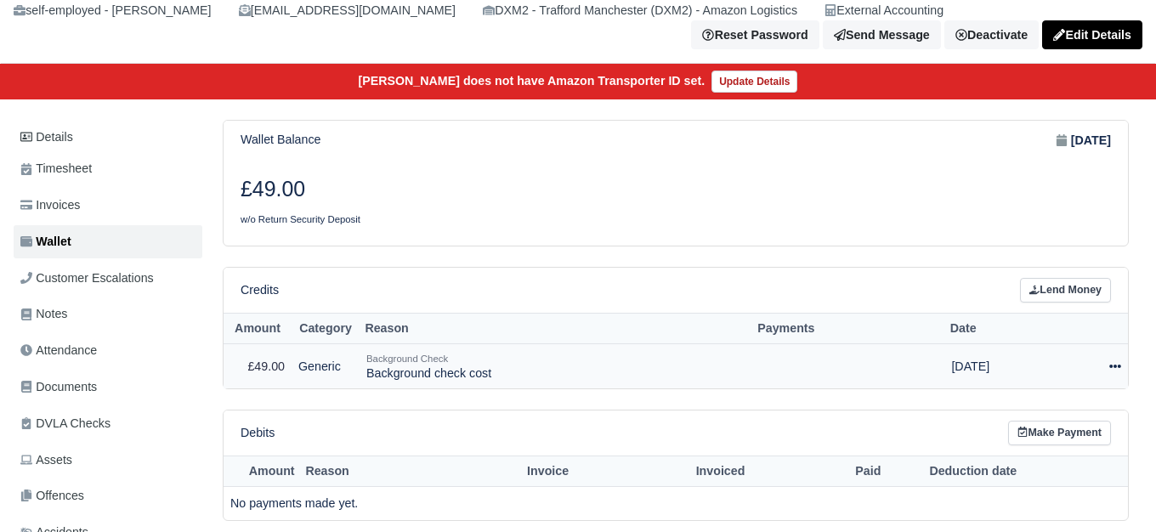
select select "6662"
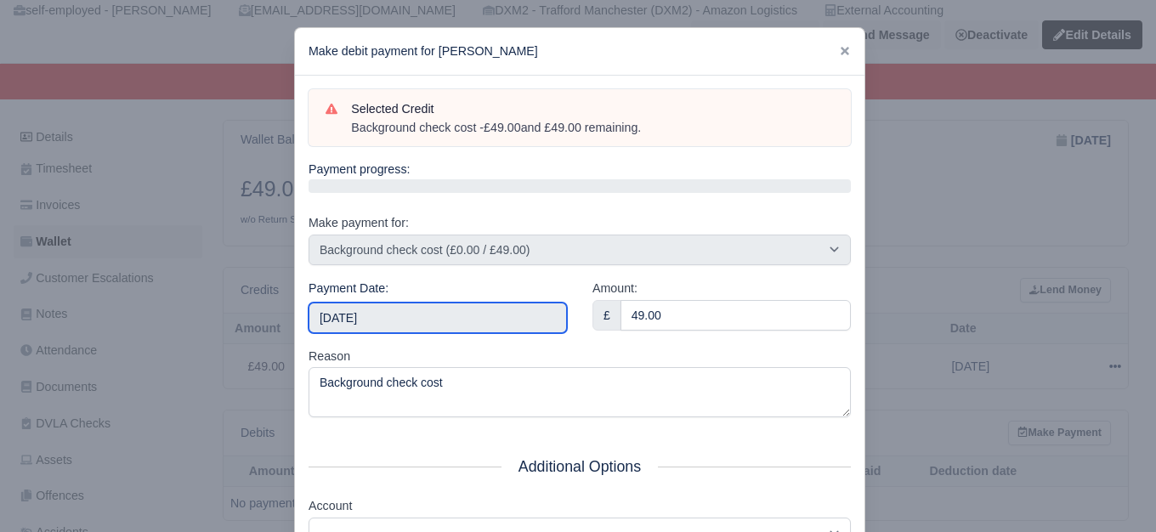
click at [538, 306] on input "2025-09-06" at bounding box center [437, 318] width 258 height 31
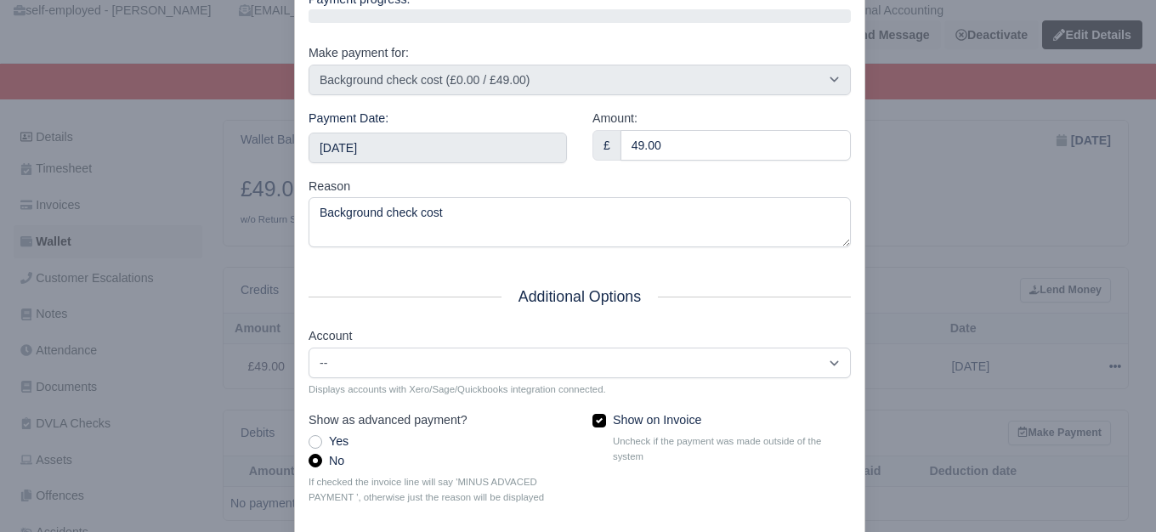
scroll to position [257, 0]
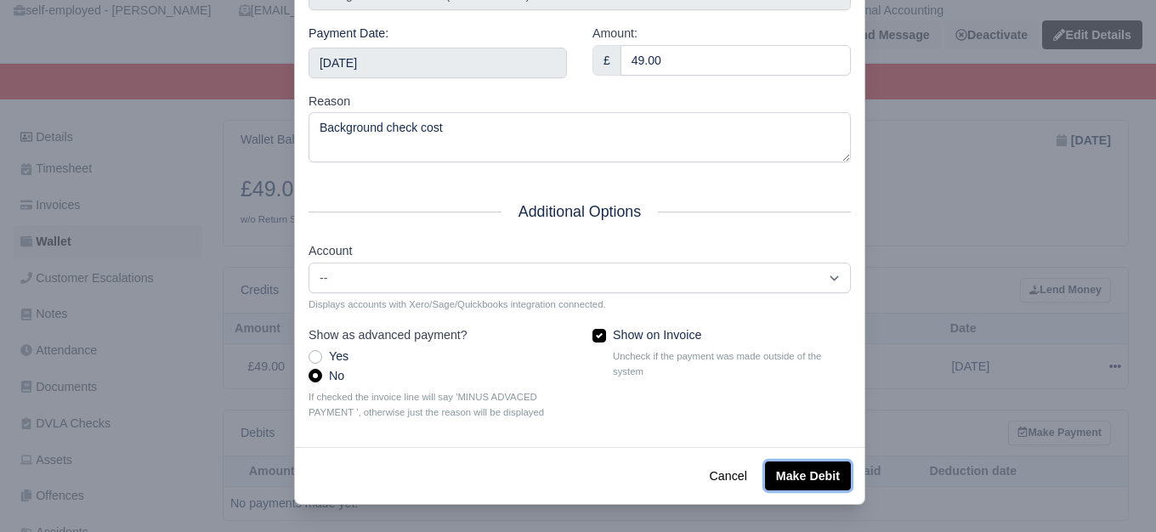
click at [794, 466] on button "Make Debit" at bounding box center [808, 475] width 86 height 29
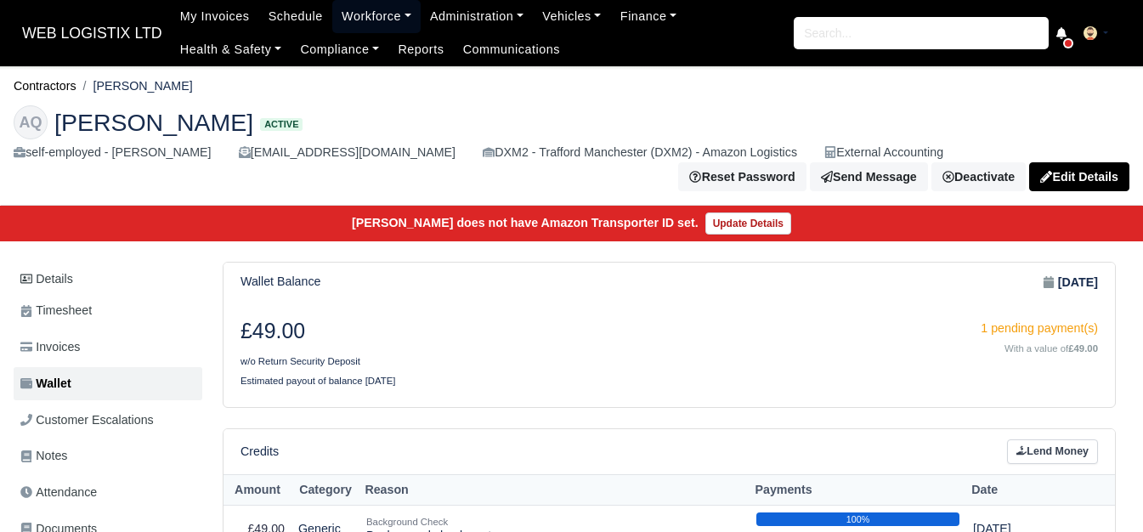
click at [352, 30] on link "Workforce" at bounding box center [376, 16] width 88 height 33
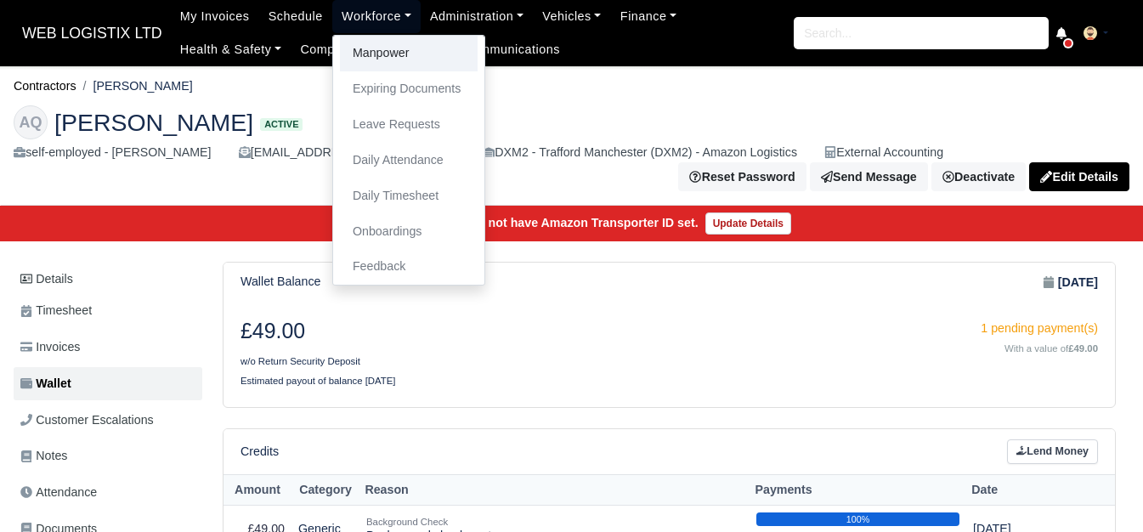
click at [358, 54] on link "Manpower" at bounding box center [409, 54] width 138 height 36
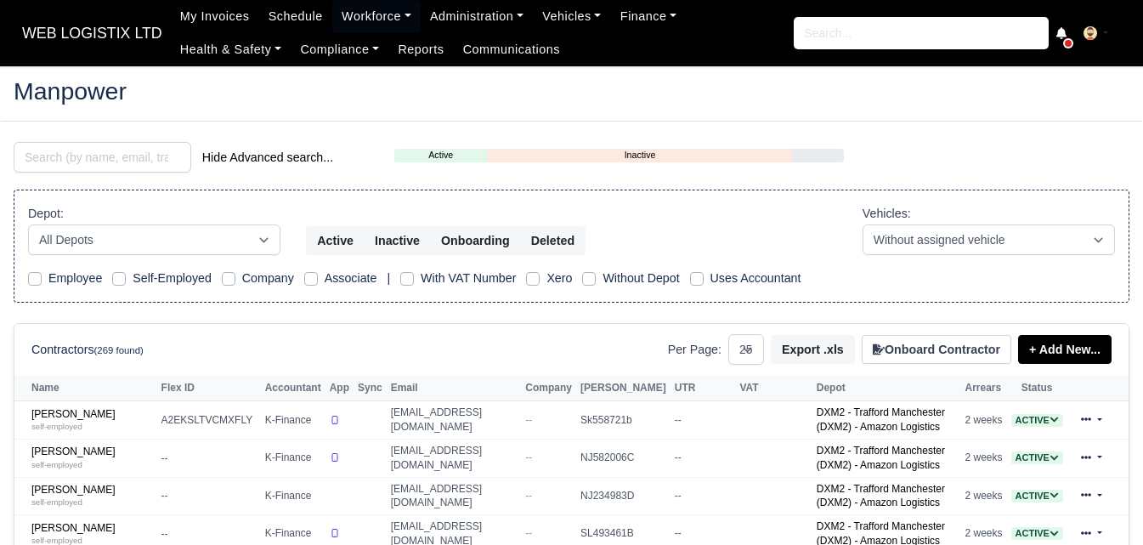
select select "25"
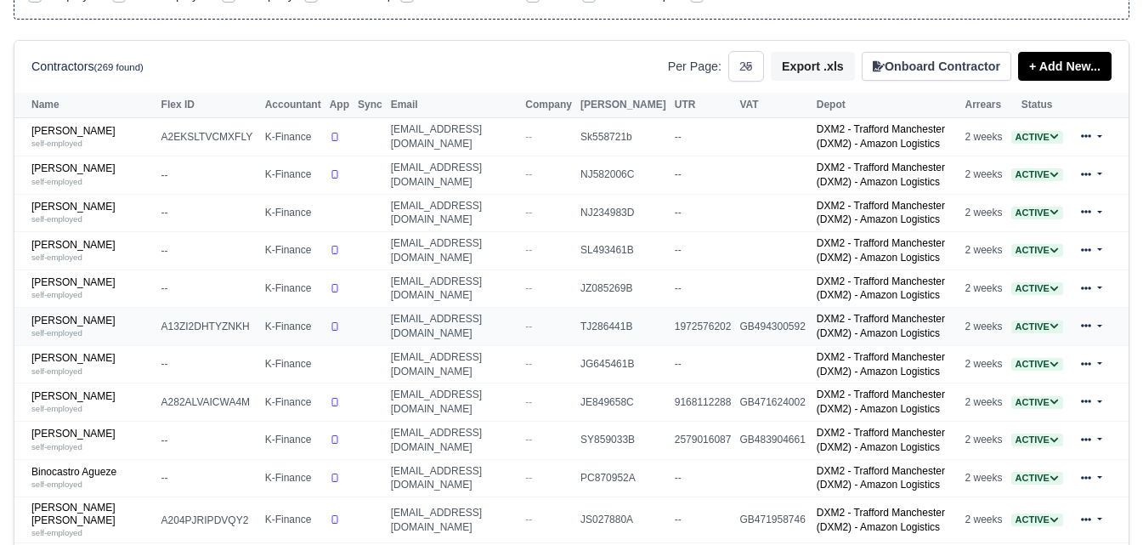
scroll to position [567, 0]
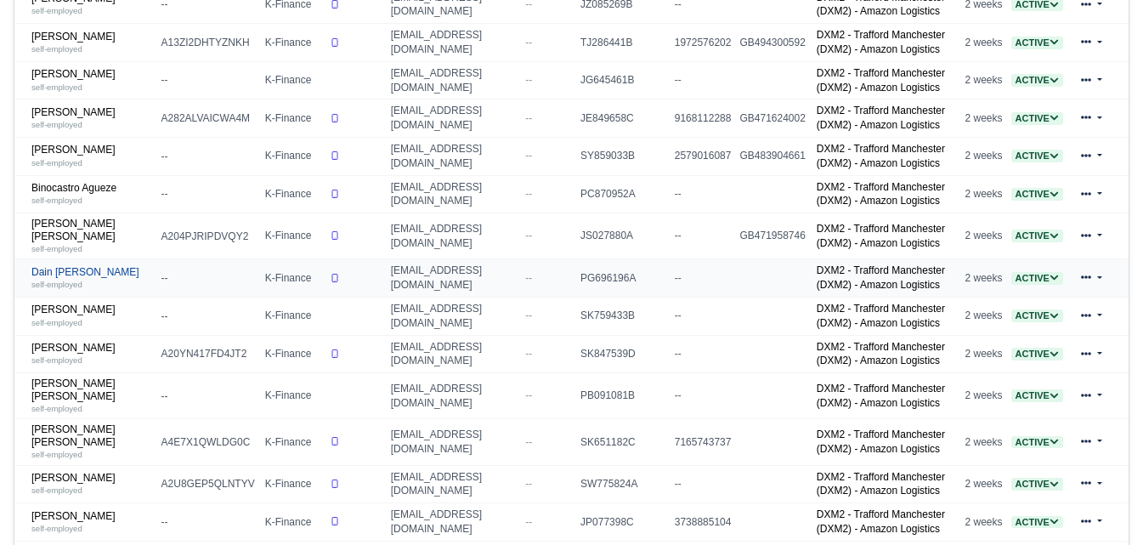
click at [85, 279] on link "Dain Keith Wareing self-employed" at bounding box center [92, 278] width 122 height 25
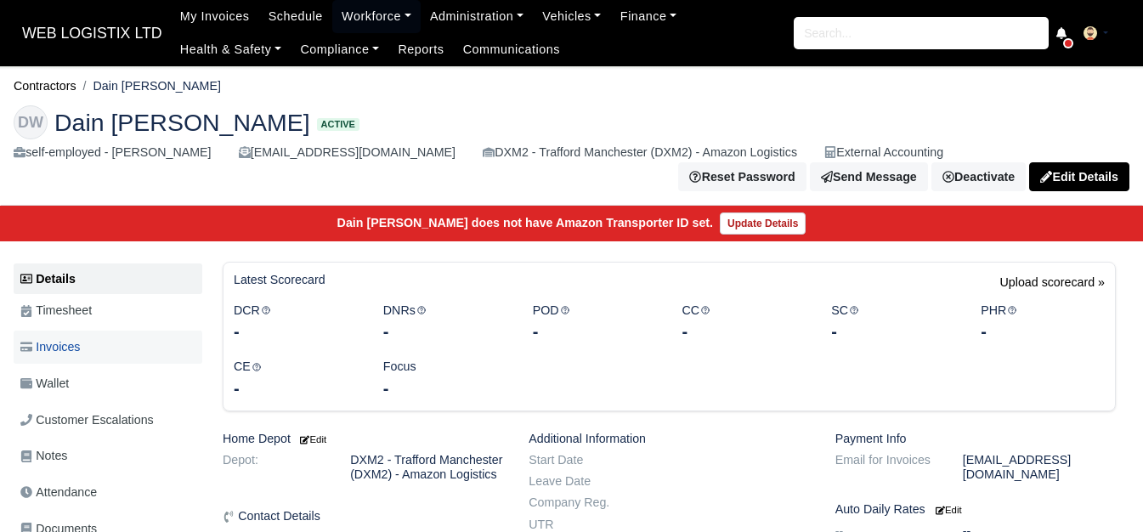
click at [76, 352] on span "Invoices" at bounding box center [49, 347] width 59 height 20
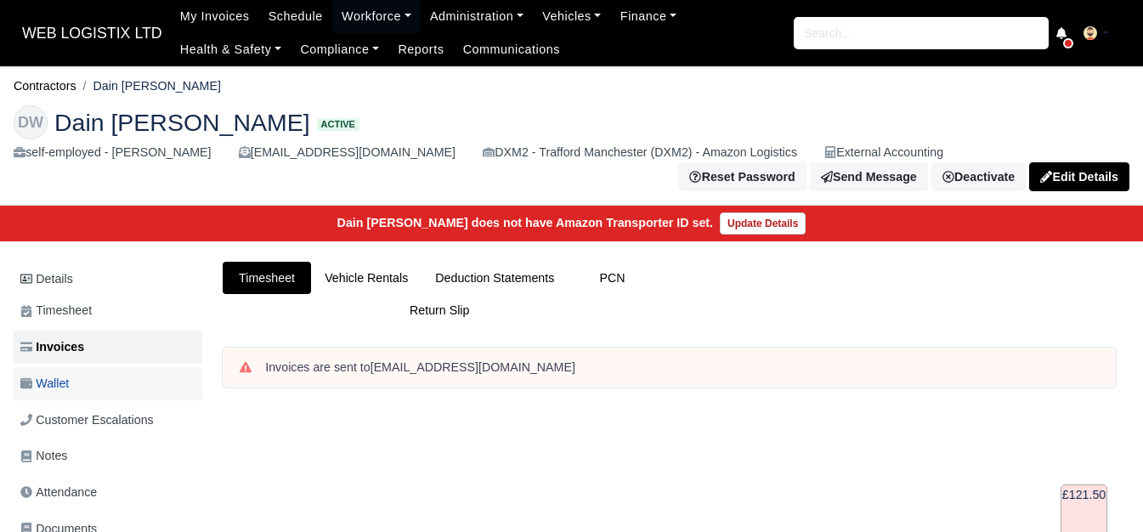
click at [48, 397] on link "Wallet" at bounding box center [108, 383] width 189 height 33
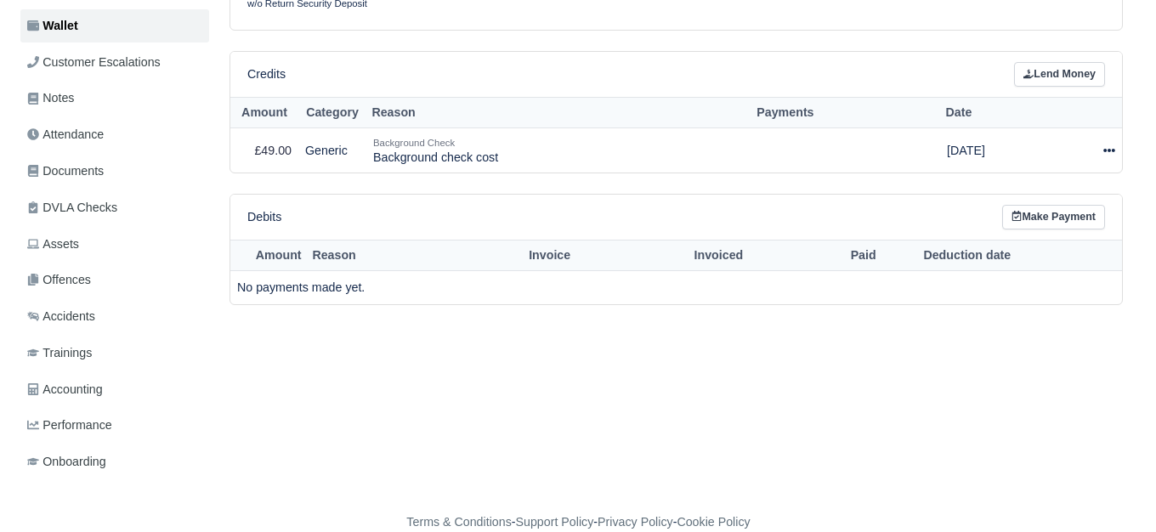
scroll to position [360, 0]
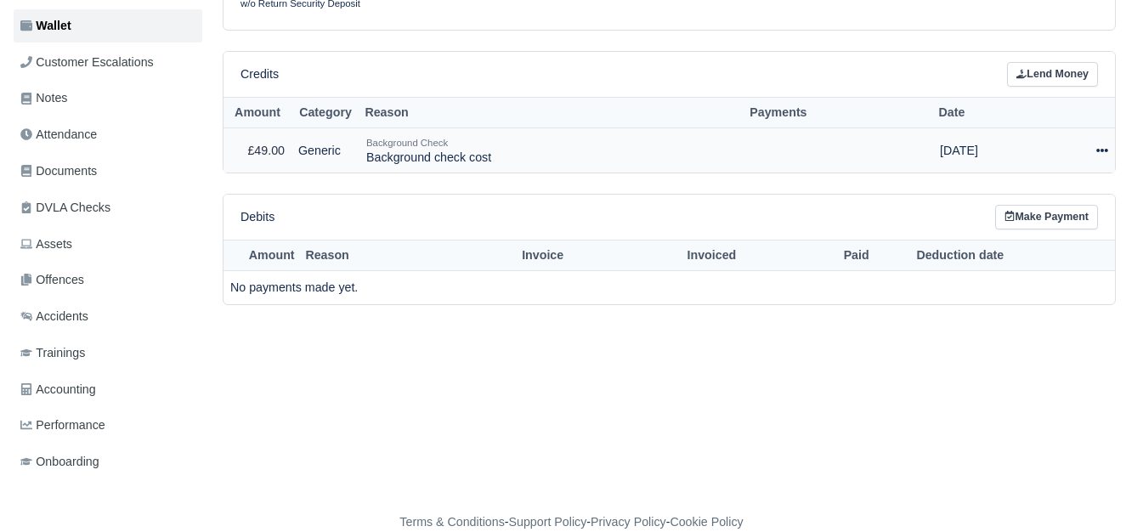
click at [1097, 156] on icon at bounding box center [1102, 150] width 12 height 12
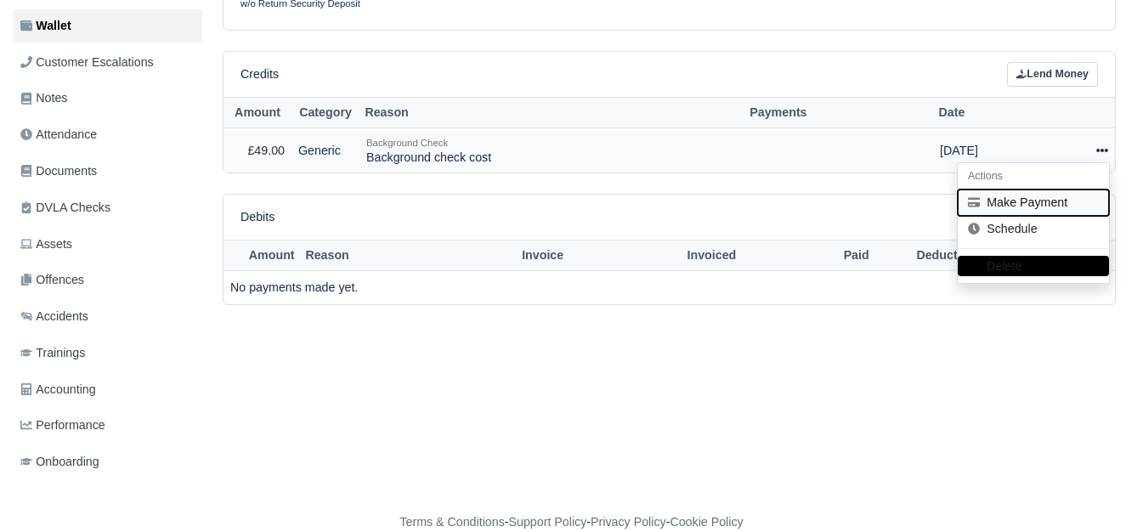
click at [996, 199] on button "Make Payment" at bounding box center [1033, 202] width 151 height 26
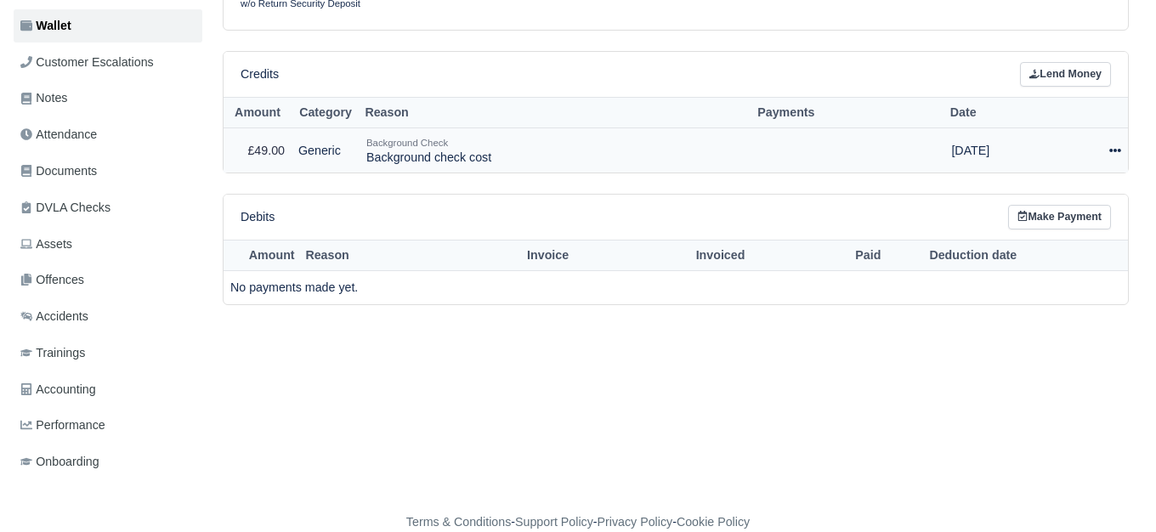
select select "6663"
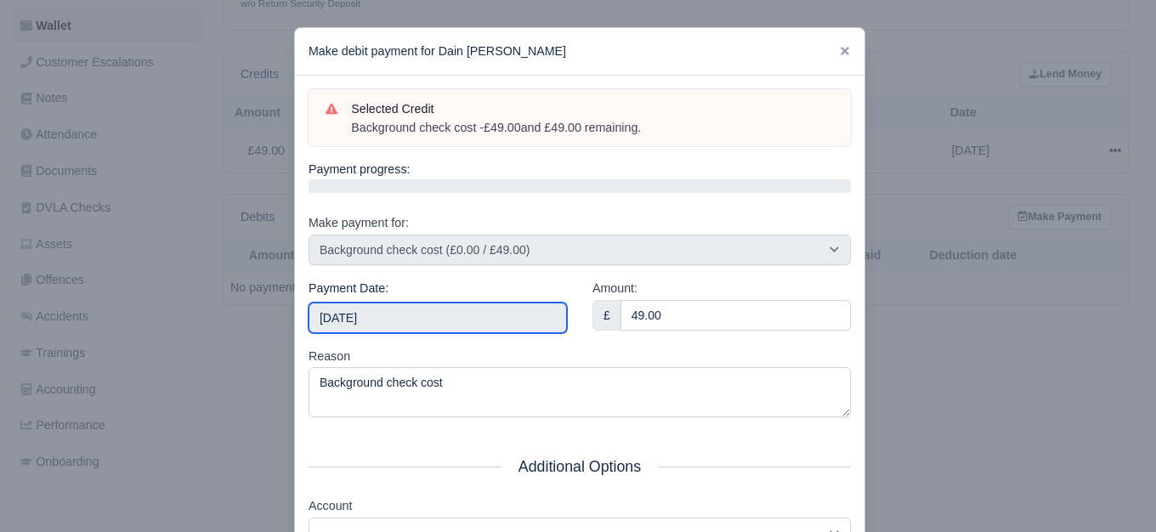
click at [425, 308] on input "2025-09-06" at bounding box center [437, 318] width 258 height 31
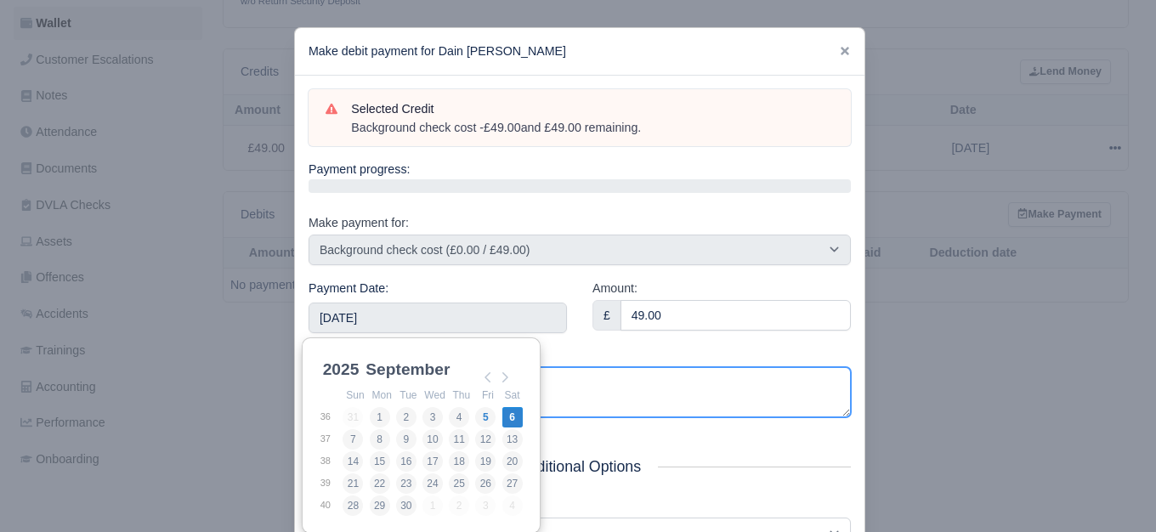
click at [622, 367] on textarea "Background check cost" at bounding box center [579, 392] width 542 height 50
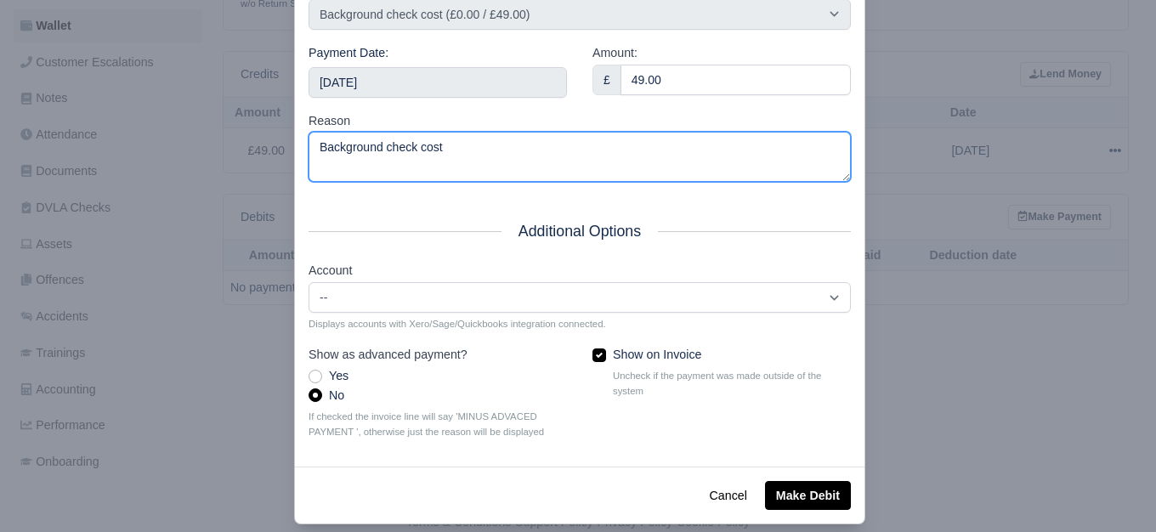
scroll to position [257, 0]
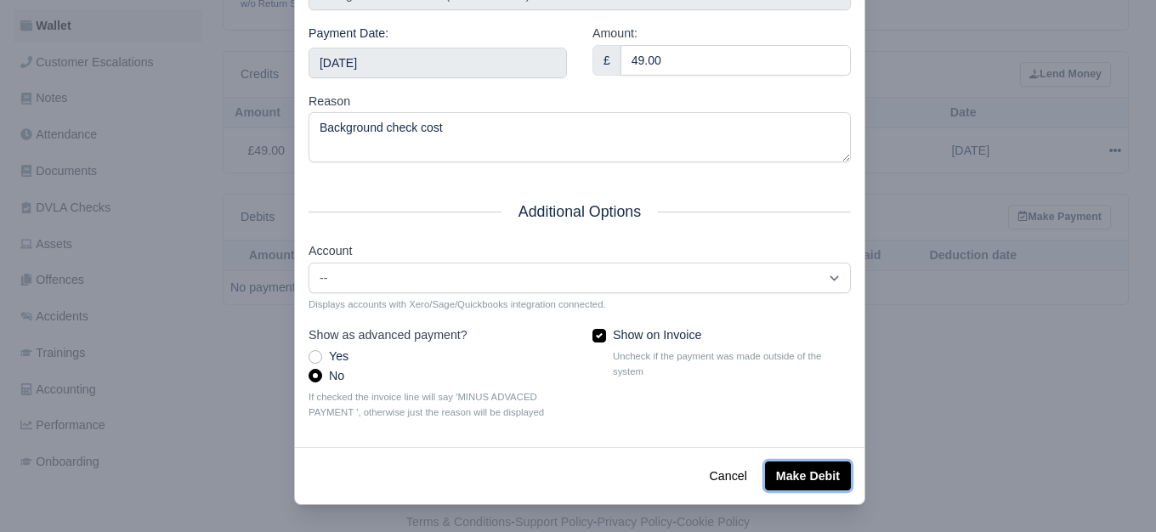
click at [809, 481] on button "Make Debit" at bounding box center [808, 475] width 86 height 29
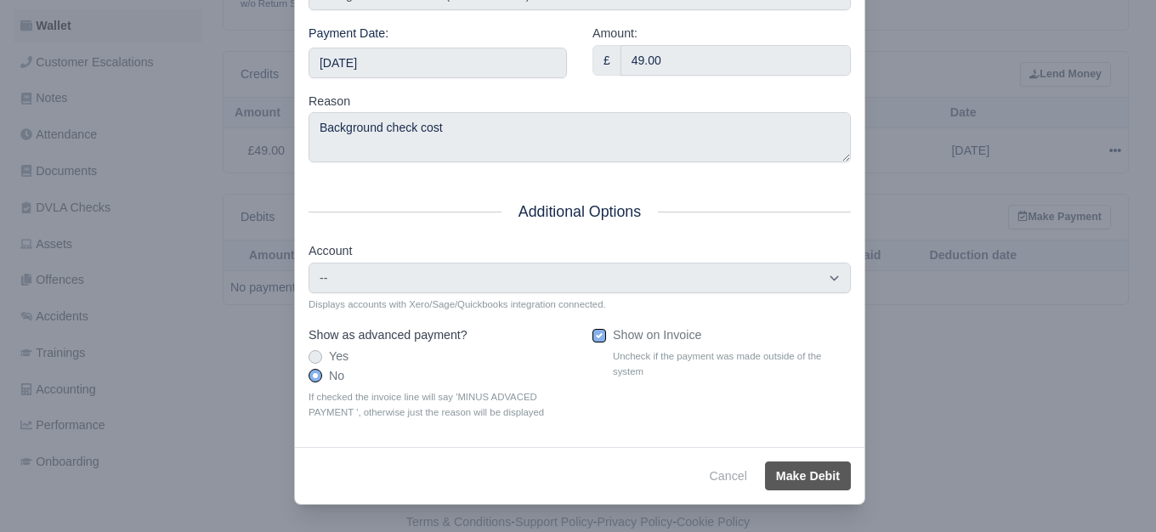
type input "2025-09-06T23:59:59+01:00"
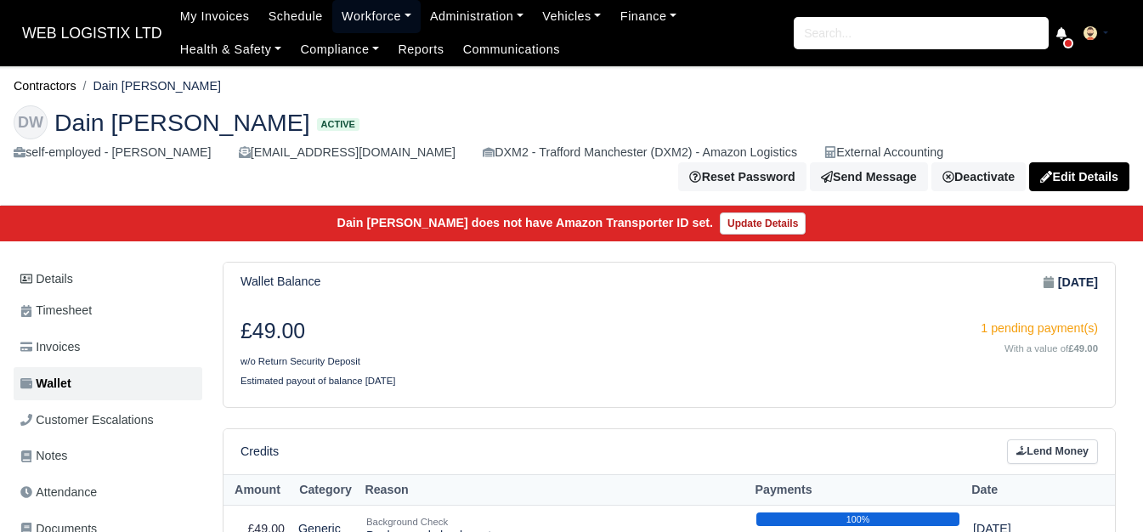
click at [360, 8] on link "Workforce" at bounding box center [376, 16] width 88 height 33
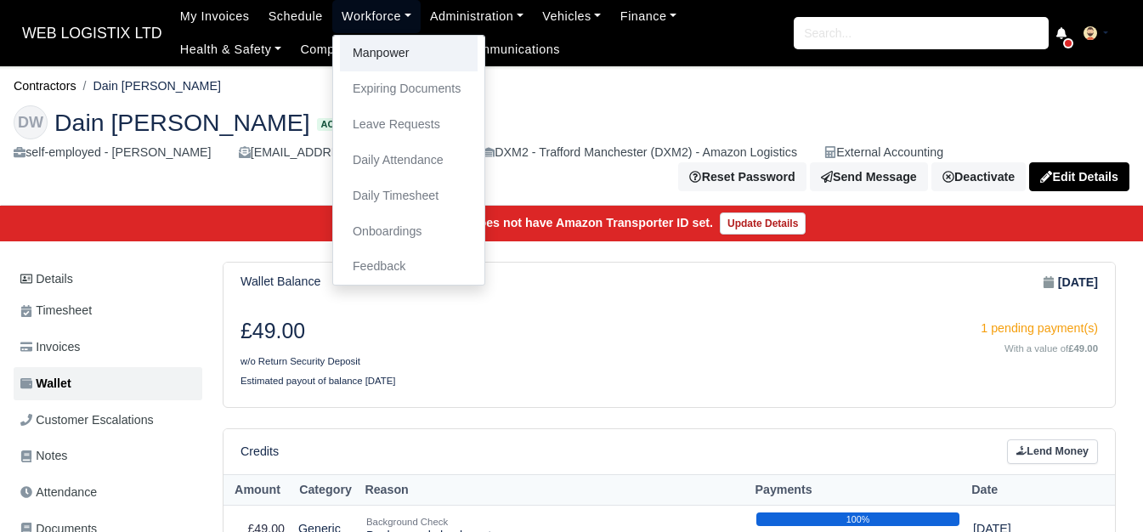
click at [383, 61] on link "Manpower" at bounding box center [409, 54] width 138 height 36
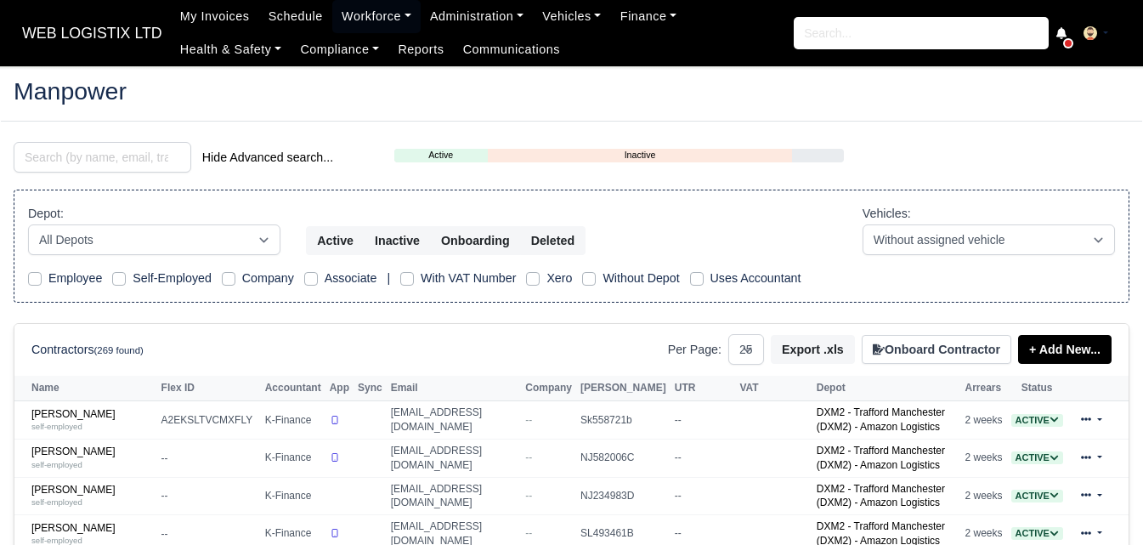
select select "25"
click at [111, 159] on input "search" at bounding box center [103, 157] width 178 height 31
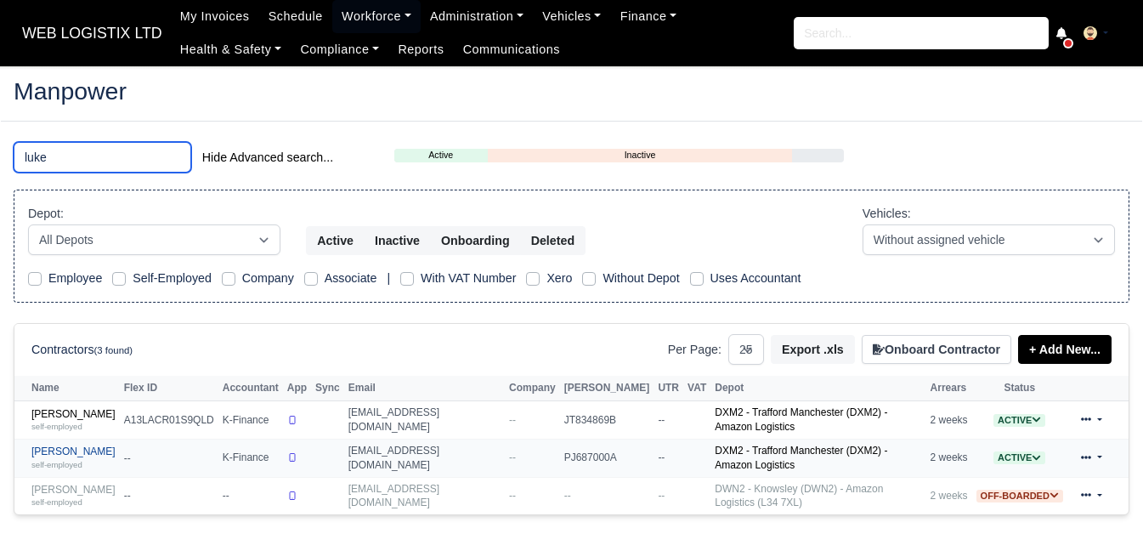
type input "luke"
click at [55, 450] on link "Luke Weir self-employed" at bounding box center [73, 457] width 84 height 25
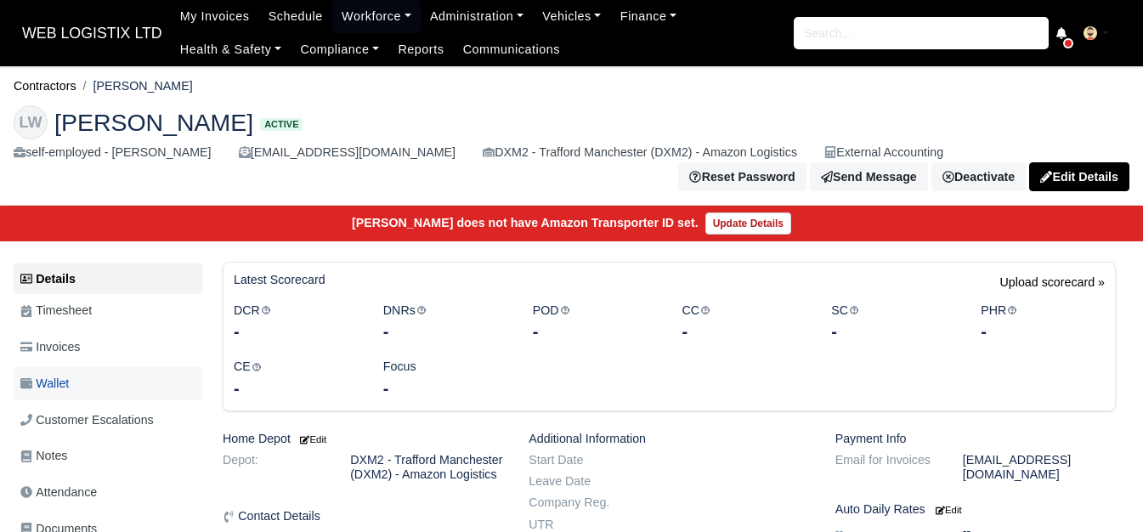
click at [69, 374] on span "Wallet" at bounding box center [44, 384] width 48 height 20
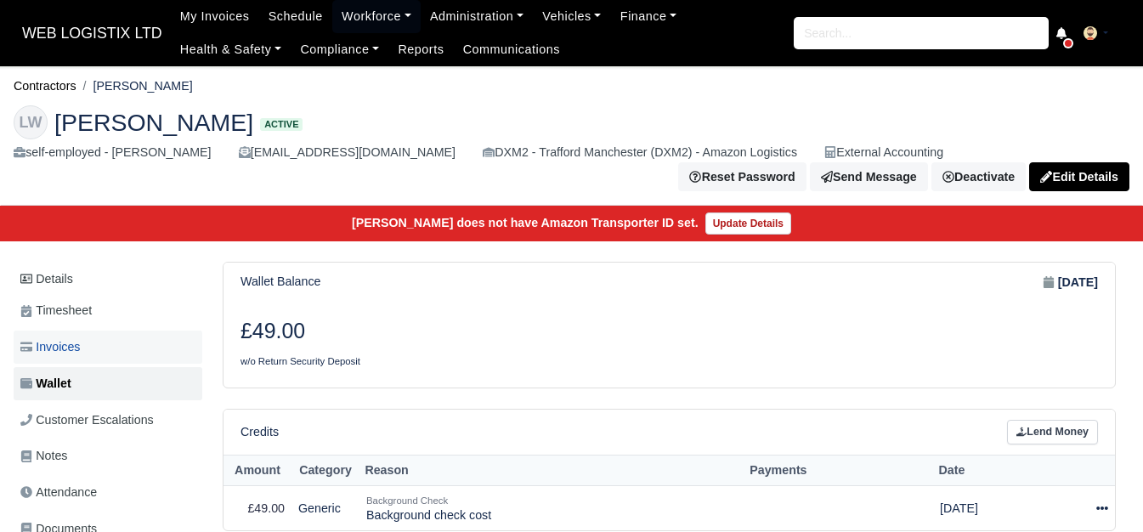
click at [77, 341] on span "Invoices" at bounding box center [49, 347] width 59 height 20
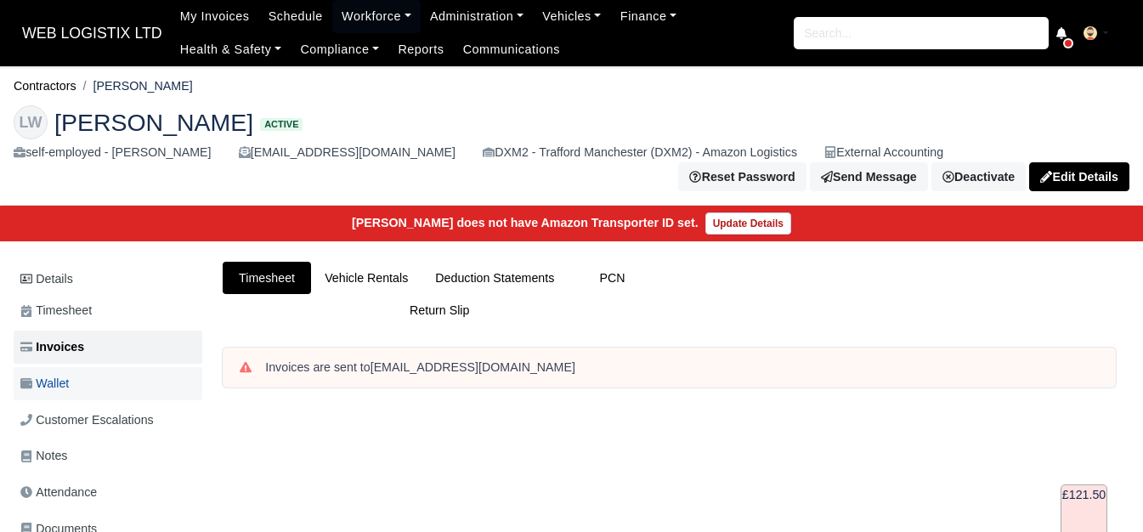
click at [52, 388] on link "Wallet" at bounding box center [108, 383] width 189 height 33
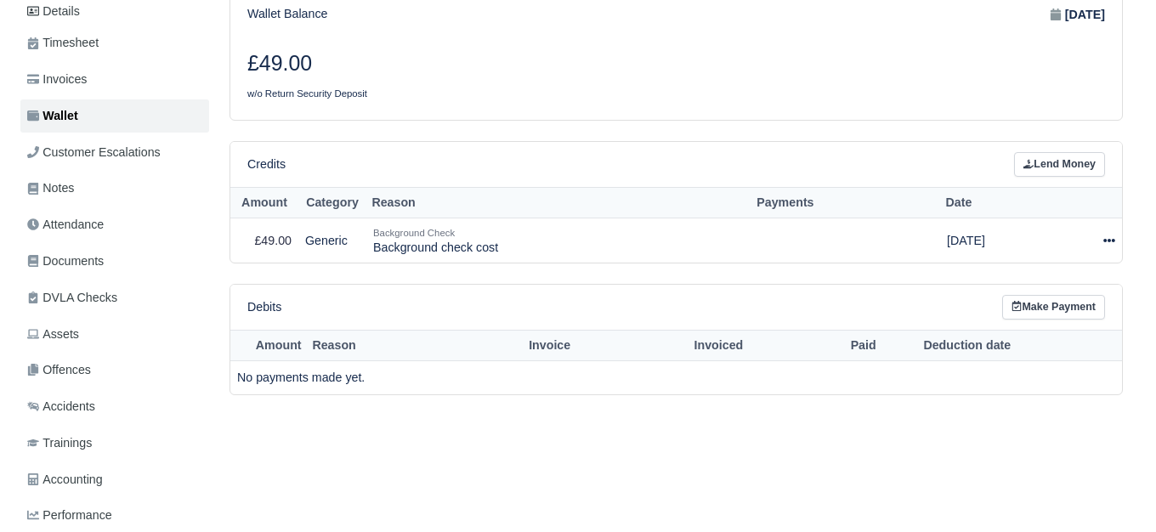
scroll to position [283, 0]
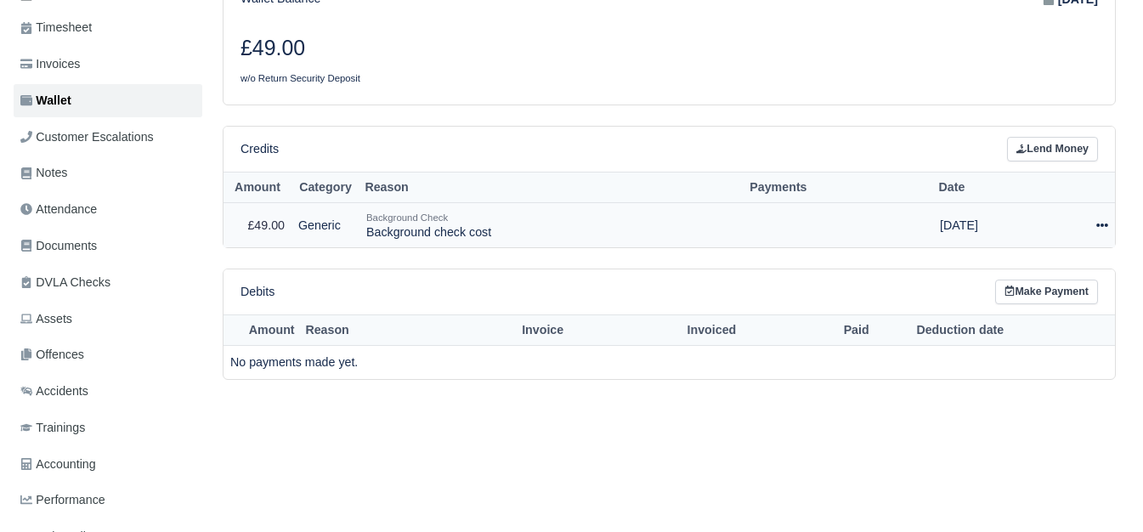
click at [1100, 224] on div at bounding box center [1079, 226] width 58 height 20
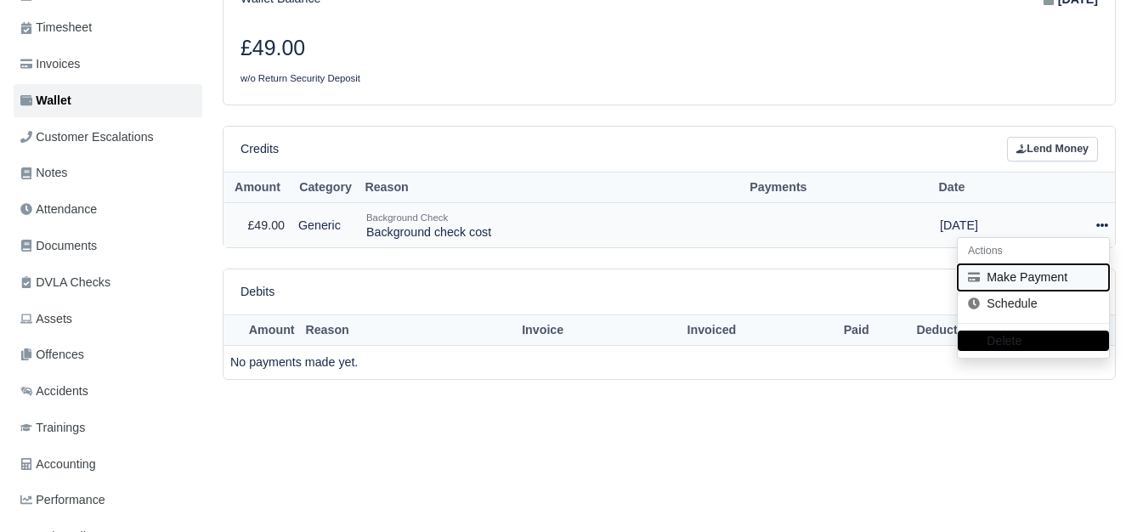
click at [1035, 264] on button "Make Payment" at bounding box center [1033, 277] width 151 height 26
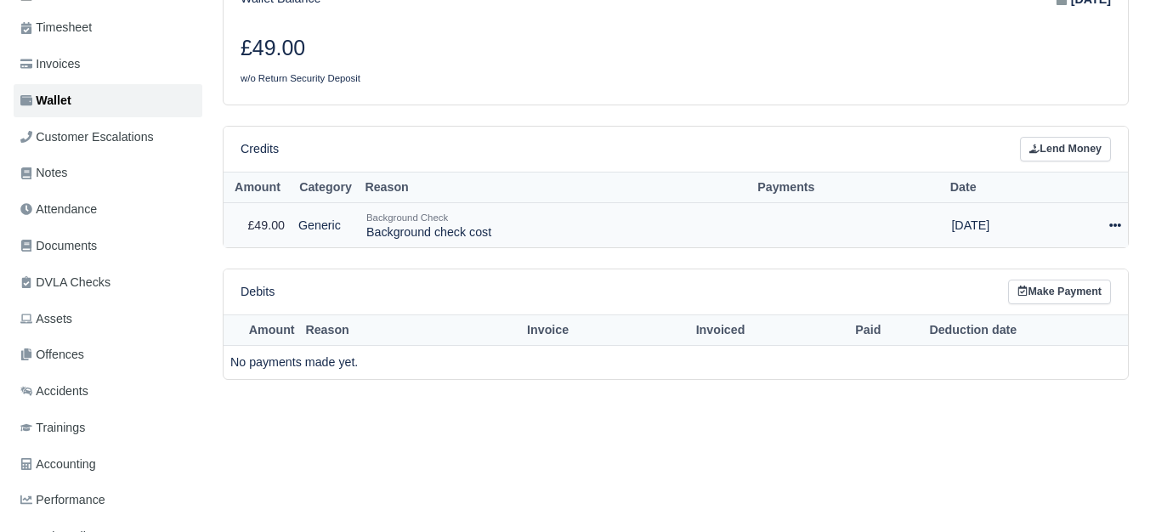
select select "6664"
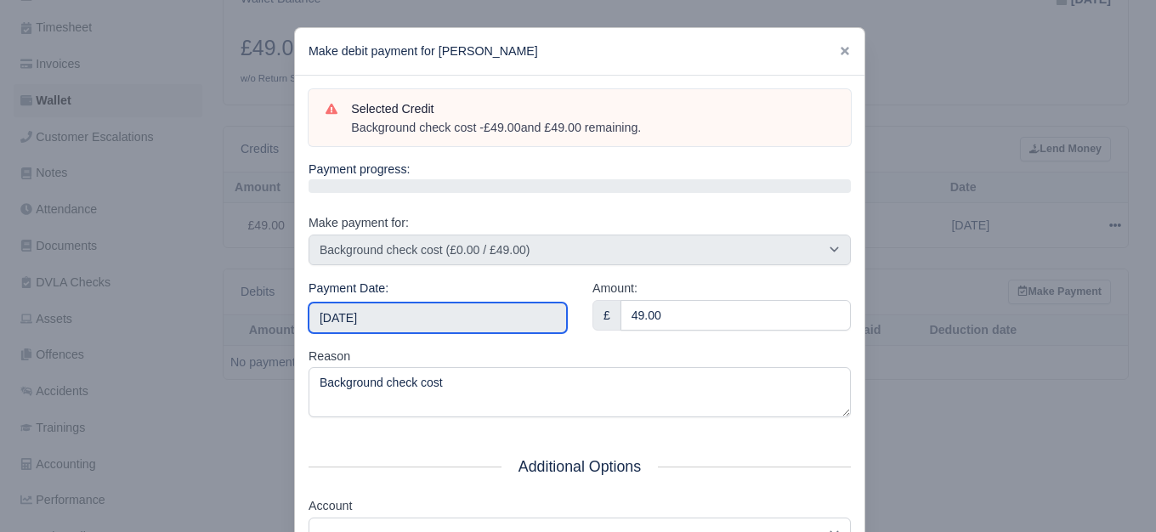
click at [426, 320] on input "2025-09-06" at bounding box center [437, 318] width 258 height 31
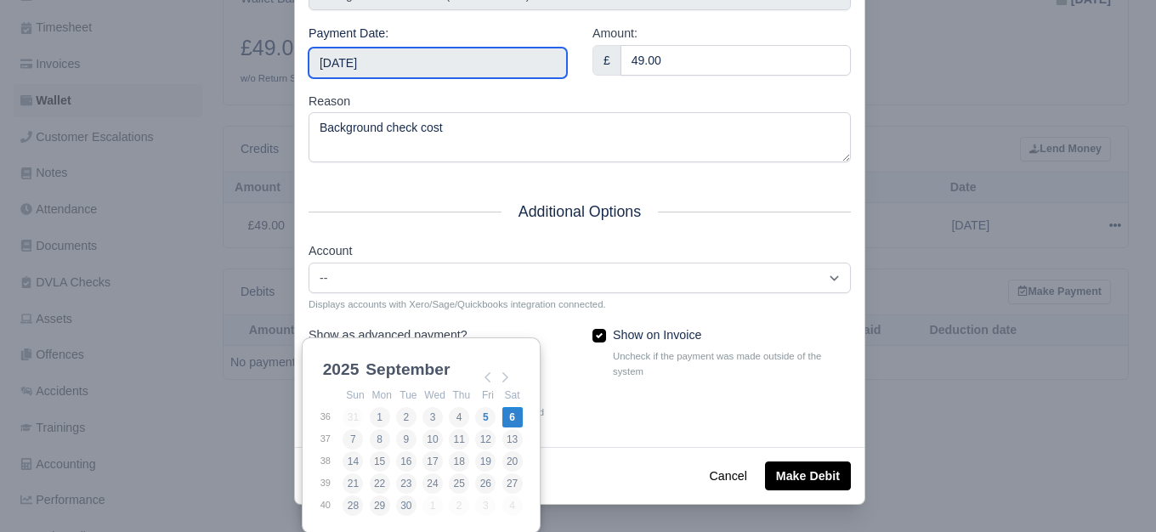
scroll to position [257, 0]
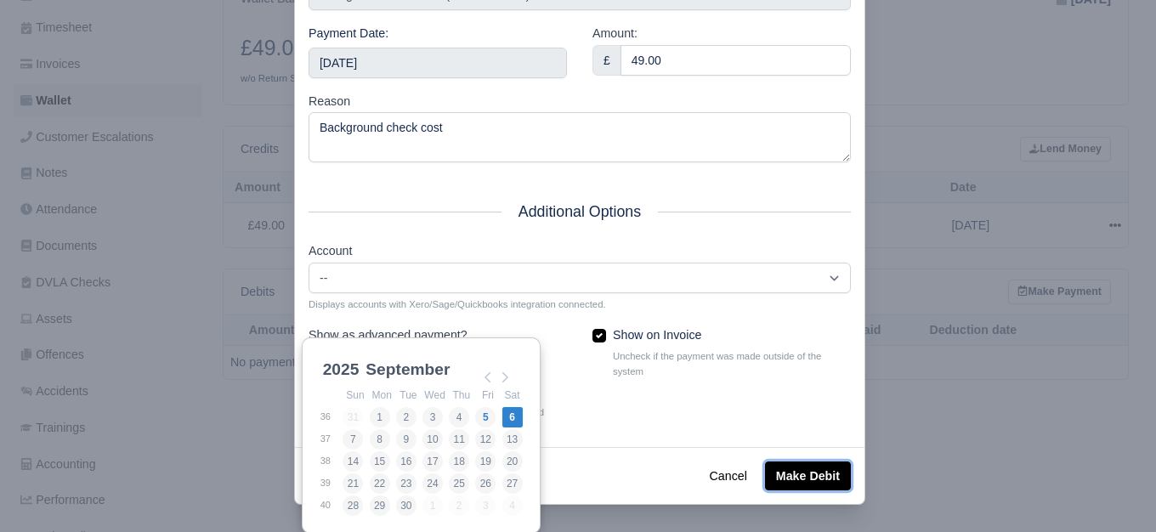
click at [794, 478] on button "Make Debit" at bounding box center [808, 475] width 86 height 29
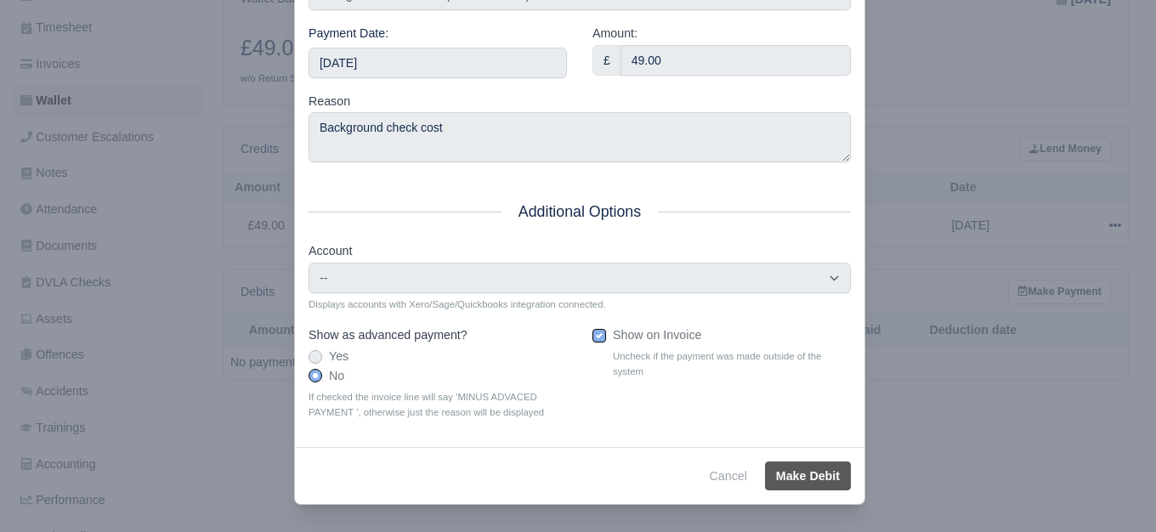
type input "2025-09-06T23:59:59+01:00"
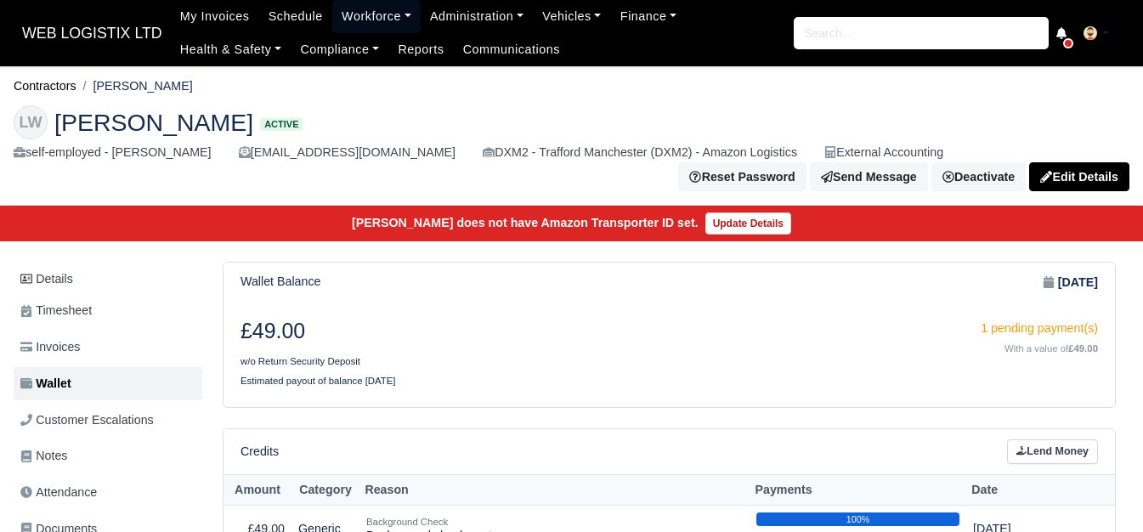
click at [352, 26] on link "Workforce" at bounding box center [376, 16] width 88 height 33
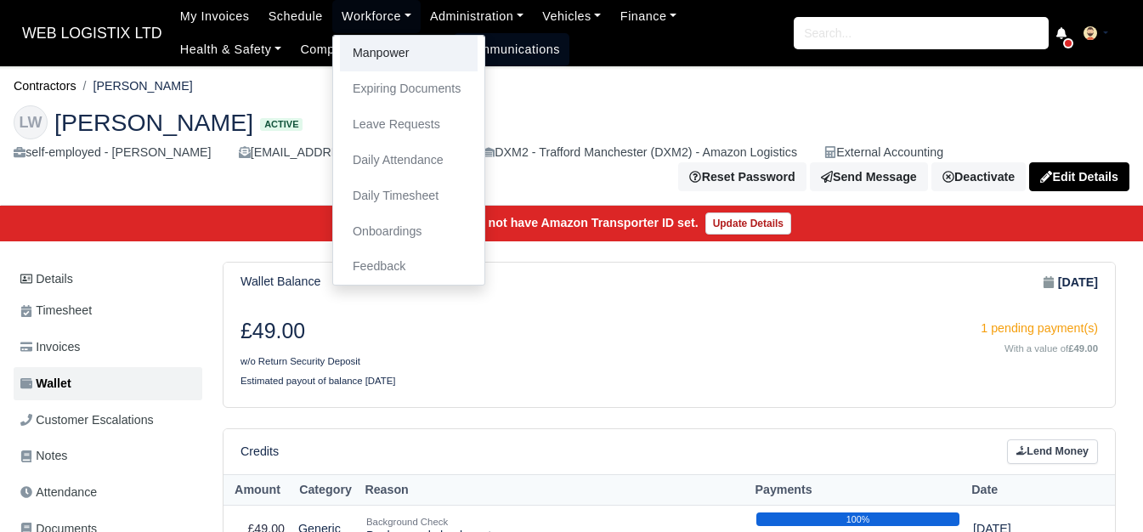
click at [355, 54] on link "Manpower" at bounding box center [409, 54] width 138 height 36
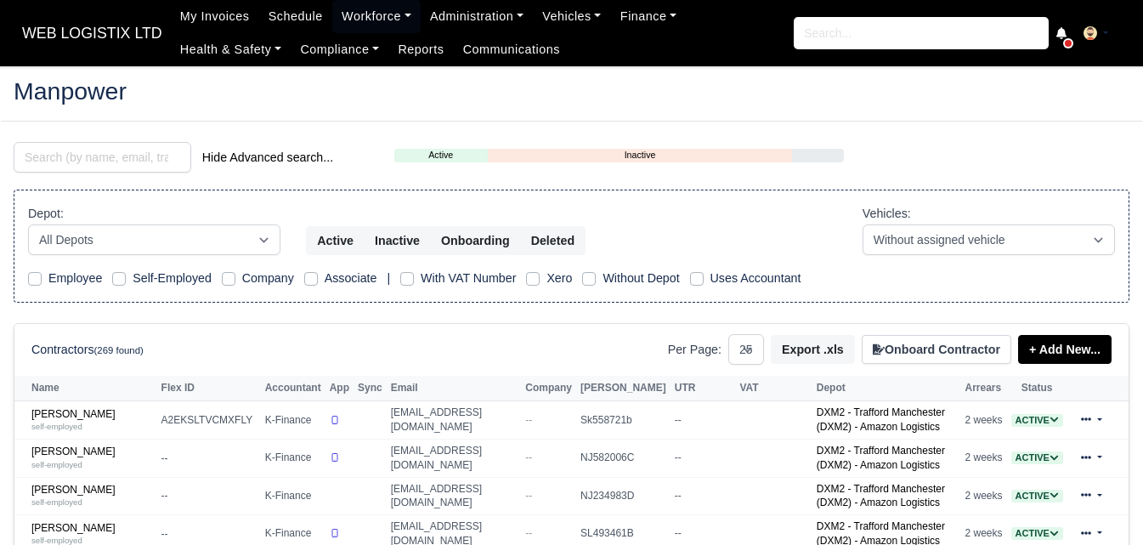
select select "25"
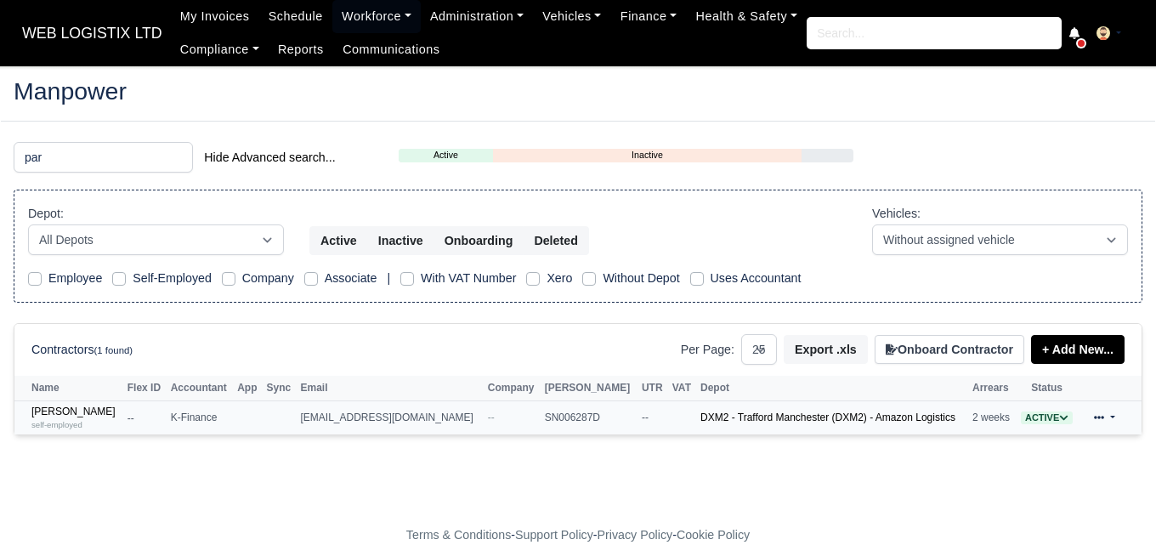
type input "par"
click at [93, 404] on td "Parveen Bhardwaj self-employed" at bounding box center [68, 417] width 109 height 33
click at [95, 421] on div "self-employed" at bounding box center [75, 424] width 88 height 12
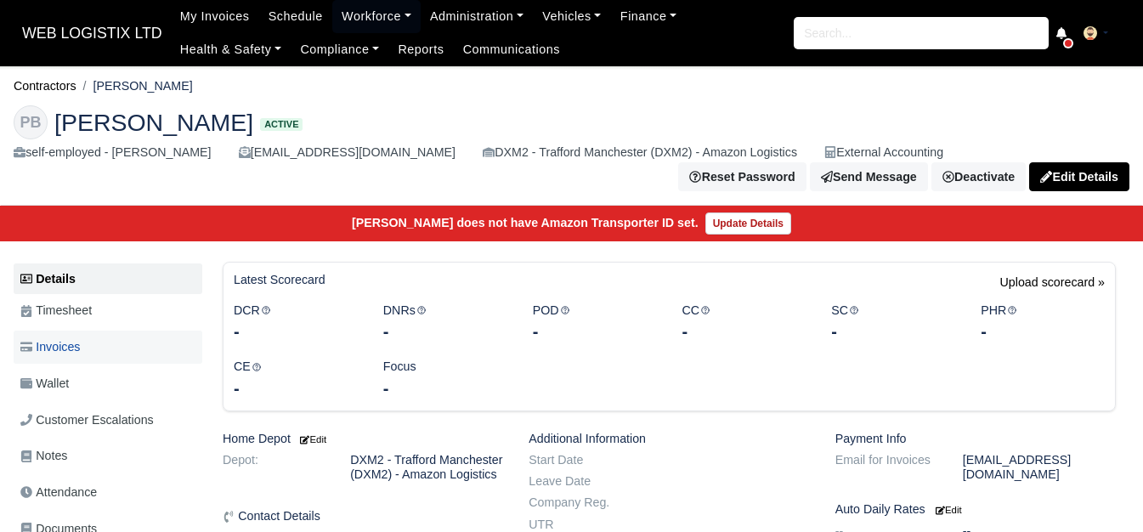
click at [76, 336] on link "Invoices" at bounding box center [108, 347] width 189 height 33
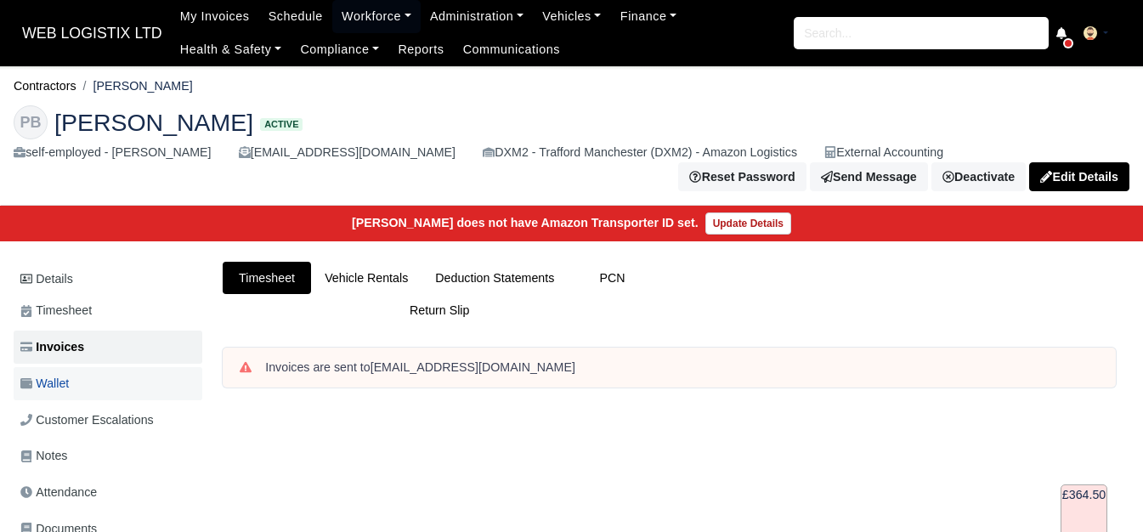
click at [145, 379] on link "Wallet" at bounding box center [108, 383] width 189 height 33
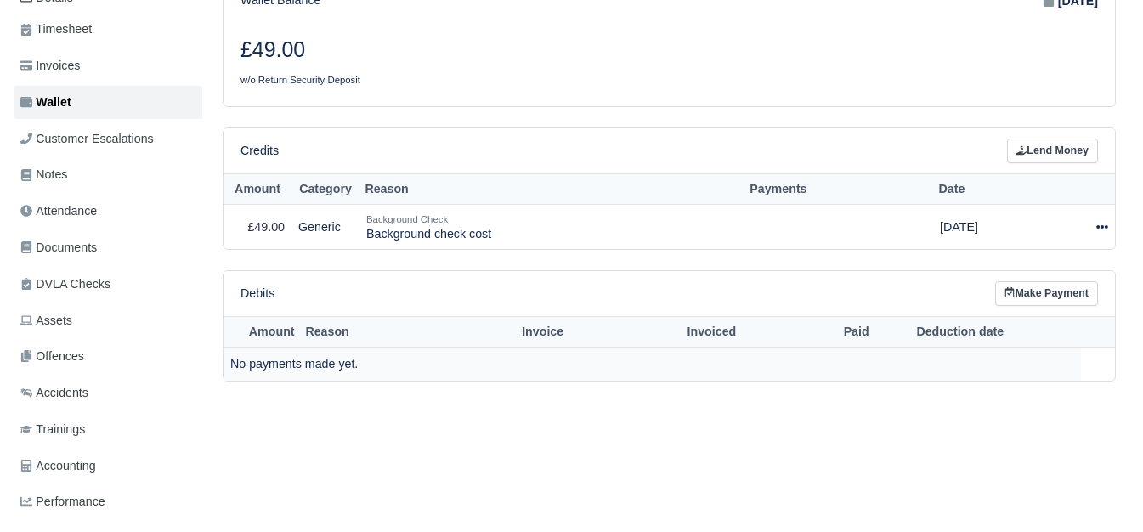
scroll to position [283, 0]
click at [1091, 224] on div at bounding box center [1079, 226] width 58 height 20
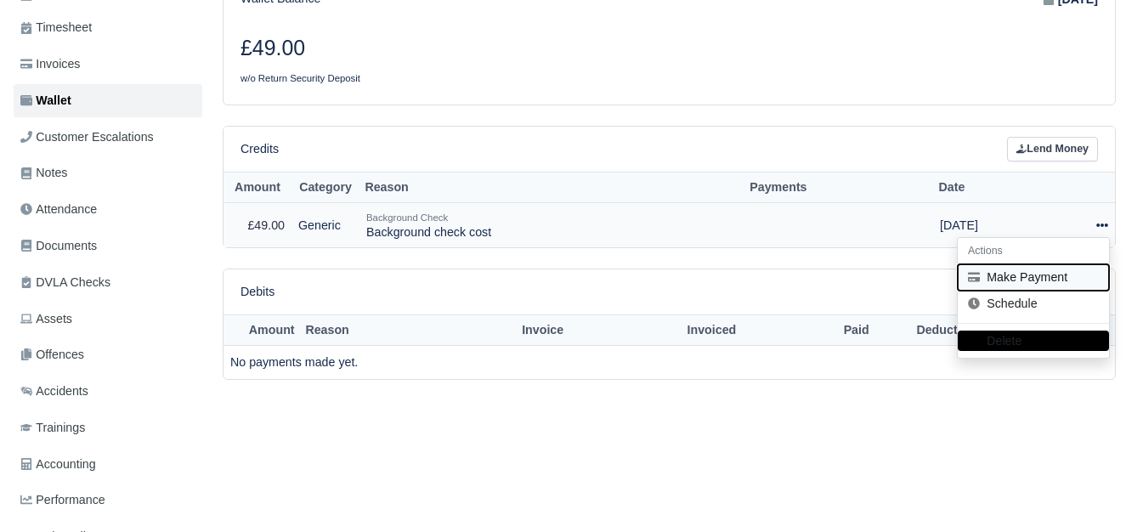
click at [1006, 279] on button "Make Payment" at bounding box center [1033, 277] width 151 height 26
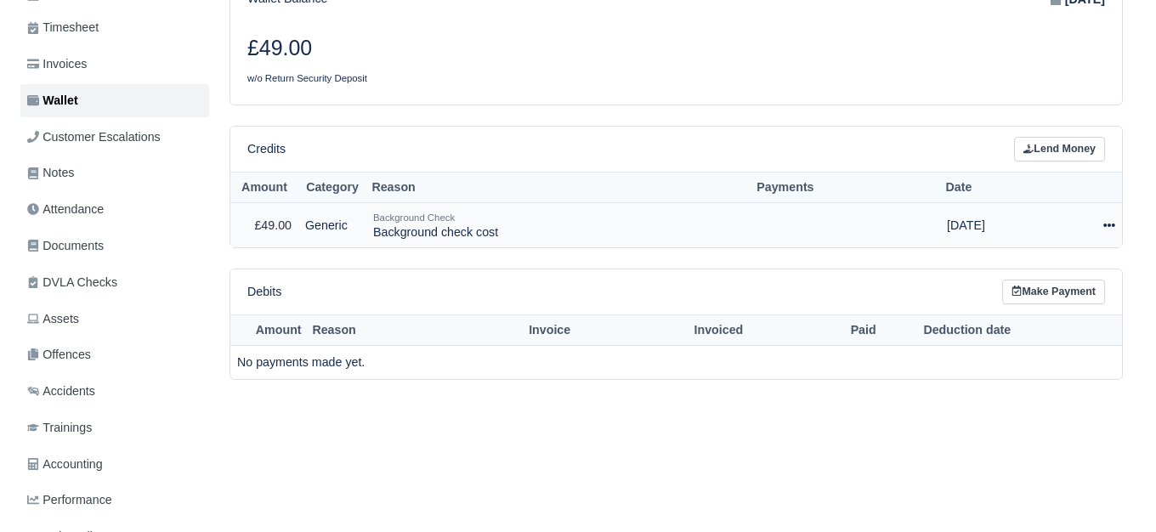
scroll to position [271, 0]
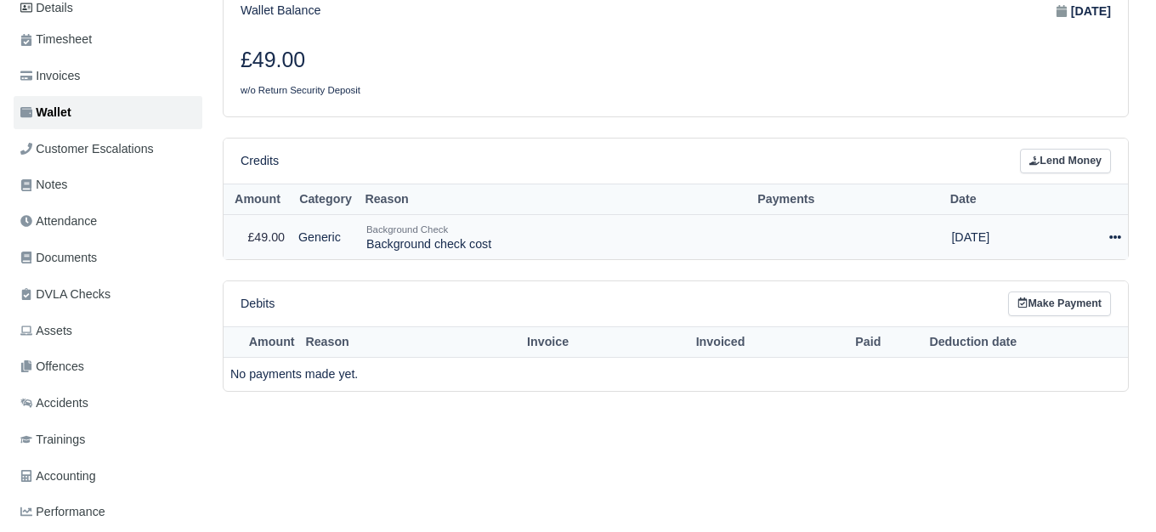
select select "6628"
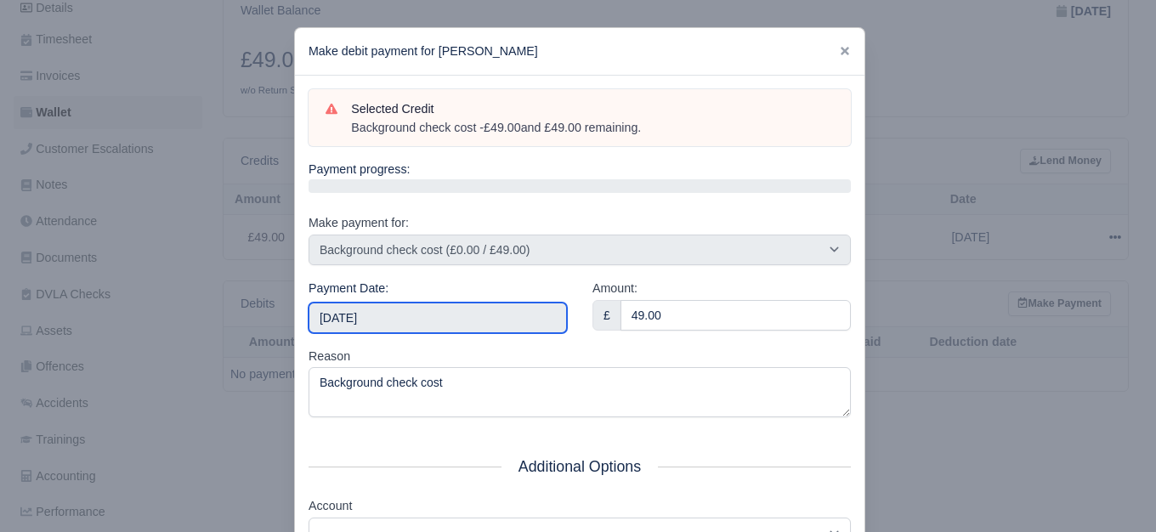
click at [449, 331] on input "2025-09-06" at bounding box center [437, 318] width 258 height 31
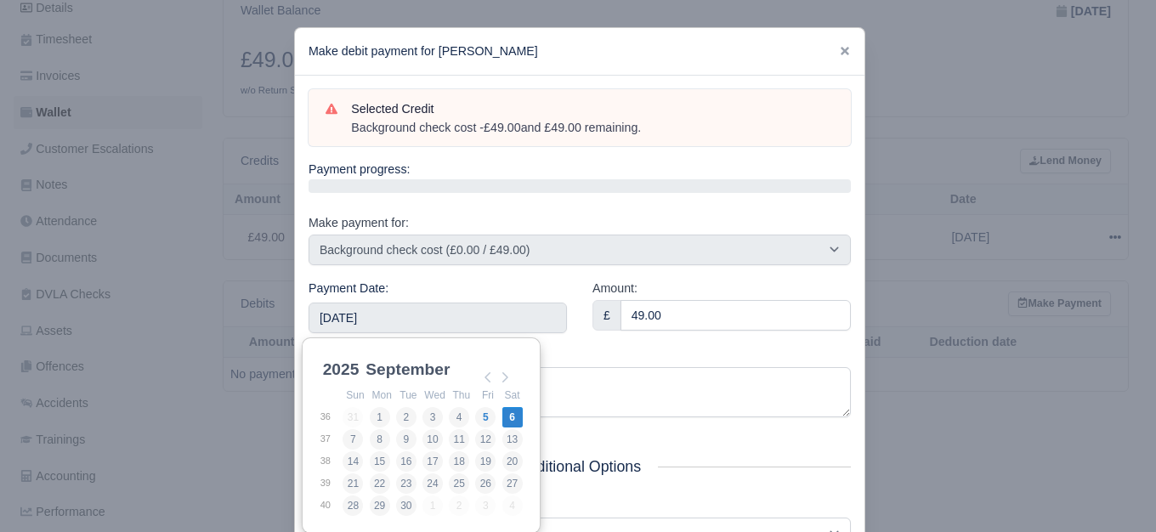
click at [619, 365] on div "Reason Background check cost" at bounding box center [579, 382] width 542 height 71
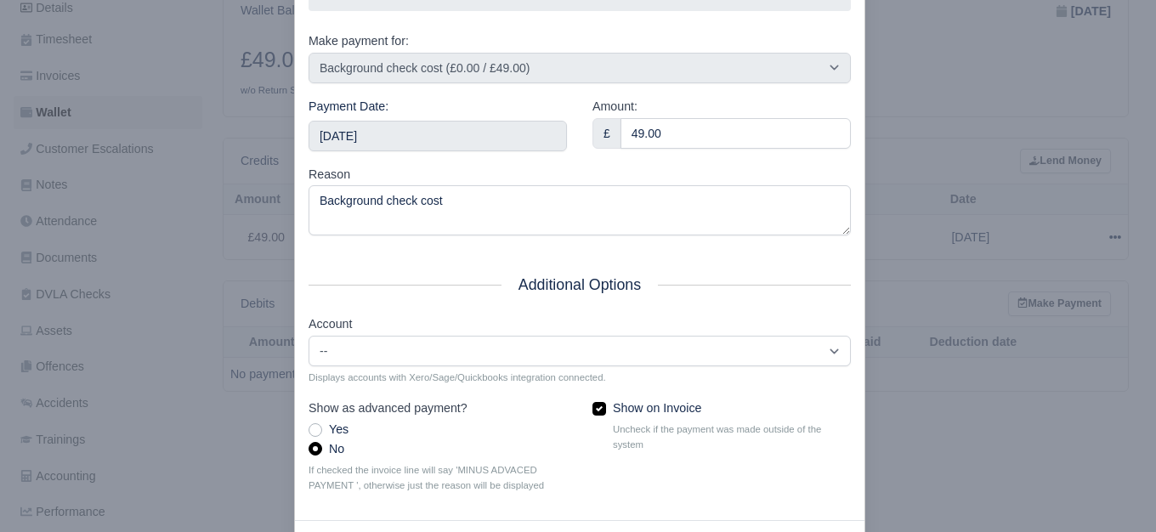
scroll to position [257, 0]
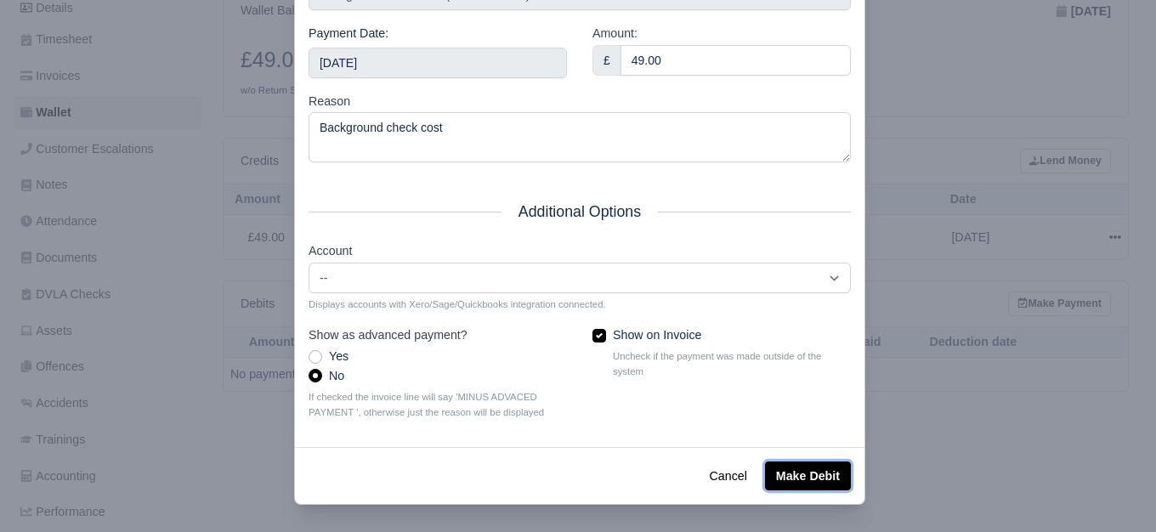
click at [816, 477] on button "Make Debit" at bounding box center [808, 475] width 86 height 29
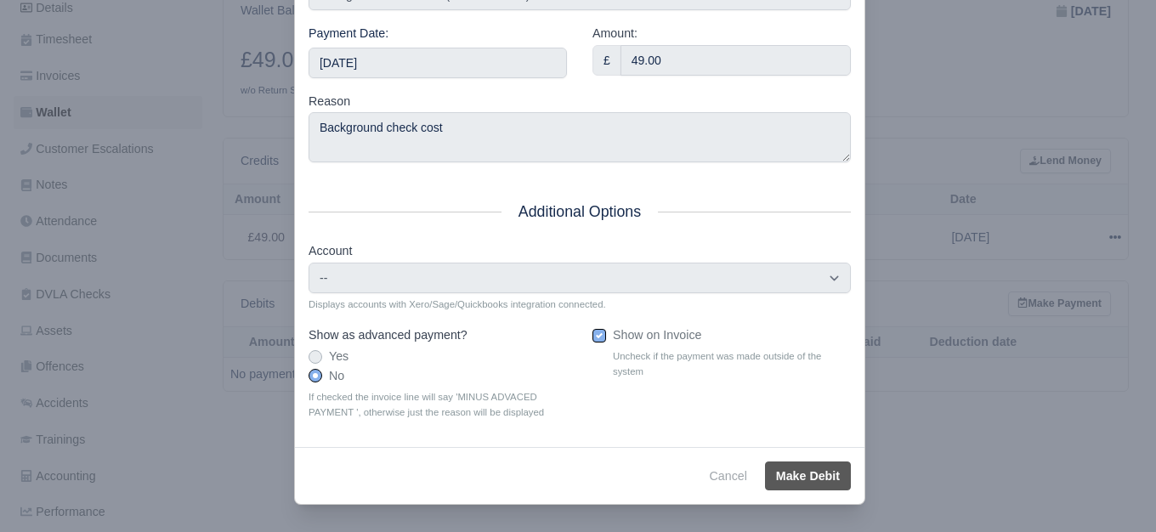
type input "2025-09-06T23:59:59+01:00"
